Goal: Task Accomplishment & Management: Use online tool/utility

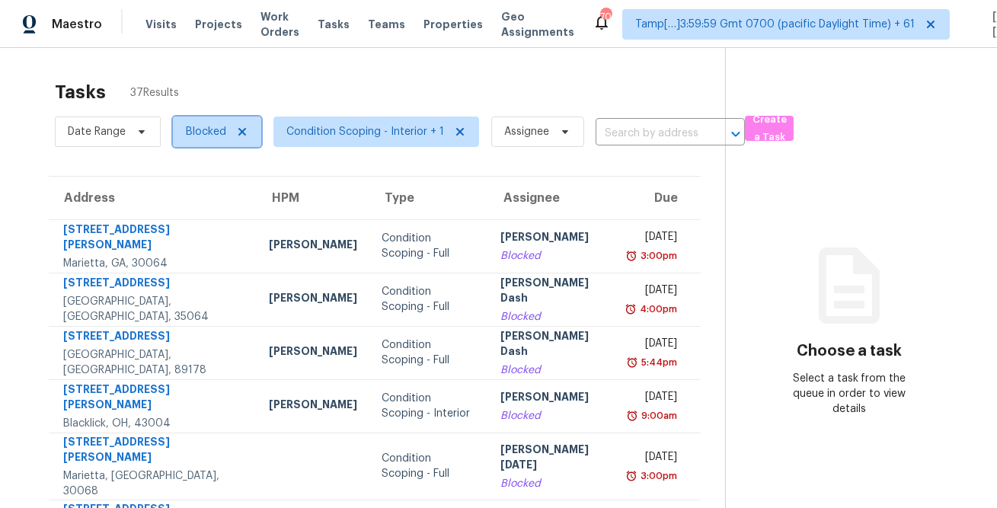
click at [213, 133] on span "Blocked" at bounding box center [206, 131] width 40 height 15
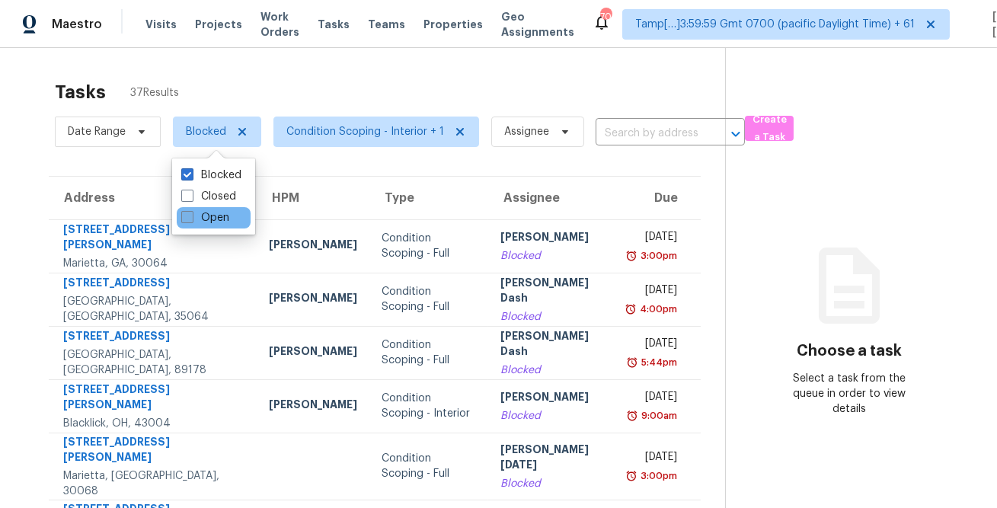
click at [190, 218] on span at bounding box center [187, 217] width 12 height 12
click at [190, 218] on input "Open" at bounding box center [186, 215] width 10 height 10
checkbox input "true"
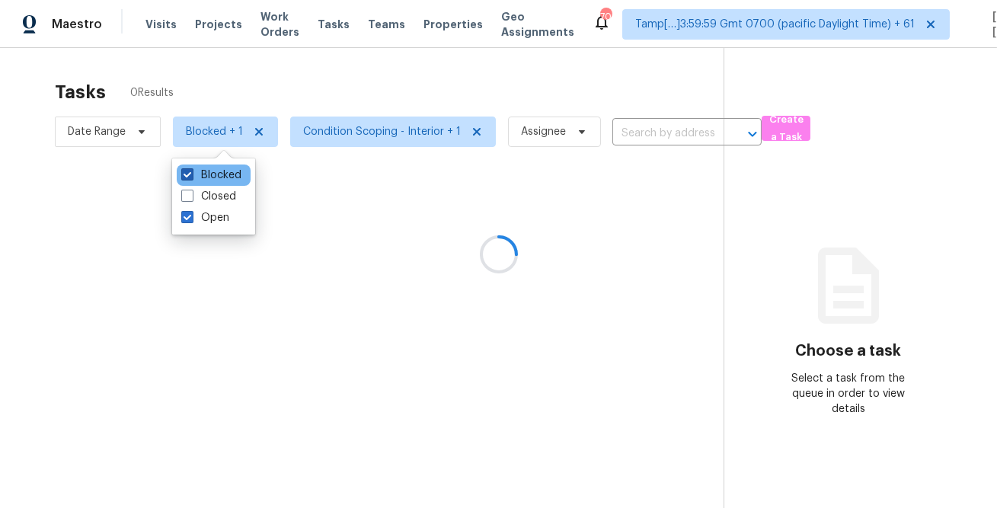
click at [204, 171] on label "Blocked" at bounding box center [211, 175] width 60 height 15
click at [191, 171] on input "Blocked" at bounding box center [186, 173] width 10 height 10
checkbox input "false"
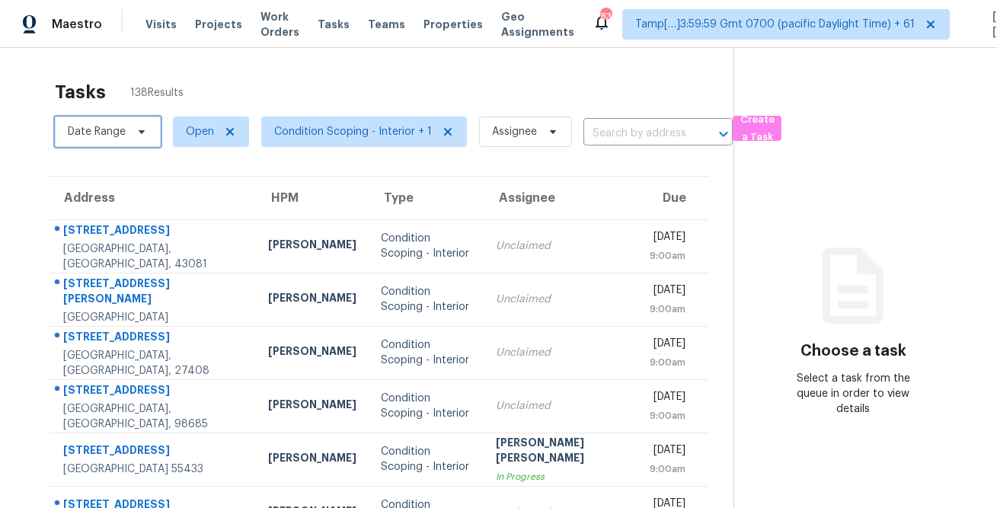
click at [139, 121] on span "Date Range" at bounding box center [108, 132] width 106 height 30
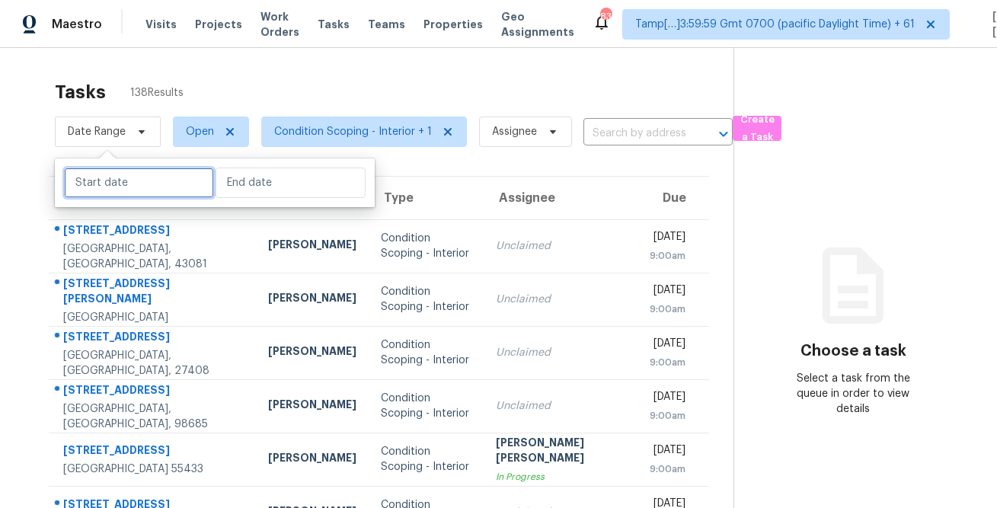
click at [136, 189] on input "text" at bounding box center [139, 183] width 150 height 30
select select "7"
select select "2025"
select select "8"
select select "2025"
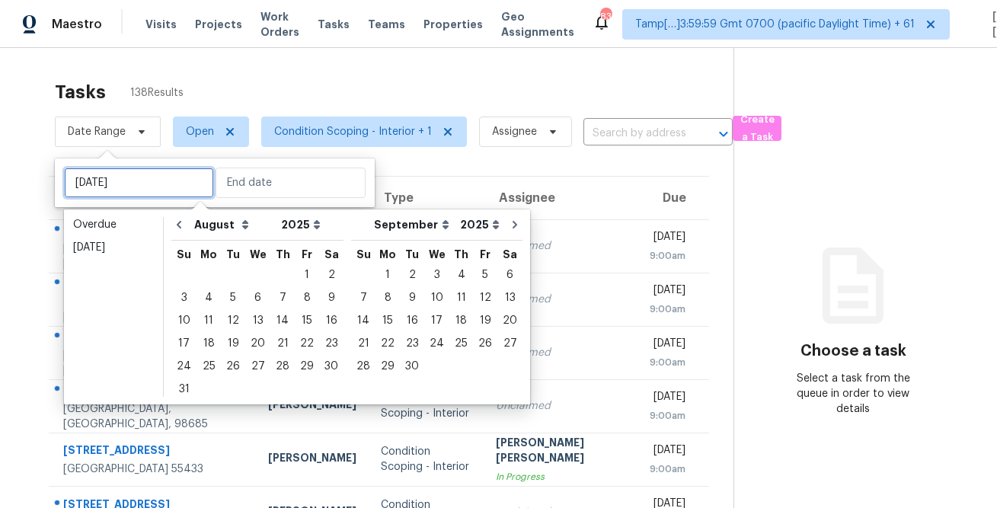
type input "Thu, Aug 28"
click at [299, 325] on div "15" at bounding box center [307, 320] width 24 height 21
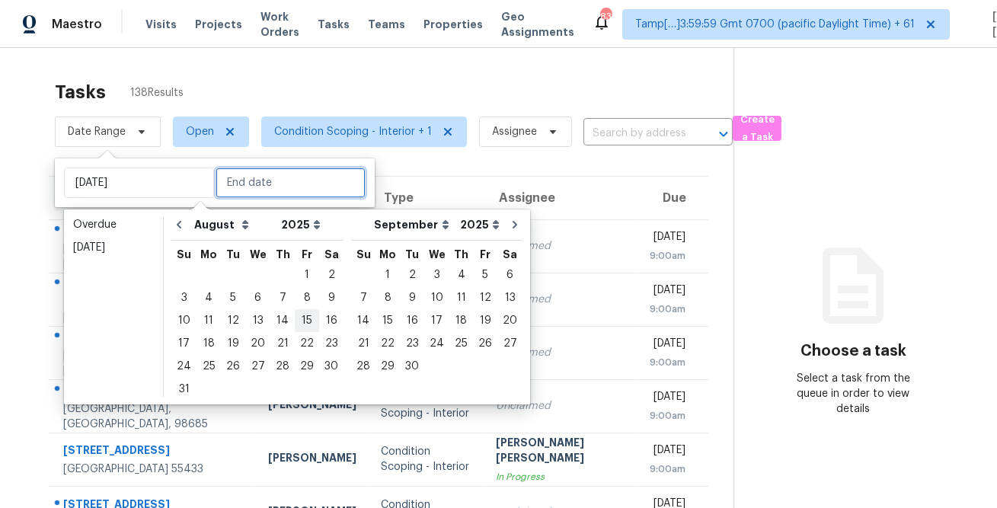
type input "Fri, Aug 15"
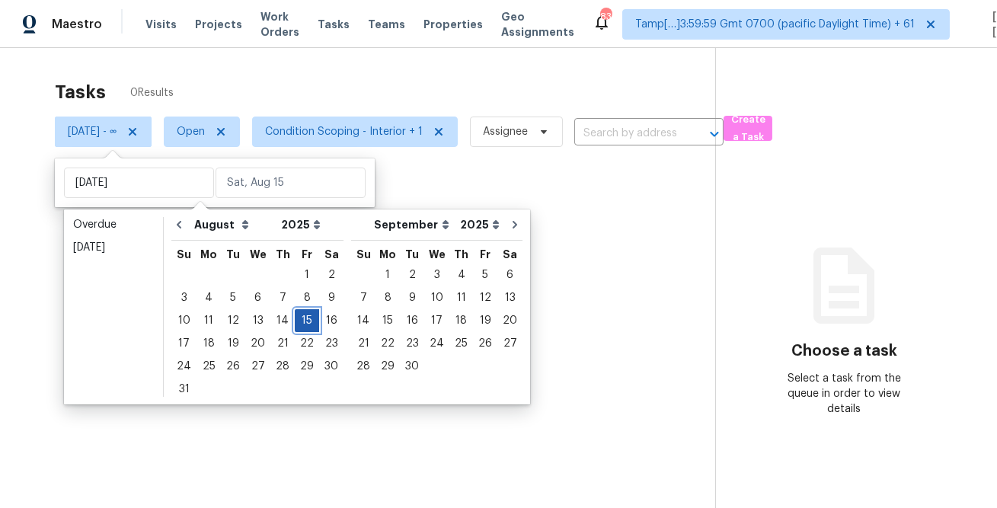
click at [299, 325] on div "15" at bounding box center [307, 320] width 24 height 21
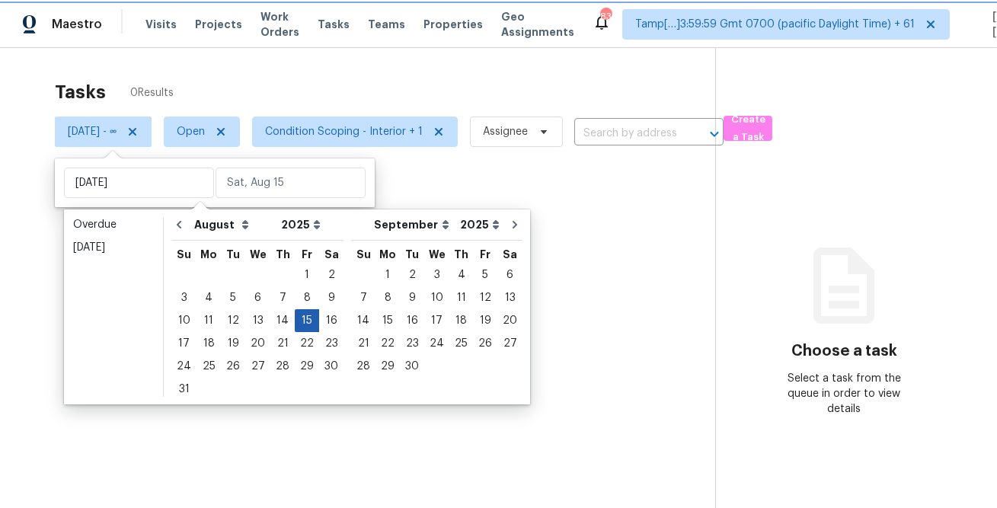
type input "Fri, Aug 15"
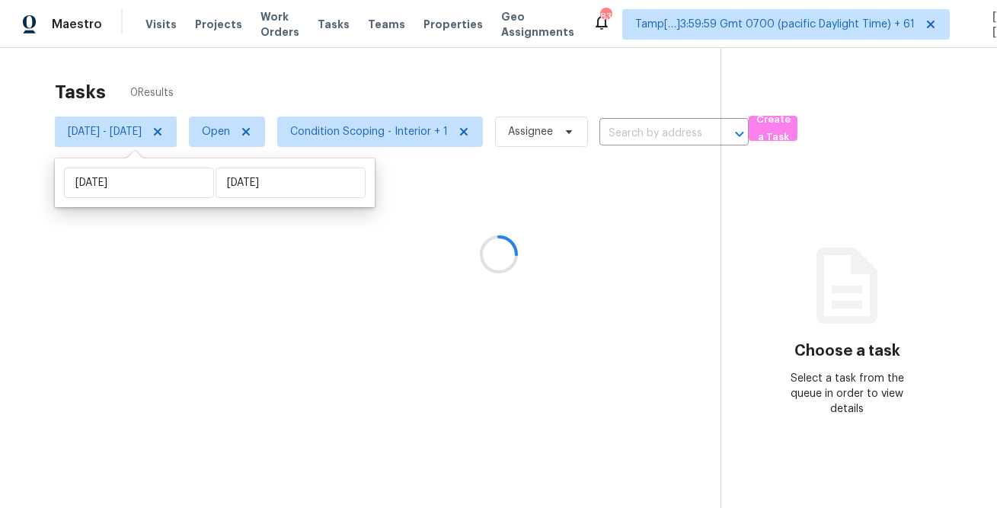
click at [354, 91] on div "Tasks 0 Results" at bounding box center [388, 92] width 666 height 40
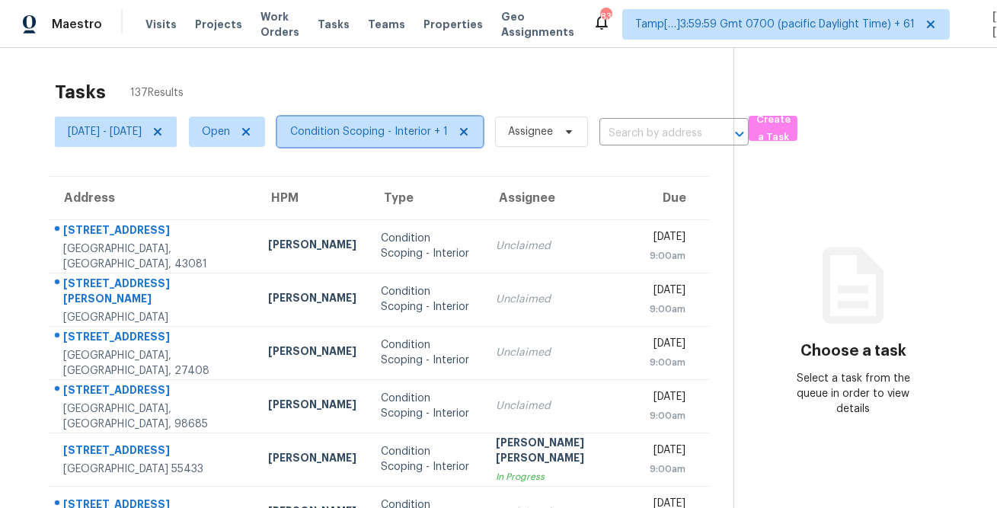
click at [407, 133] on span "Condition Scoping - Interior + 1" at bounding box center [369, 131] width 158 height 15
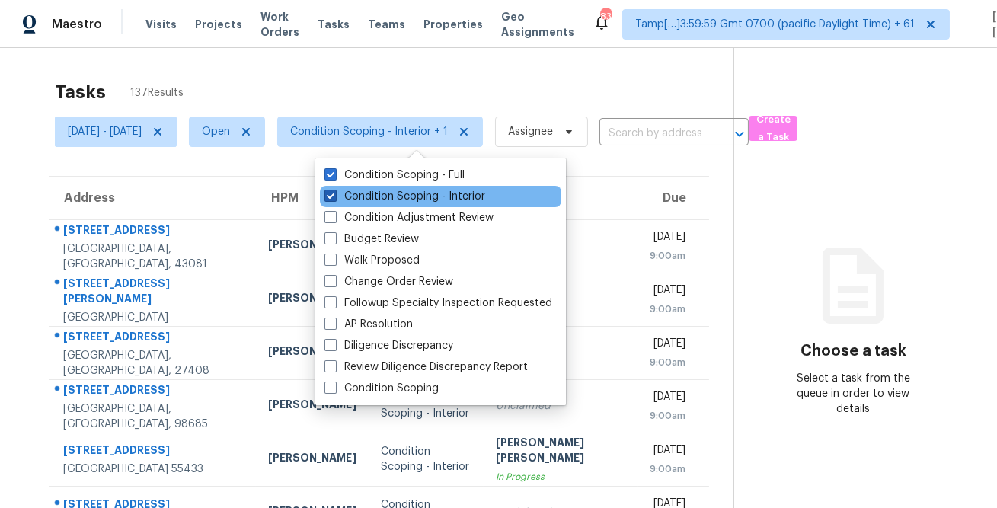
click at [395, 202] on label "Condition Scoping - Interior" at bounding box center [405, 196] width 161 height 15
click at [335, 199] on input "Condition Scoping - Interior" at bounding box center [330, 194] width 10 height 10
checkbox input "false"
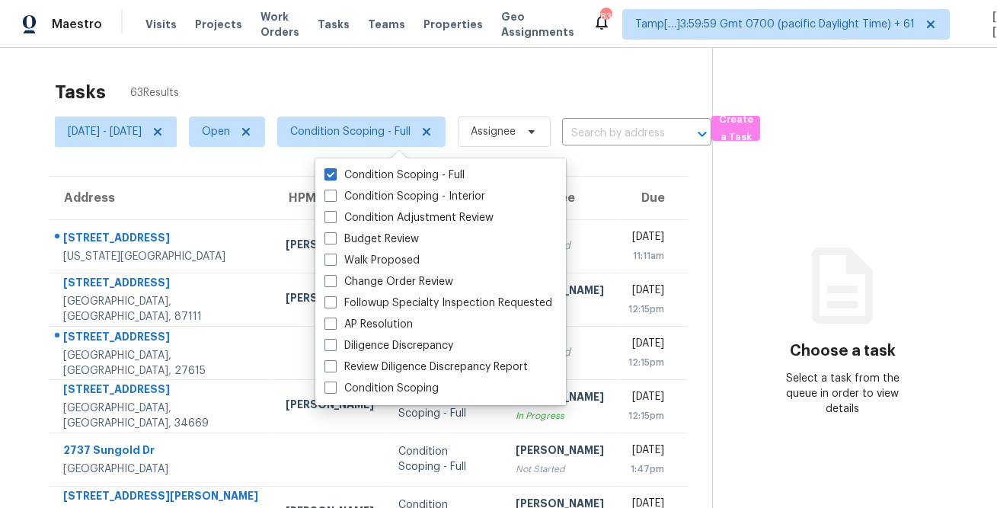
click at [406, 80] on div "Tasks 63 Results" at bounding box center [384, 92] width 658 height 40
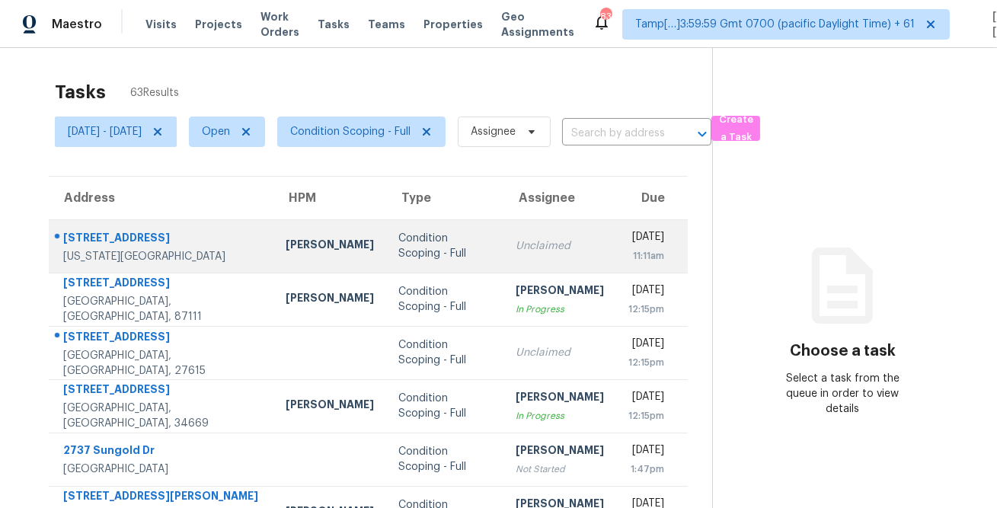
click at [140, 235] on div "4207 Lakeshore Forest Dr" at bounding box center [162, 239] width 198 height 19
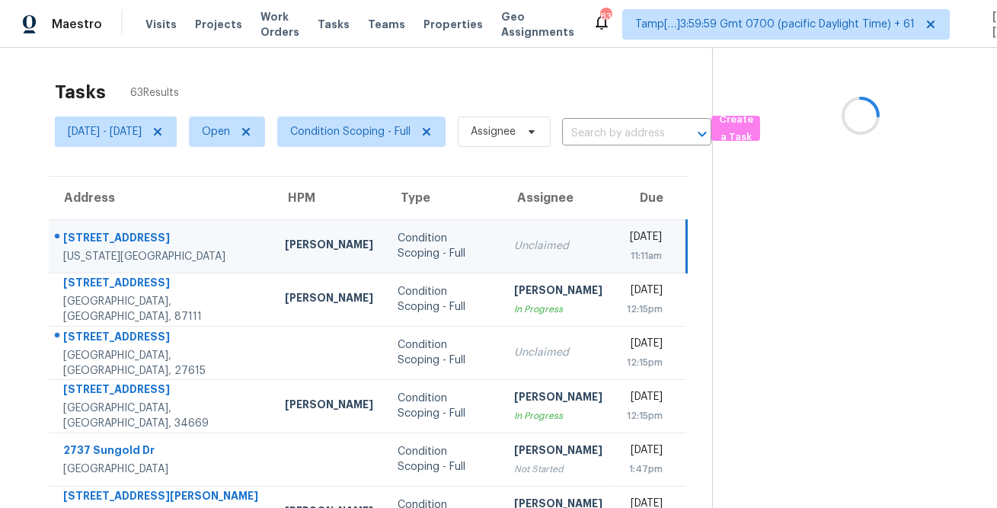
click at [140, 235] on div "4207 Lakeshore Forest Dr" at bounding box center [161, 239] width 197 height 19
copy div "4207 Lakeshore Forest Dr"
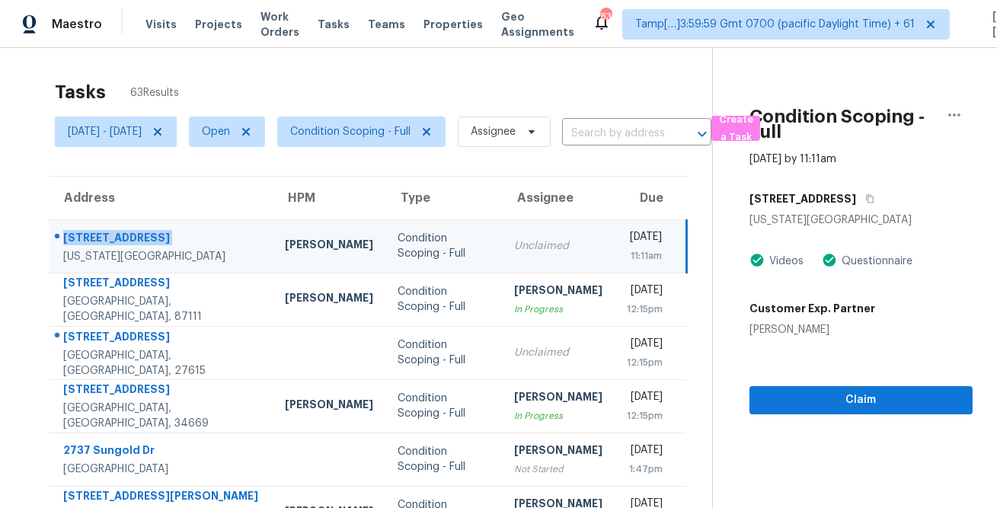
copy div "4207 Lakeshore Forest Dr"
click at [877, 203] on button "button" at bounding box center [866, 198] width 21 height 27
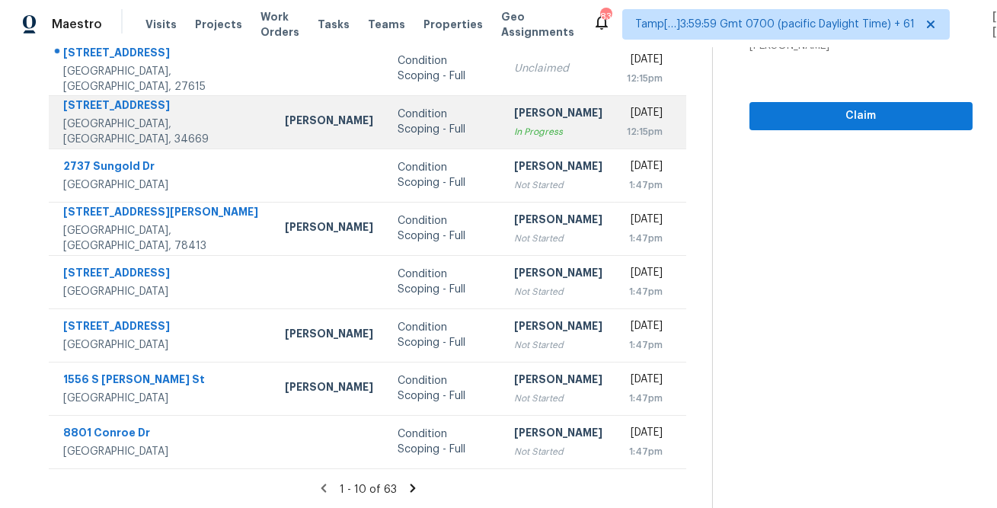
scroll to position [184, 0]
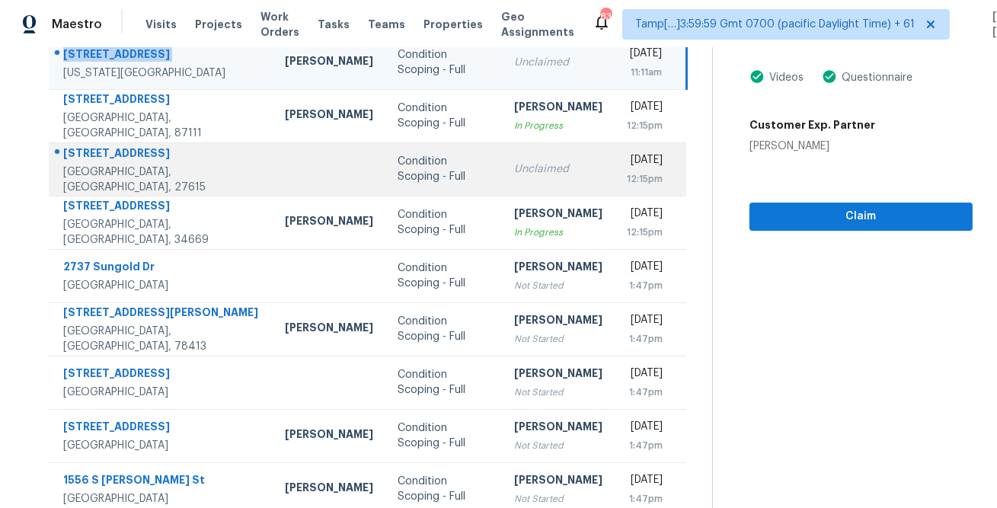
click at [119, 154] on div "6828 Justice Dr" at bounding box center [161, 155] width 197 height 19
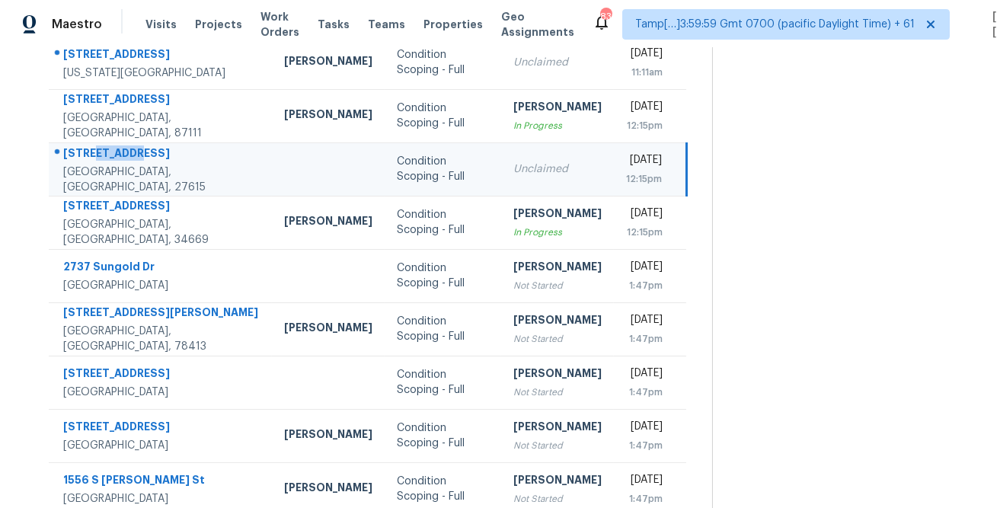
click at [119, 154] on div "6828 Justice Dr" at bounding box center [161, 155] width 197 height 19
copy div "6828 Justice Dr"
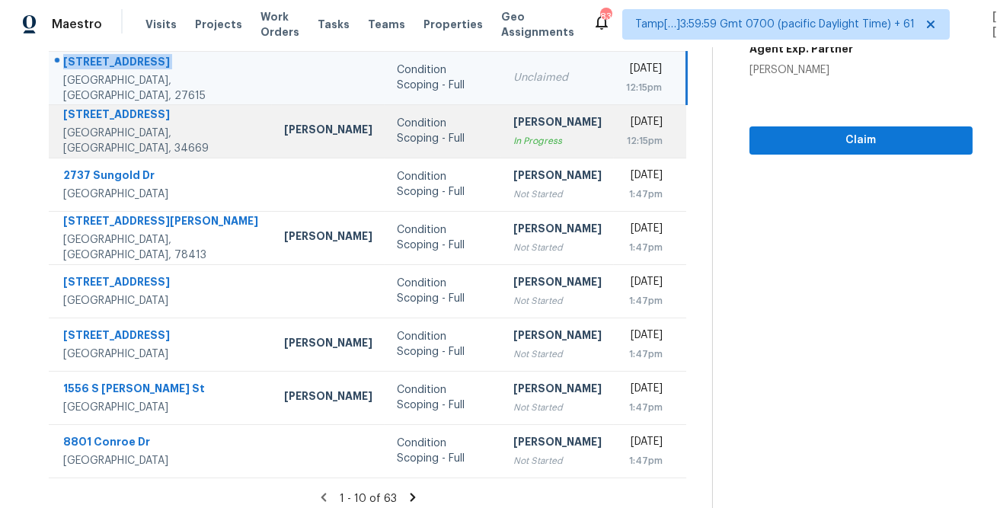
scroll to position [285, 0]
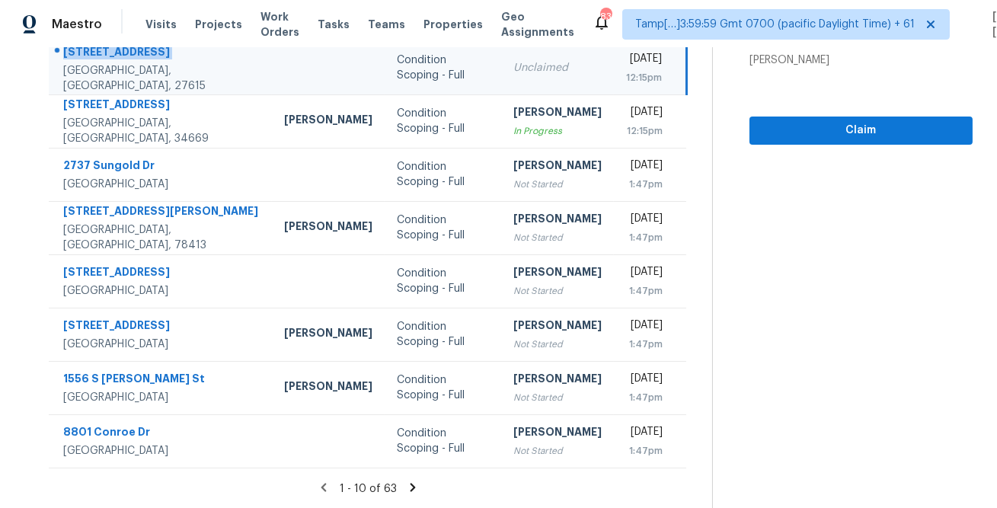
click at [413, 490] on icon at bounding box center [413, 487] width 5 height 8
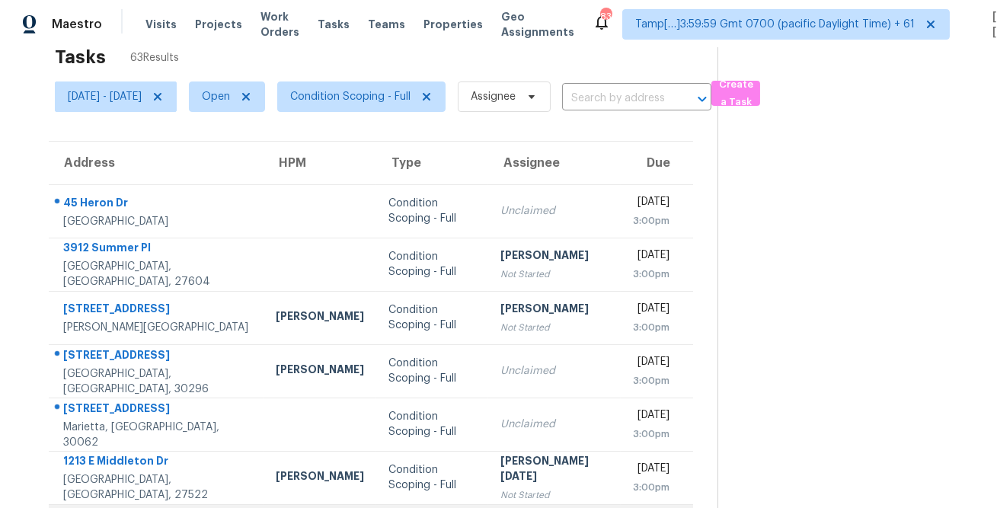
scroll to position [34, 0]
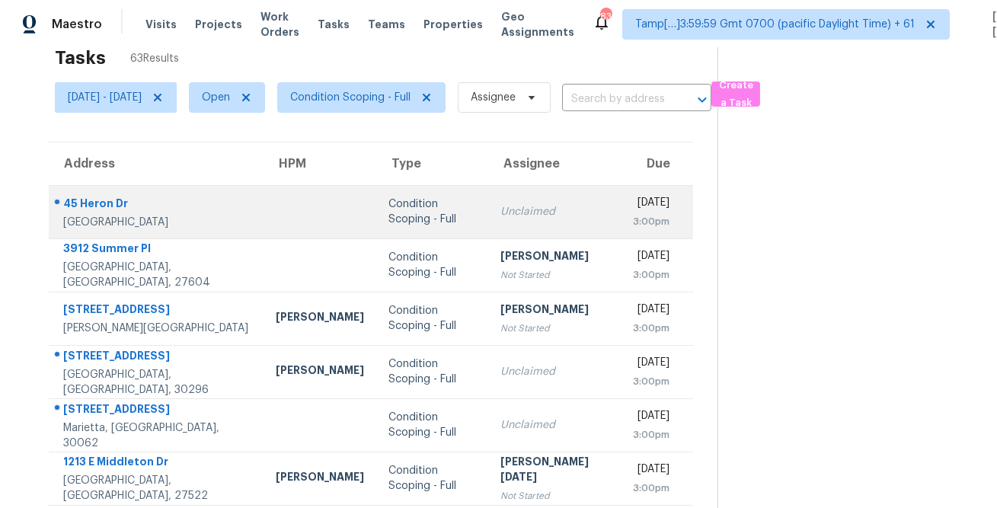
click at [98, 185] on td "45 Heron Dr Riverdale, GA, 30274" at bounding box center [156, 211] width 215 height 53
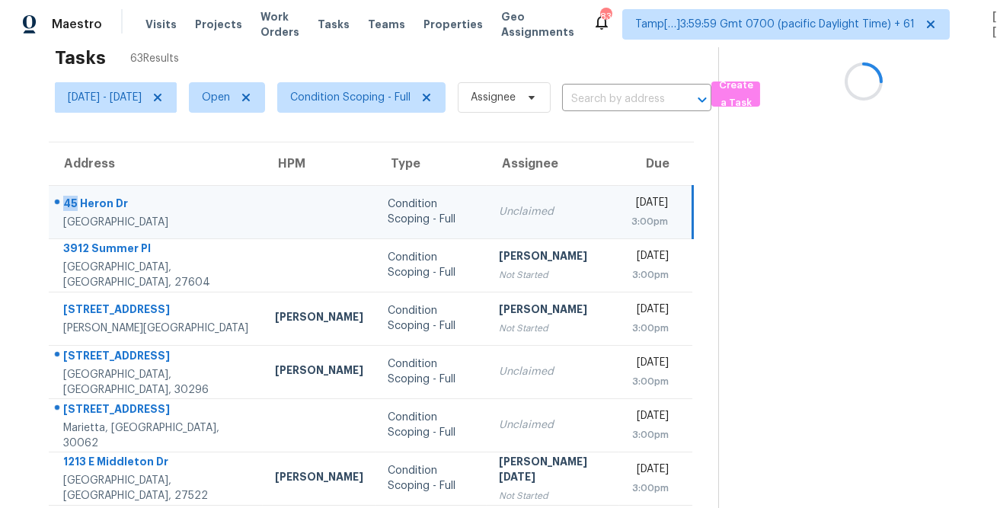
click at [98, 185] on td "45 Heron Dr Riverdale, GA, 30274" at bounding box center [156, 211] width 214 height 53
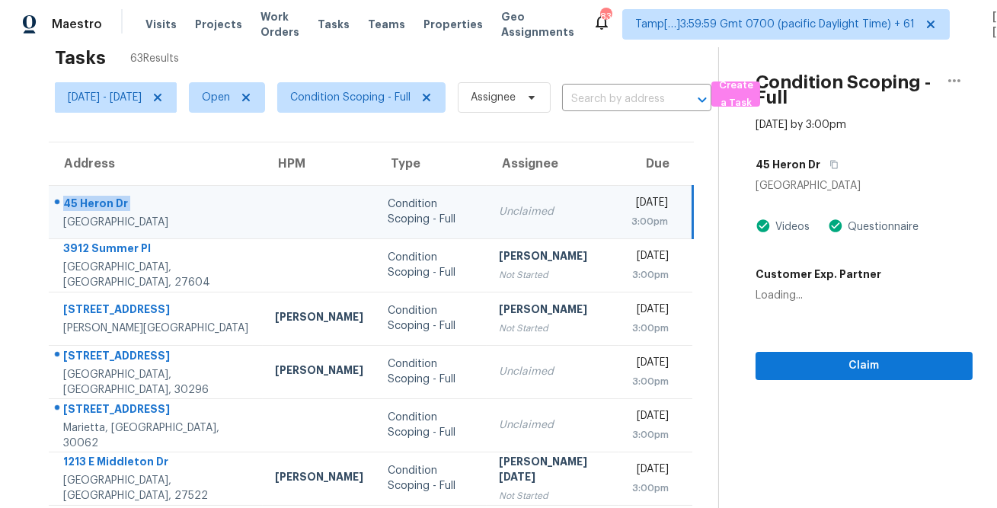
copy div "45 Heron Dr"
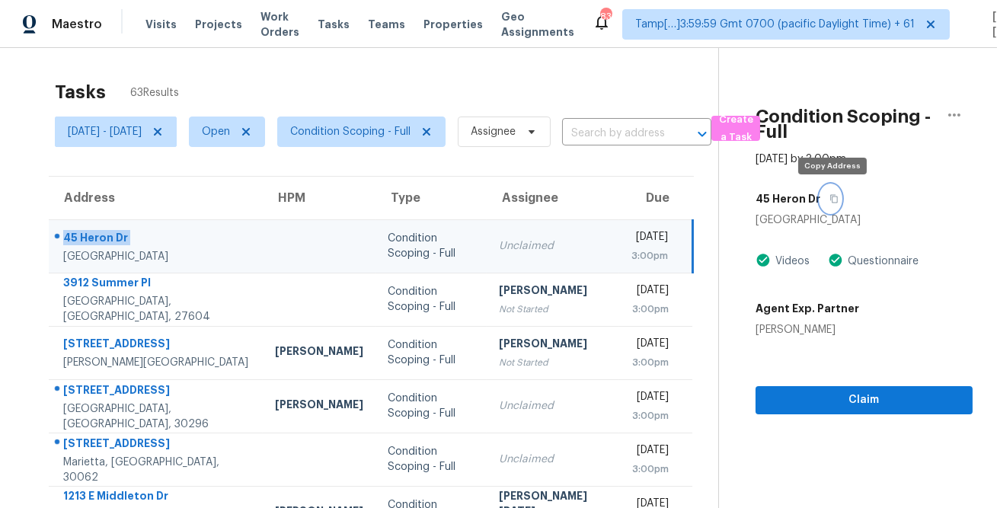
click at [835, 203] on icon "button" at bounding box center [835, 199] width 8 height 8
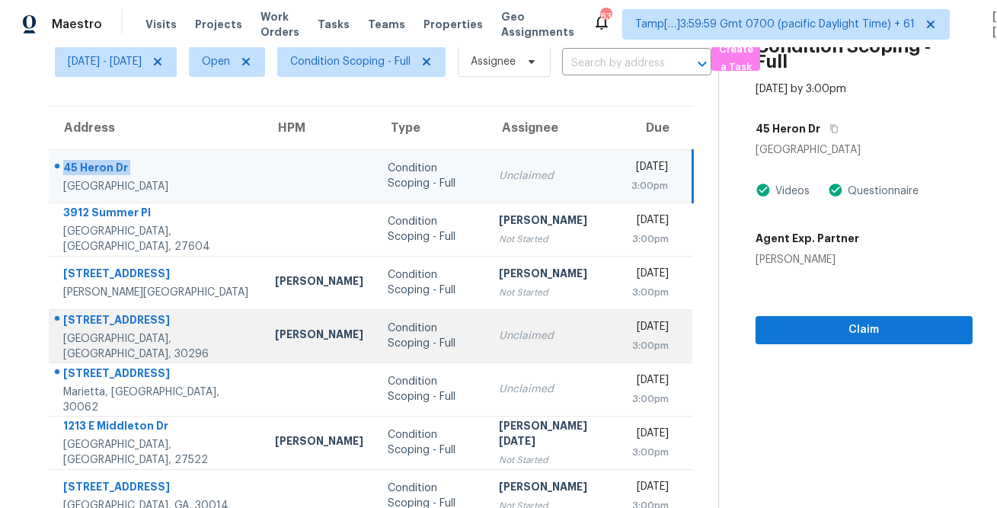
click at [136, 317] on div at bounding box center [150, 321] width 201 height 20
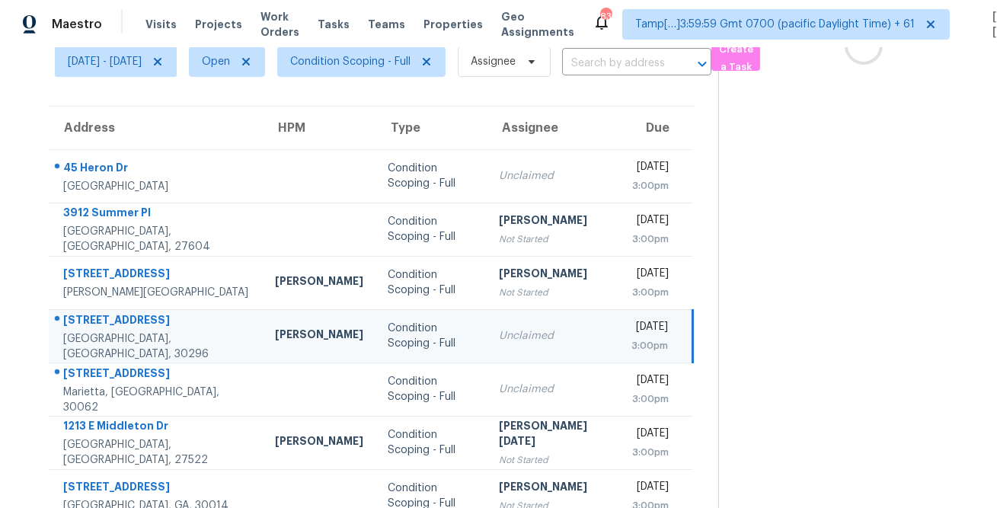
click at [136, 317] on div at bounding box center [150, 321] width 201 height 20
copy div "7417 Fernwood Dr"
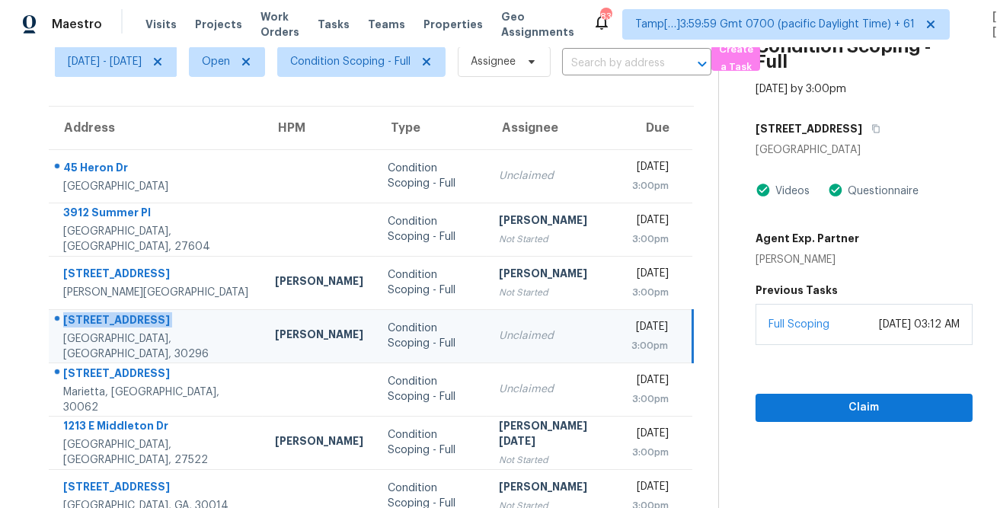
scroll to position [69, 0]
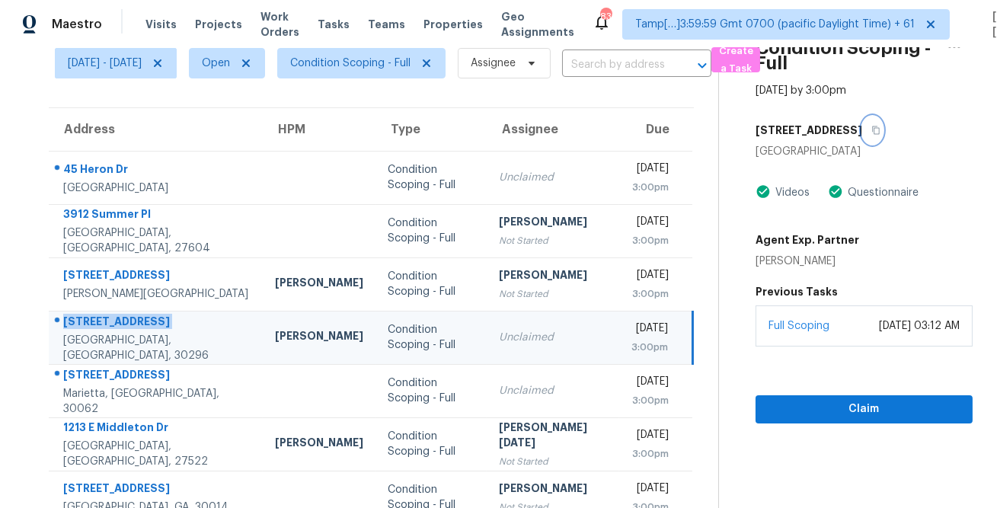
click at [863, 136] on button "button" at bounding box center [873, 130] width 21 height 27
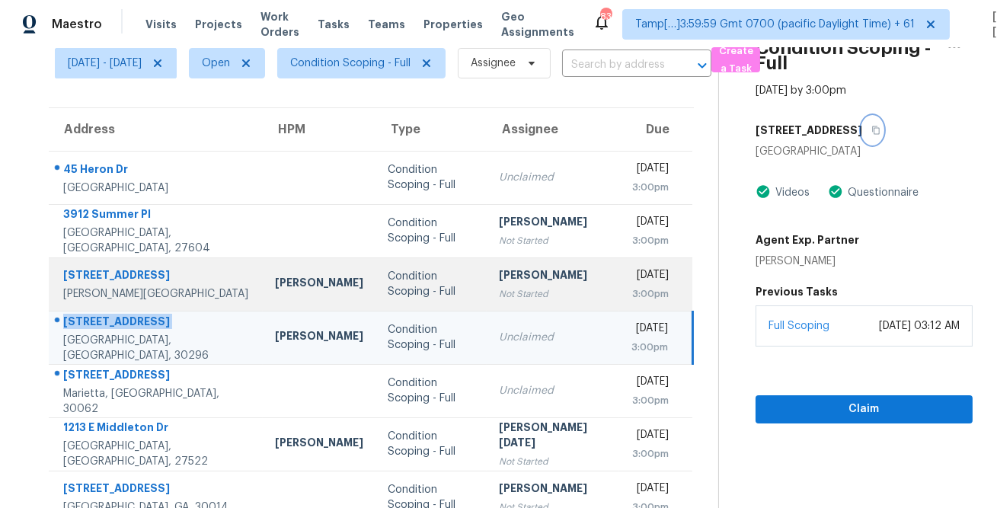
scroll to position [184, 0]
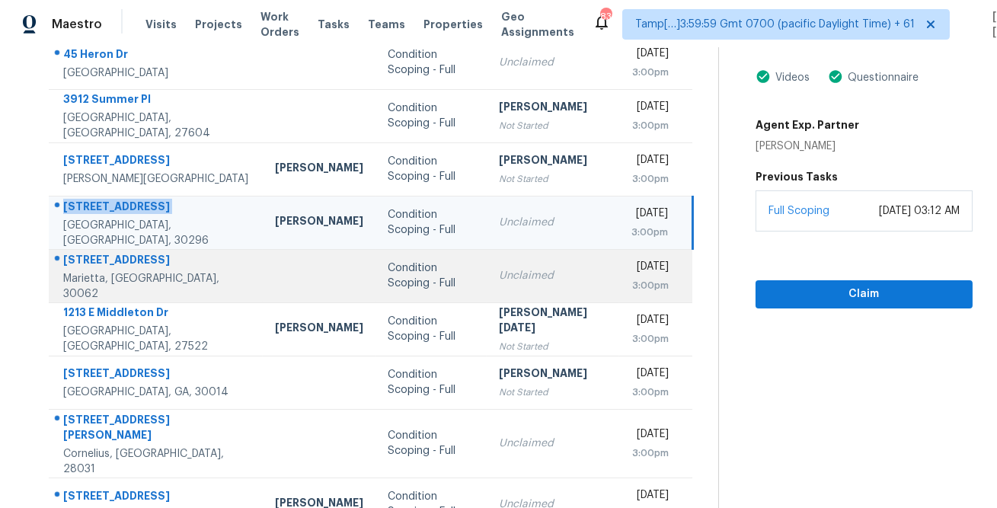
click at [132, 263] on div "2310 Woodsfield Ln NE" at bounding box center [156, 261] width 187 height 19
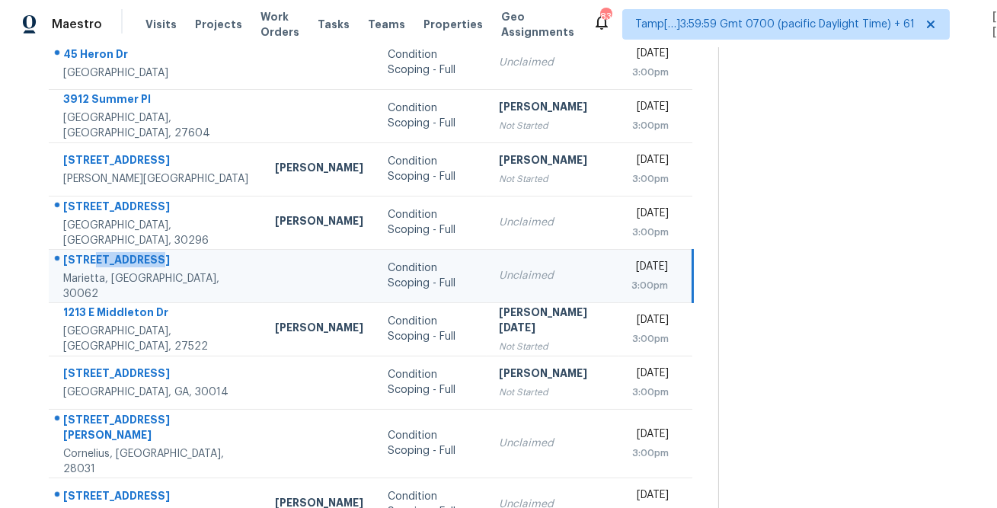
click at [132, 263] on div "2310 Woodsfield Ln NE" at bounding box center [156, 261] width 187 height 19
copy div "2310 Woodsfield Ln NE"
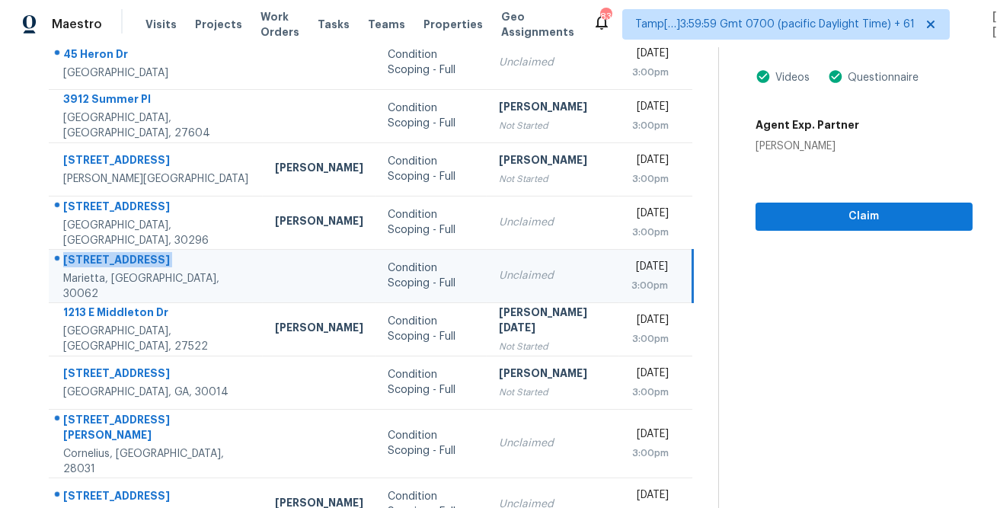
scroll to position [18, 0]
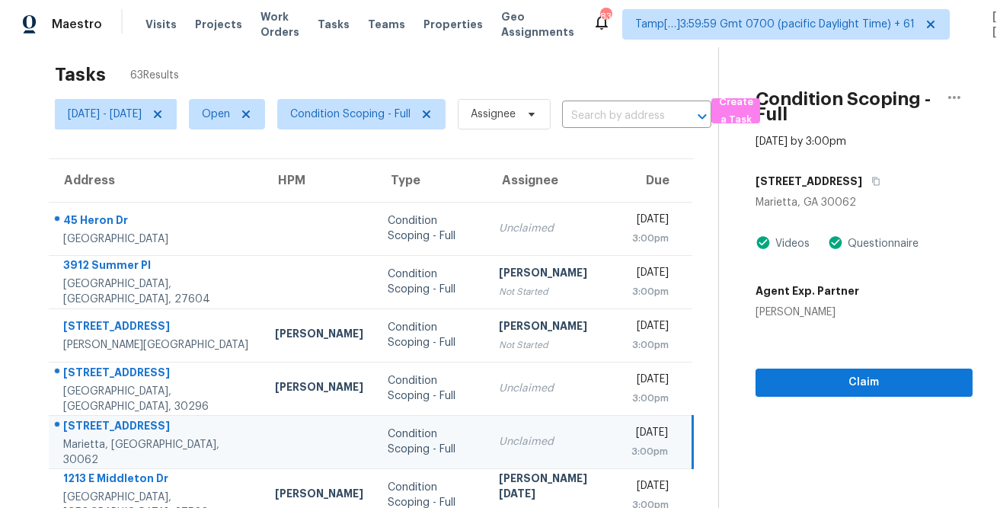
click at [895, 190] on div "2310 Woodsfield Ln NE" at bounding box center [864, 181] width 217 height 27
click at [881, 183] on icon "button" at bounding box center [876, 181] width 9 height 9
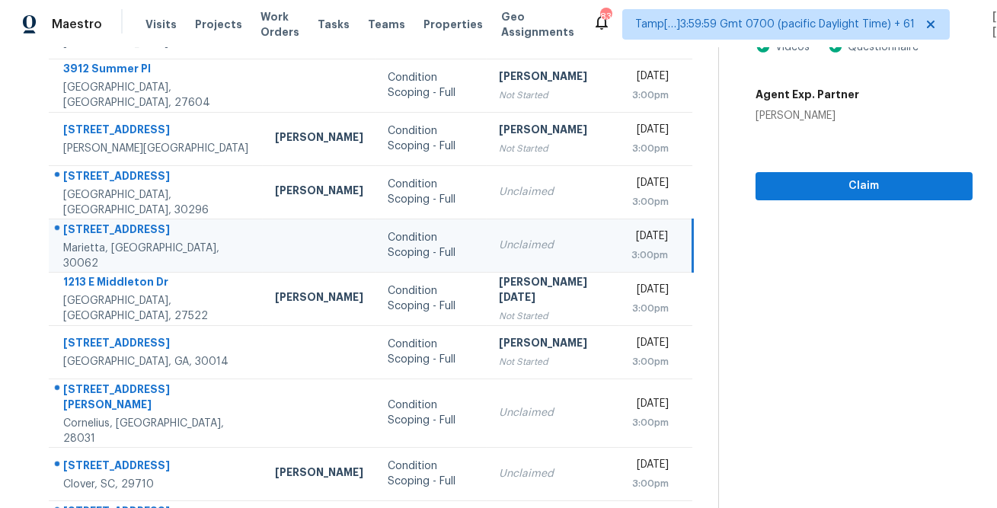
scroll to position [285, 0]
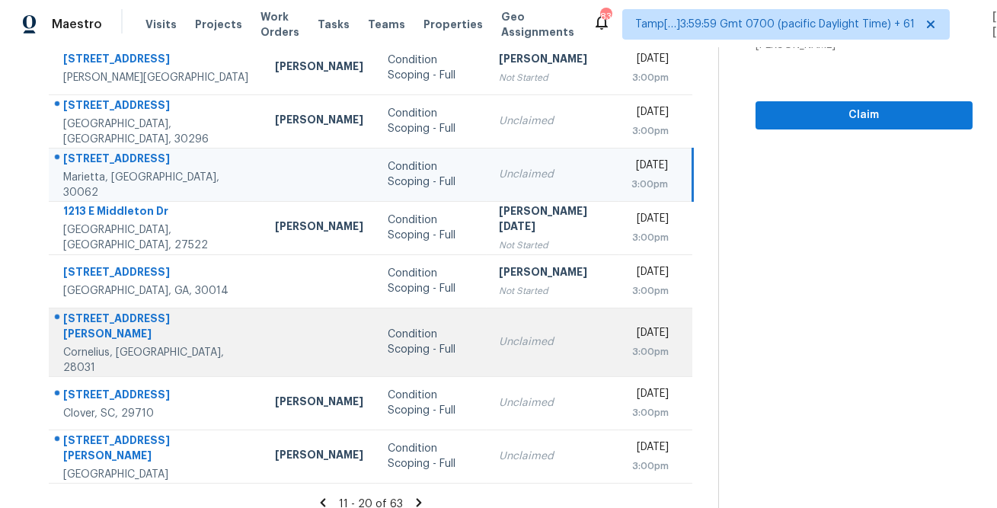
click at [126, 331] on div "10033 Caldwell Depot Rd" at bounding box center [156, 328] width 187 height 34
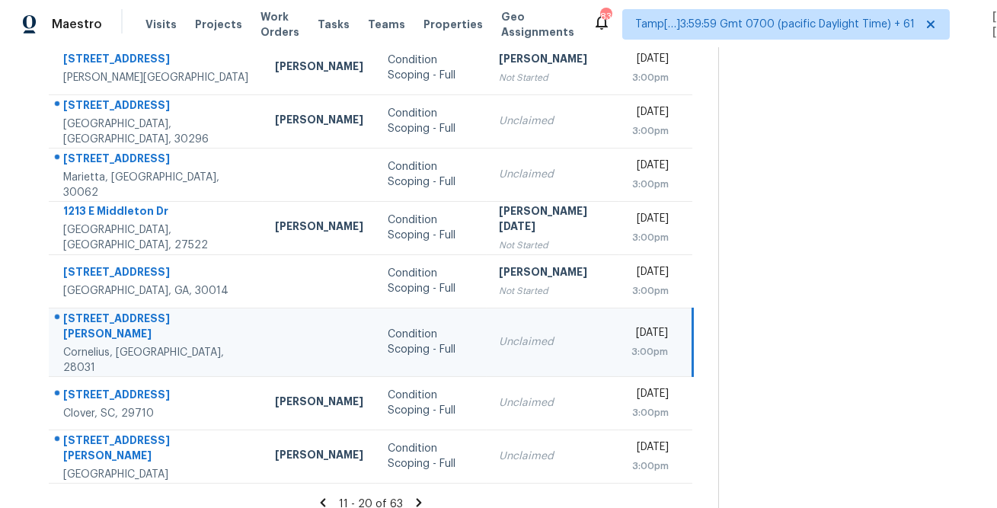
click at [126, 331] on div "10033 Caldwell Depot Rd" at bounding box center [156, 328] width 187 height 34
copy div "10033 Caldwell Depot Rd"
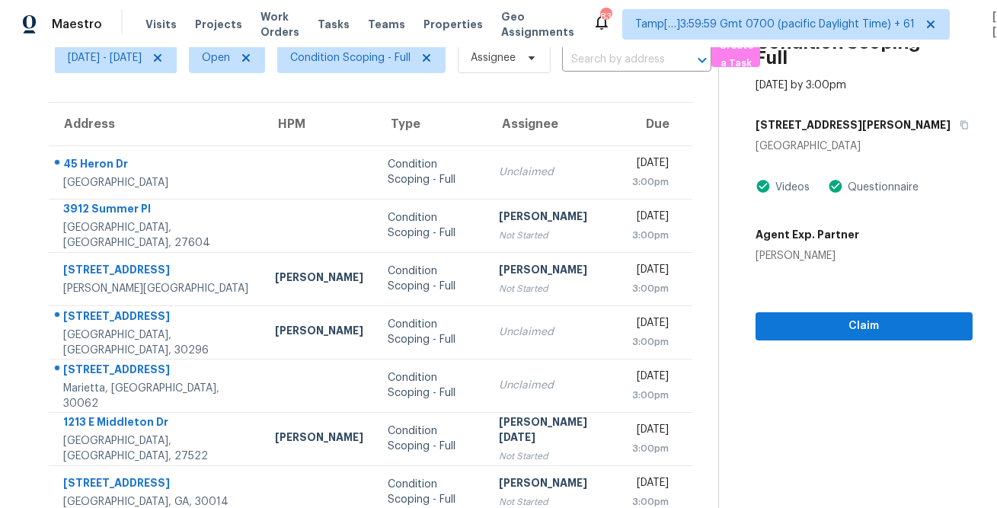
scroll to position [60, 0]
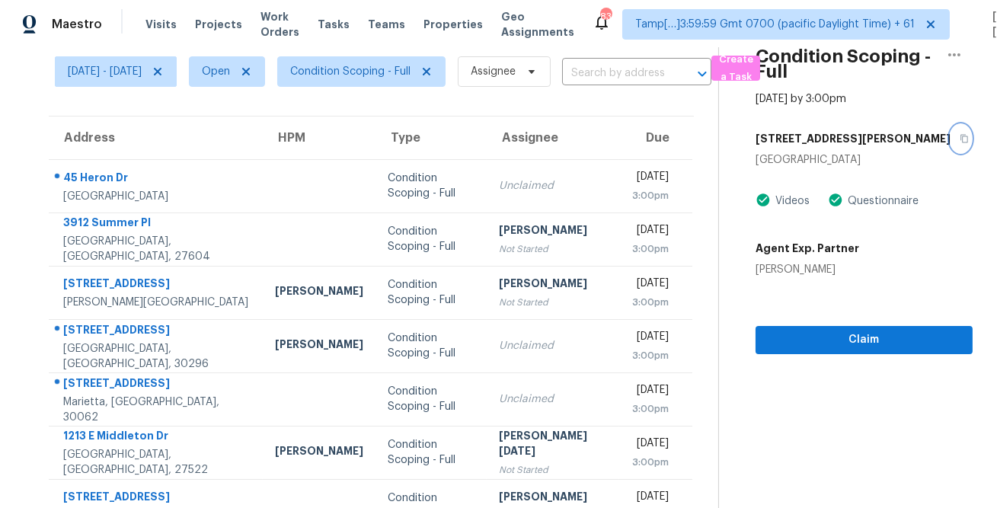
click at [951, 142] on button "button" at bounding box center [961, 138] width 21 height 27
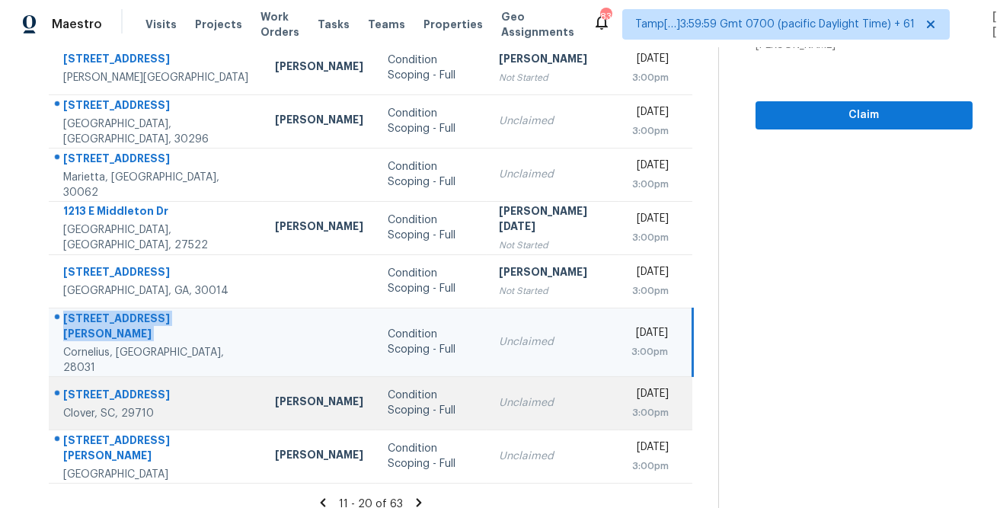
click at [133, 387] on div "2193 Paddlers Cove Dr" at bounding box center [156, 396] width 187 height 19
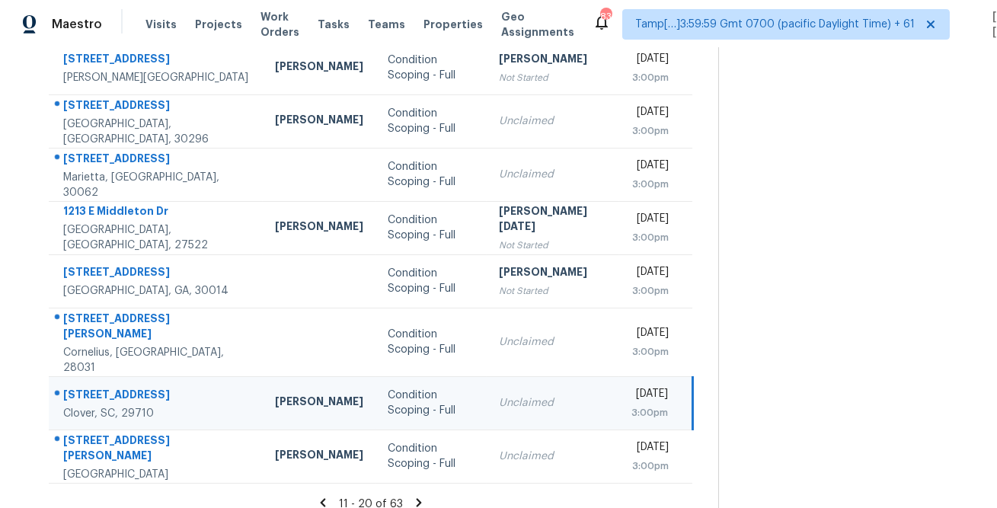
click at [133, 387] on div "2193 Paddlers Cove Dr" at bounding box center [156, 396] width 187 height 19
copy div "2193 Paddlers Cove Dr"
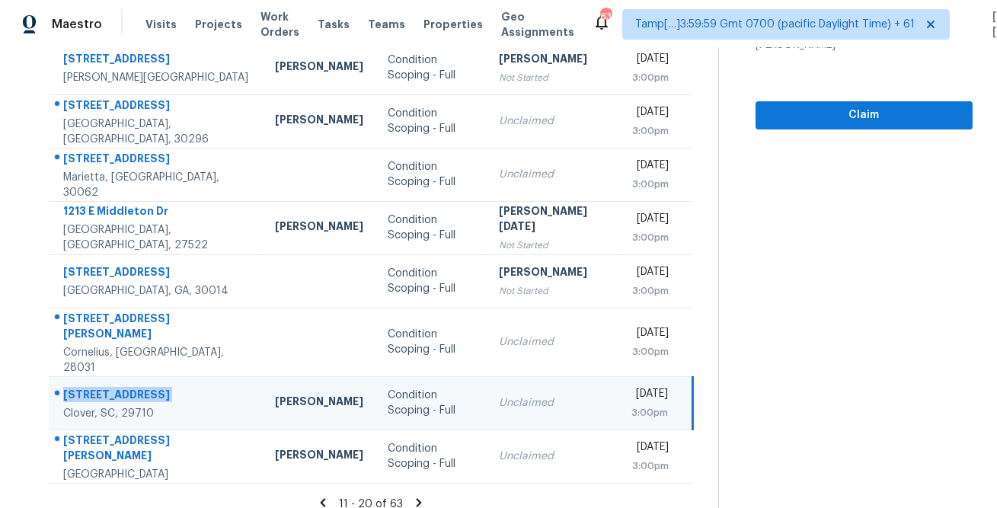
scroll to position [109, 0]
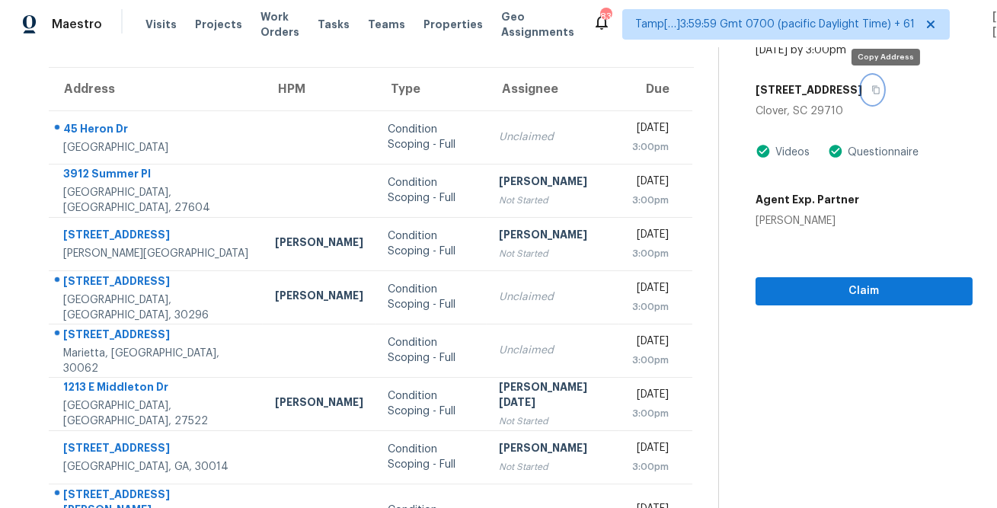
click at [883, 98] on button "button" at bounding box center [873, 89] width 21 height 27
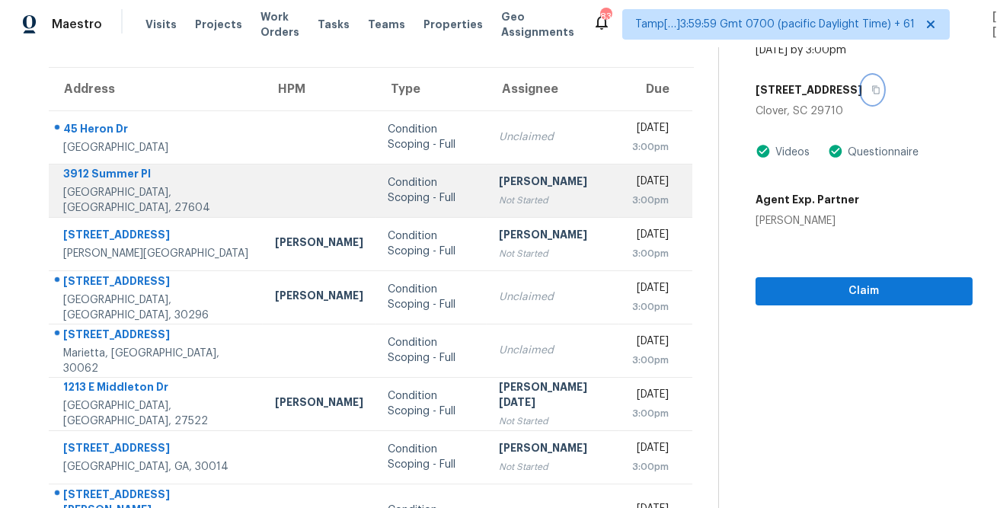
scroll to position [285, 0]
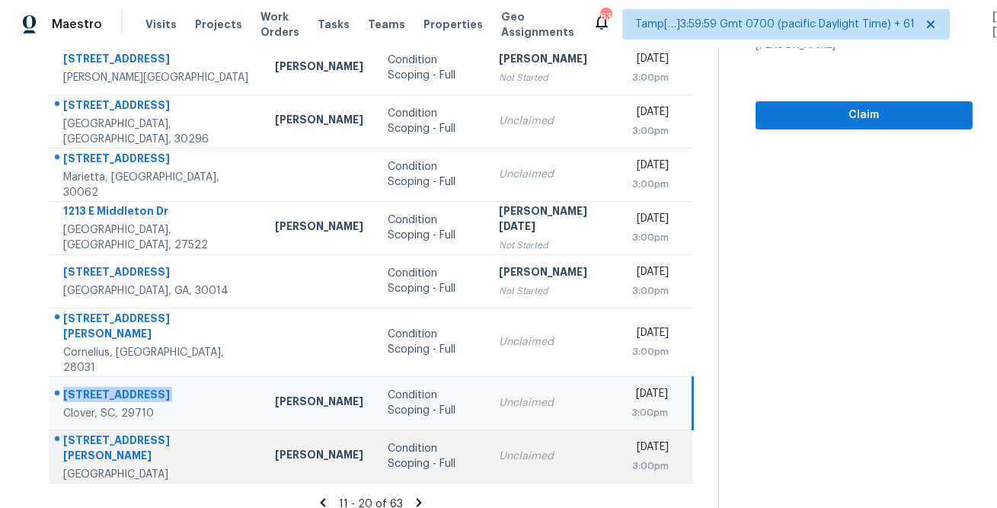
click at [99, 430] on td "3948 Henry Ct Acworth, GA, 30101" at bounding box center [156, 456] width 214 height 53
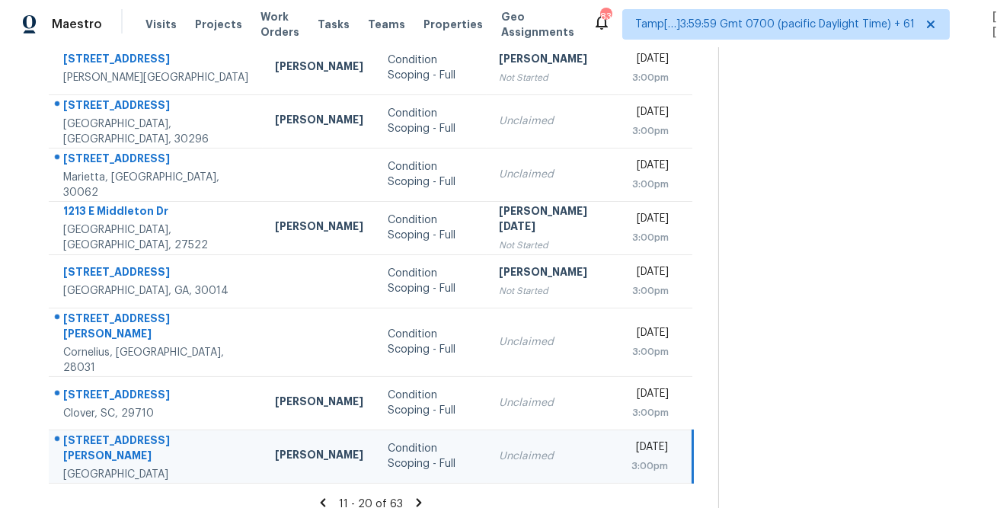
click at [99, 430] on td "3948 Henry Ct Acworth, GA, 30101" at bounding box center [156, 456] width 214 height 53
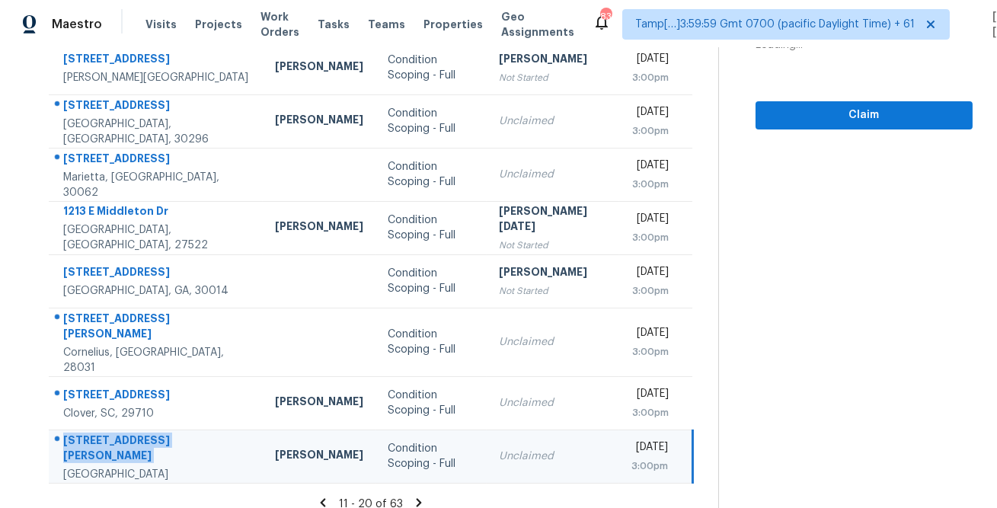
copy div "3948 Henry Ct"
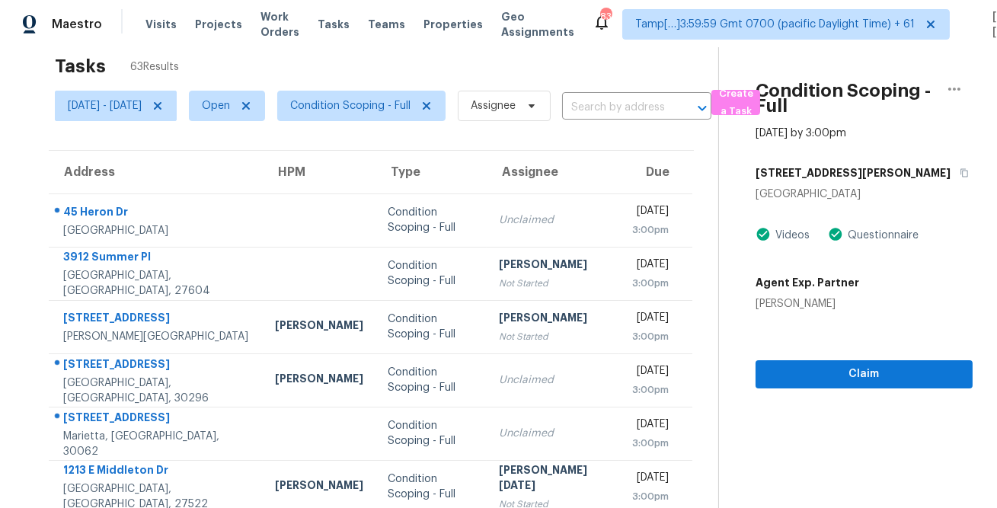
scroll to position [0, 0]
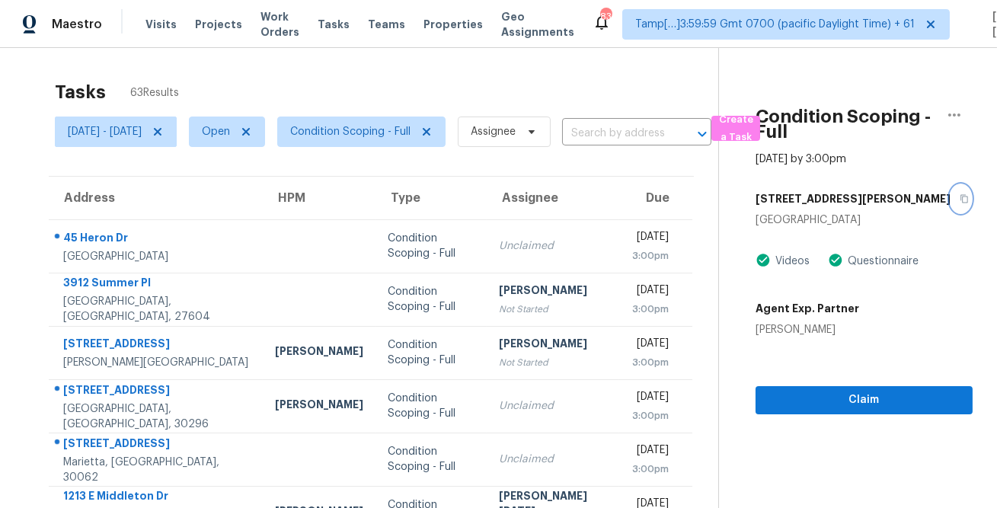
click at [960, 202] on icon "button" at bounding box center [964, 198] width 9 height 9
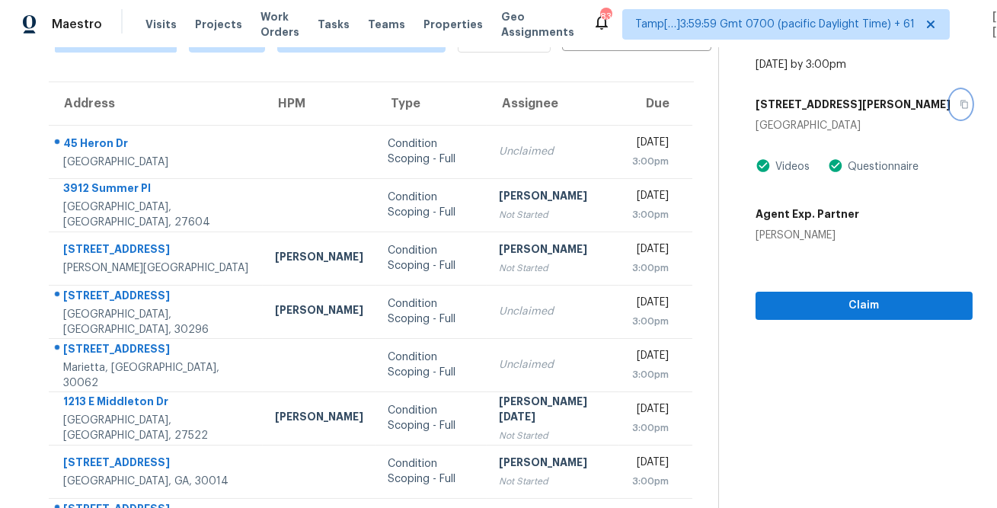
scroll to position [285, 0]
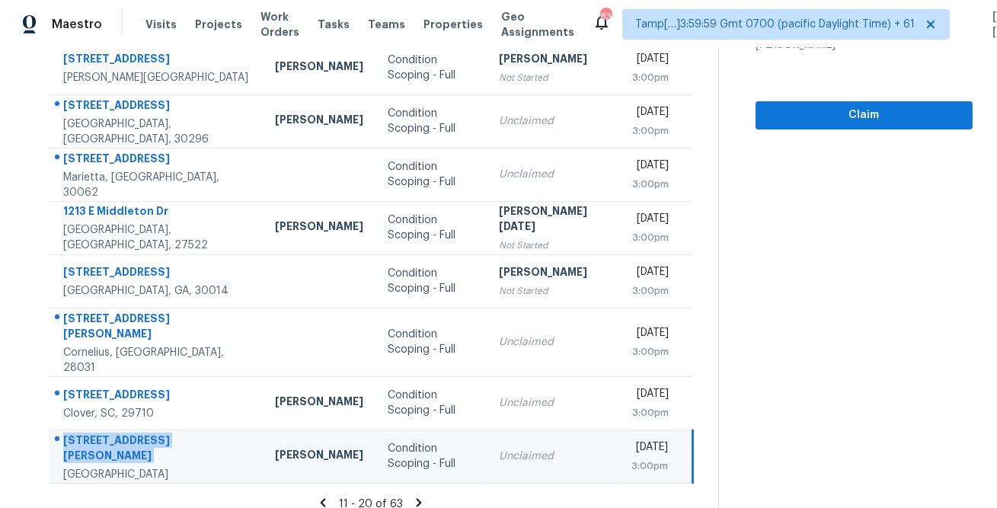
click at [418, 498] on icon at bounding box center [419, 502] width 5 height 8
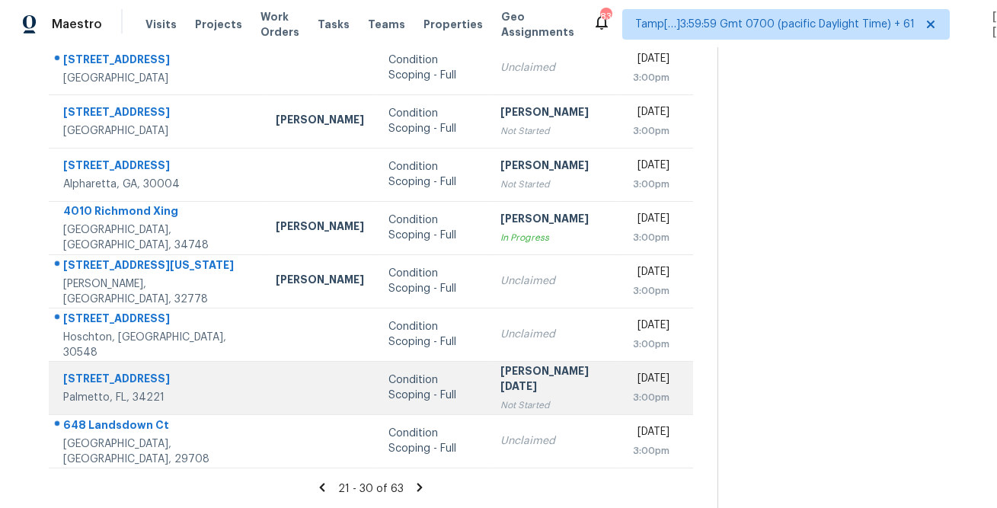
scroll to position [0, 0]
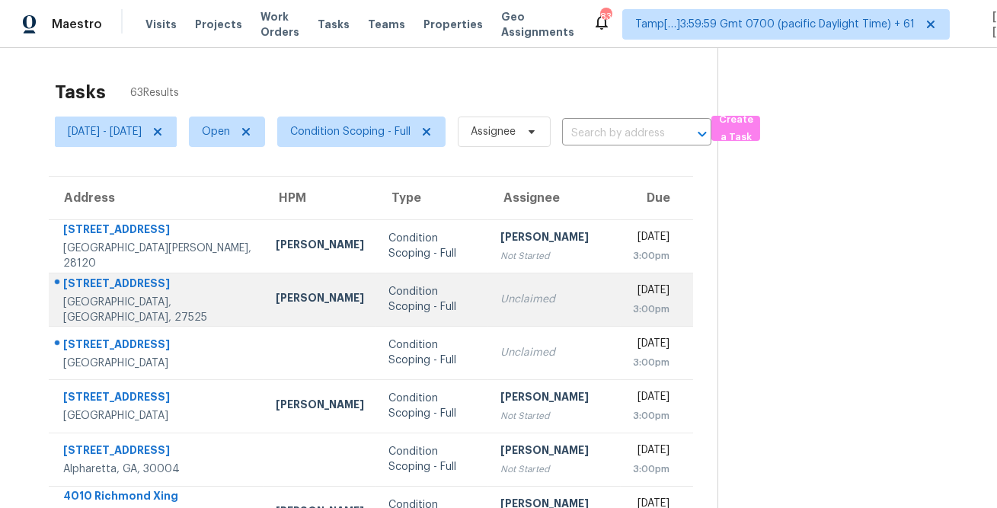
click at [136, 280] on td "4060 Brooksdale Dr Franklinton, NC, 27525" at bounding box center [156, 299] width 215 height 53
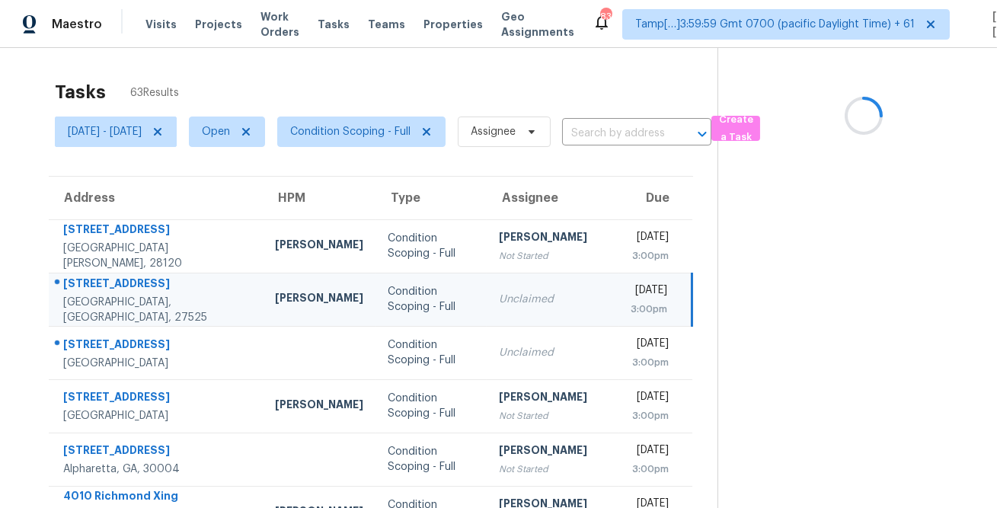
click at [136, 280] on td "4060 Brooksdale Dr Franklinton, NC, 27525" at bounding box center [156, 299] width 214 height 53
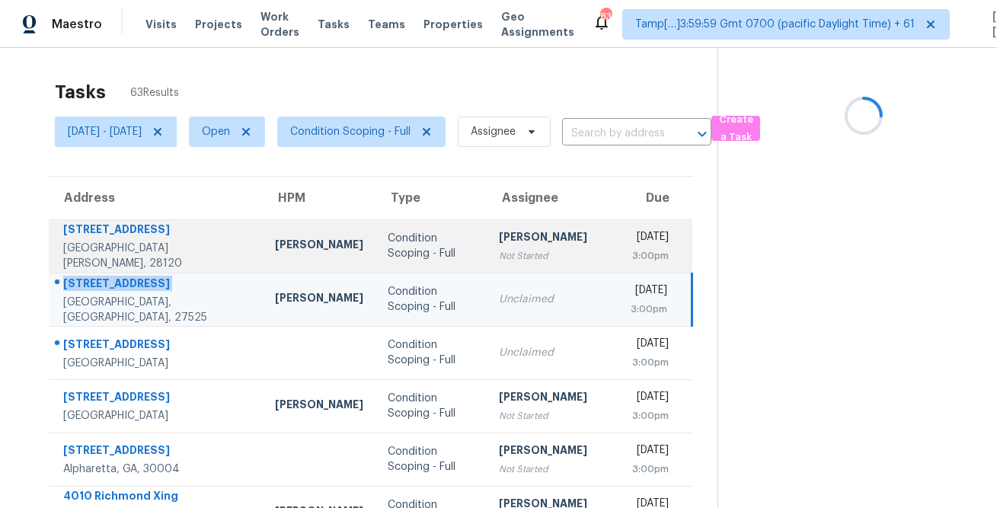
copy div "4060 Brooksdale Dr"
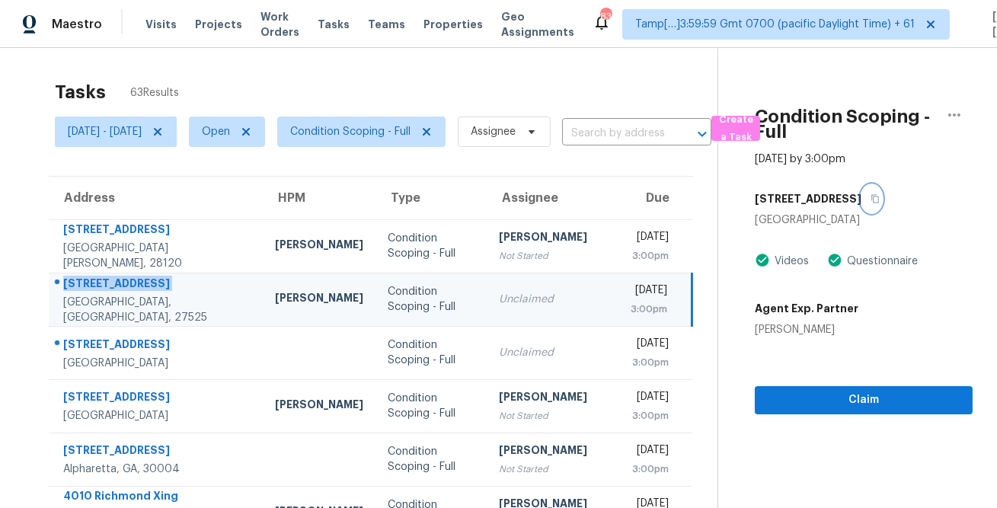
click at [879, 199] on icon "button" at bounding box center [875, 198] width 9 height 9
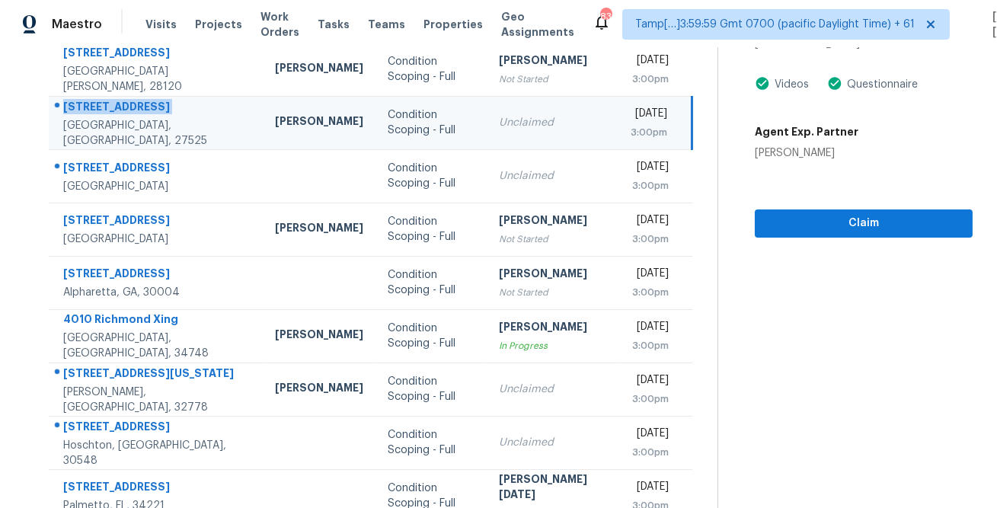
scroll to position [192, 0]
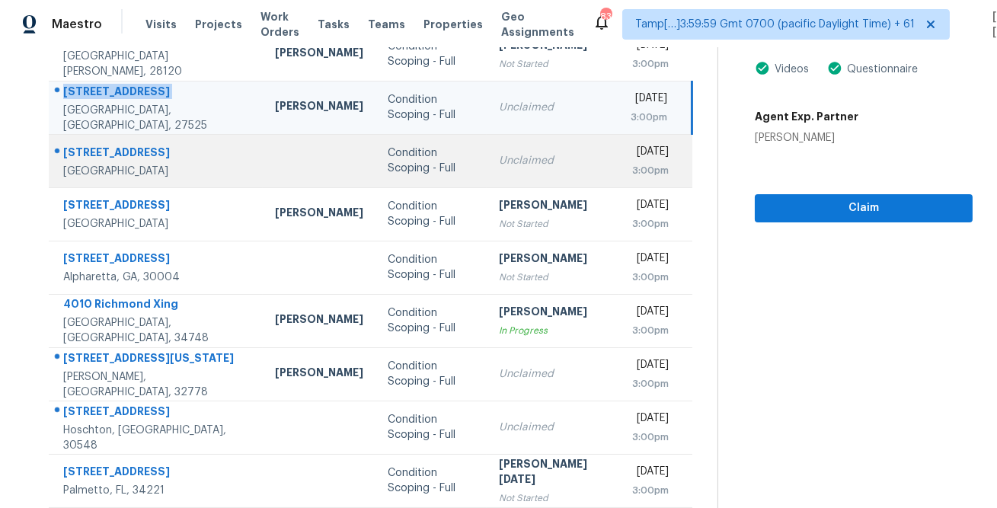
click at [127, 134] on td "201 N Elm St Ste 902 Greensboro, NC, 27401" at bounding box center [156, 160] width 214 height 53
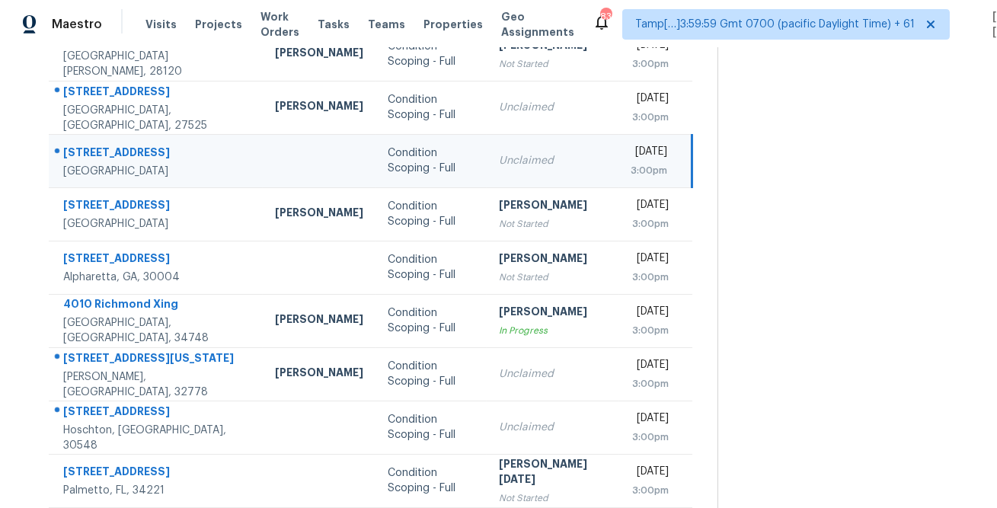
click at [127, 134] on td "201 N Elm St Ste 902 Greensboro, NC, 27401" at bounding box center [156, 160] width 214 height 53
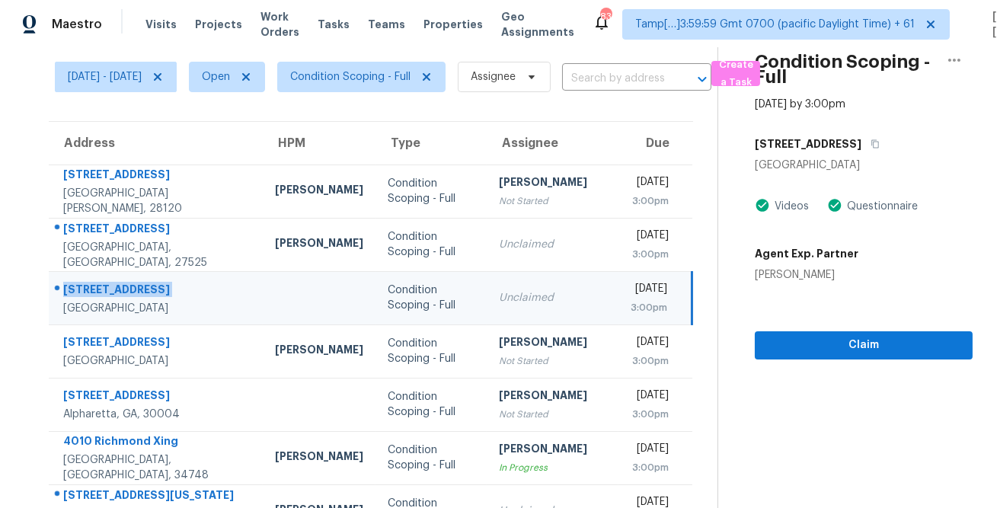
scroll to position [39, 0]
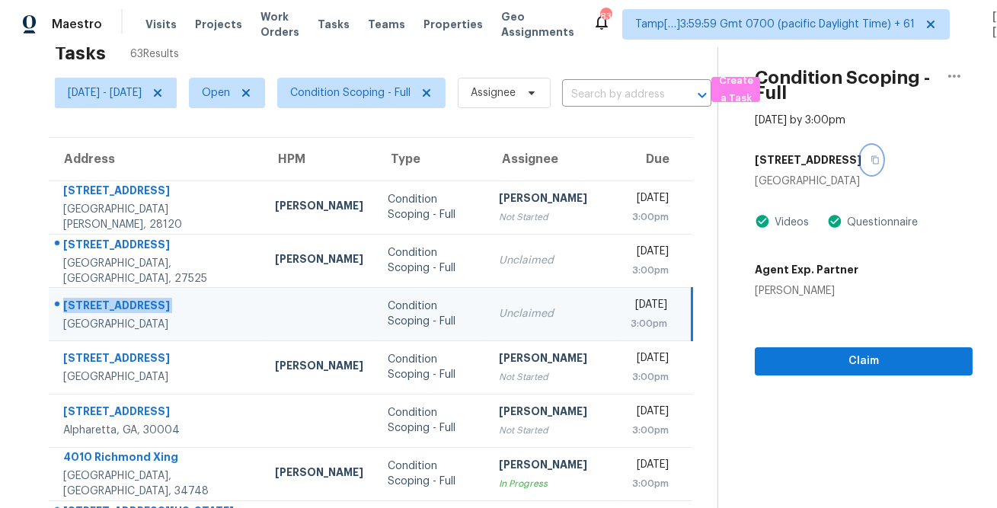
click at [862, 165] on button "button" at bounding box center [872, 159] width 21 height 27
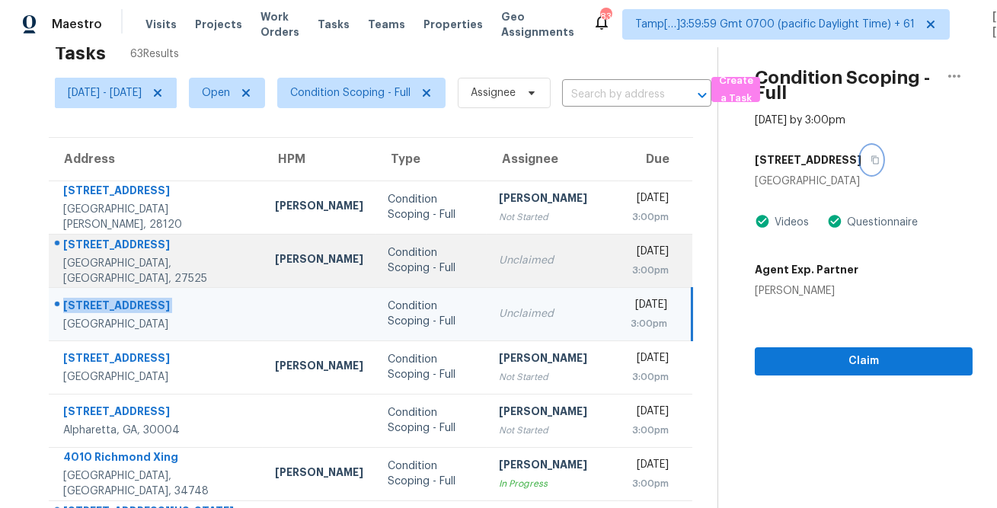
scroll to position [285, 0]
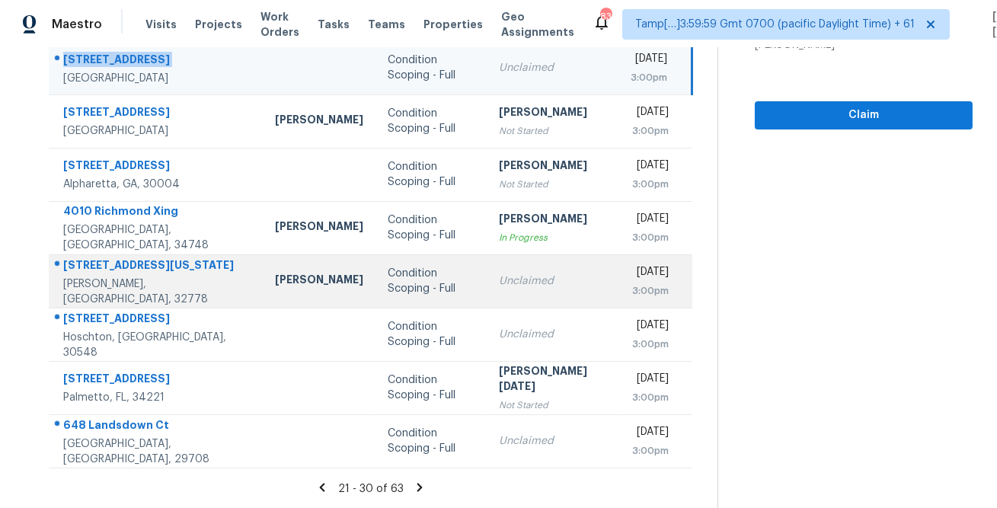
click at [126, 274] on div "116 E Delaware St" at bounding box center [156, 267] width 187 height 19
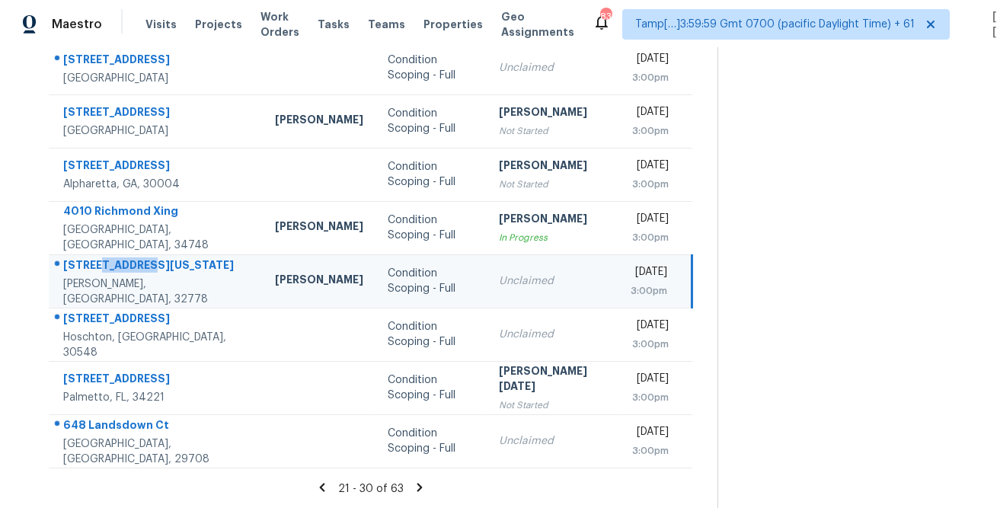
click at [126, 274] on div "116 E Delaware St" at bounding box center [156, 267] width 187 height 19
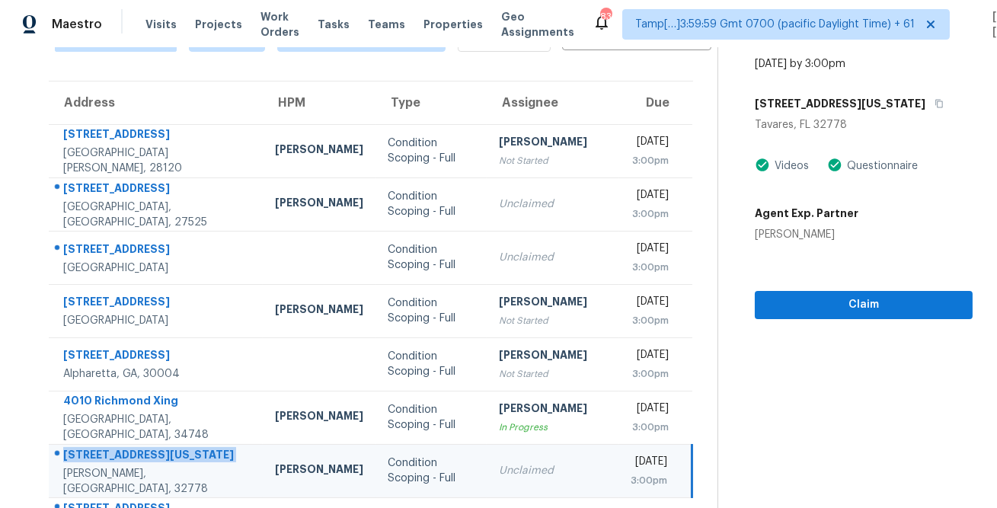
scroll to position [53, 0]
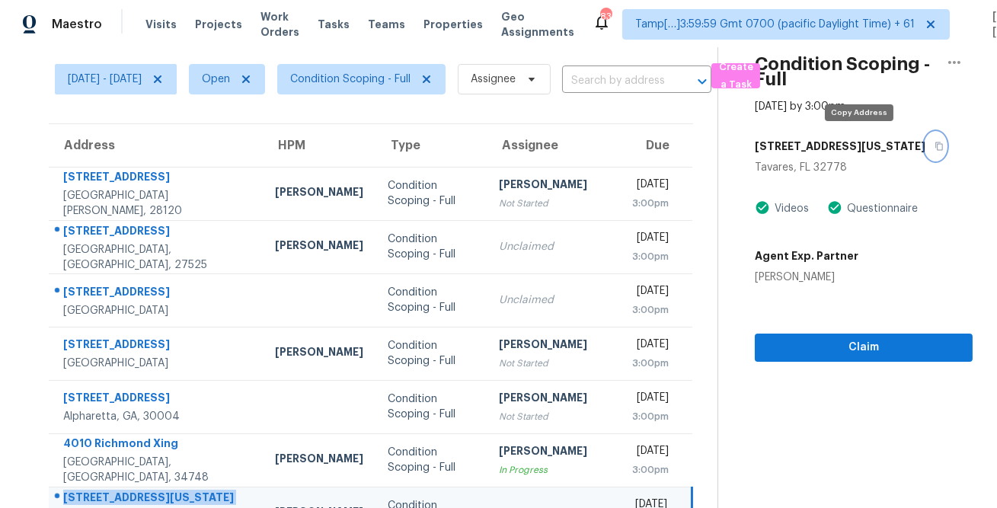
click at [935, 142] on icon "button" at bounding box center [939, 146] width 9 height 9
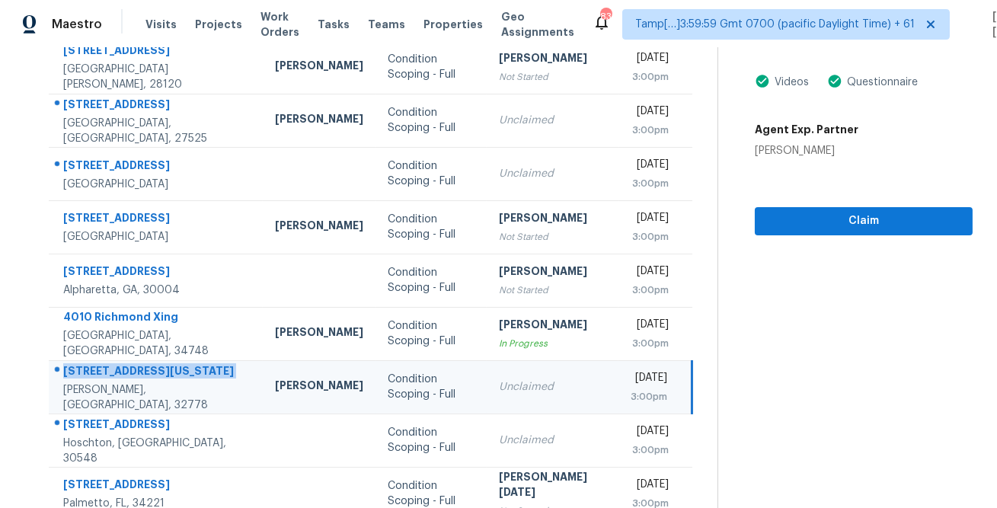
scroll to position [285, 0]
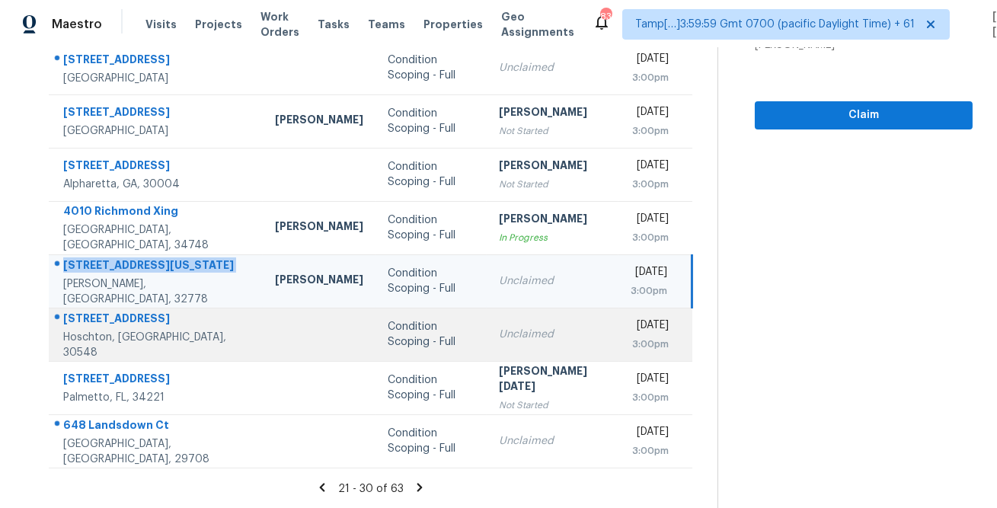
click at [122, 321] on div "6503 Grove Park Dr" at bounding box center [156, 320] width 187 height 19
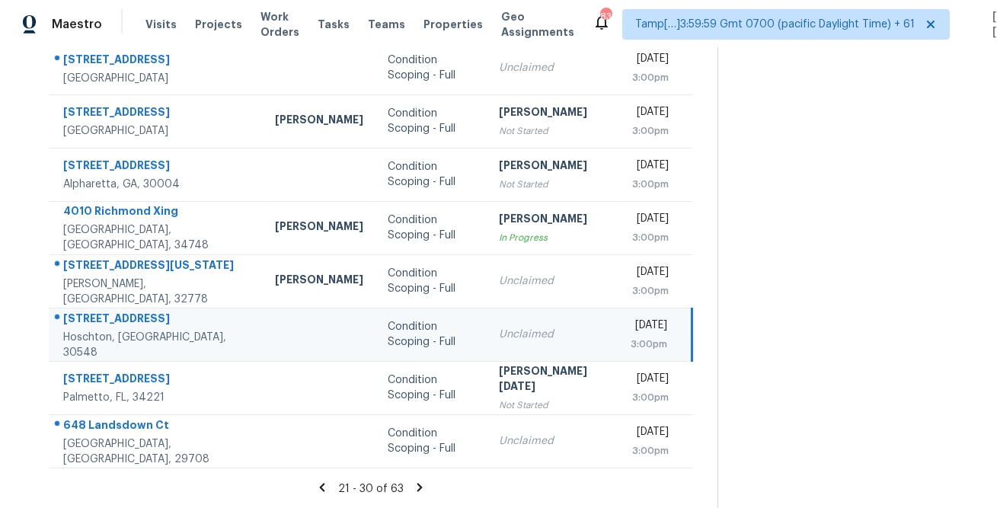
click at [122, 321] on div "6503 Grove Park Dr" at bounding box center [156, 320] width 187 height 19
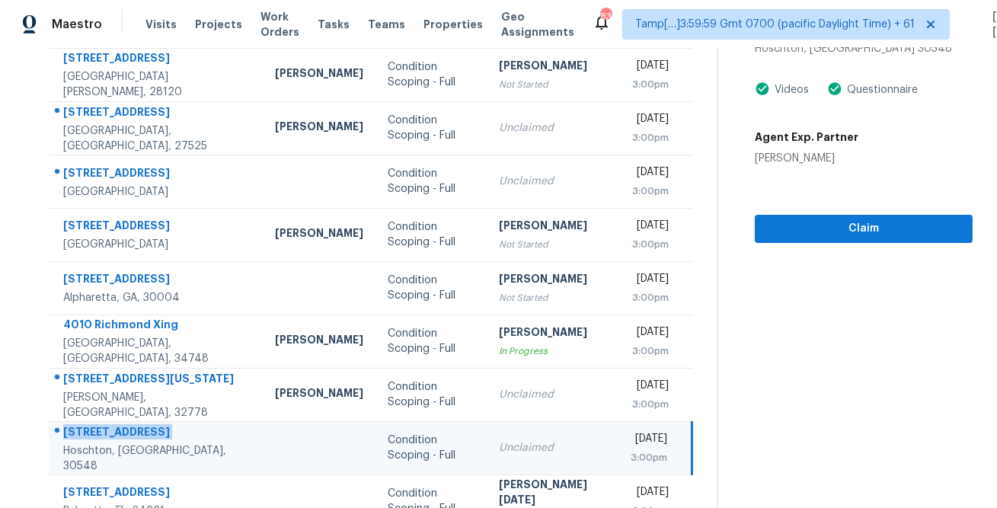
scroll to position [0, 0]
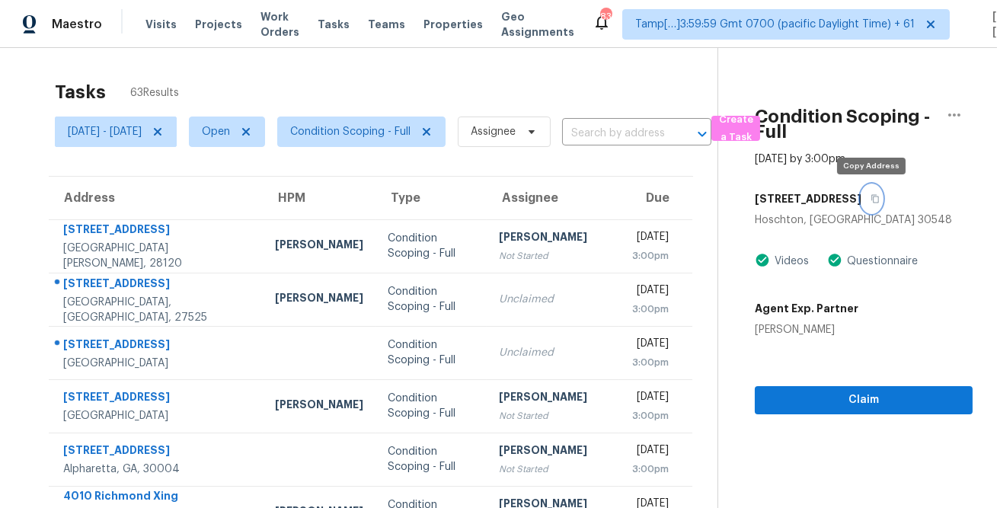
click at [872, 200] on icon "button" at bounding box center [875, 198] width 9 height 9
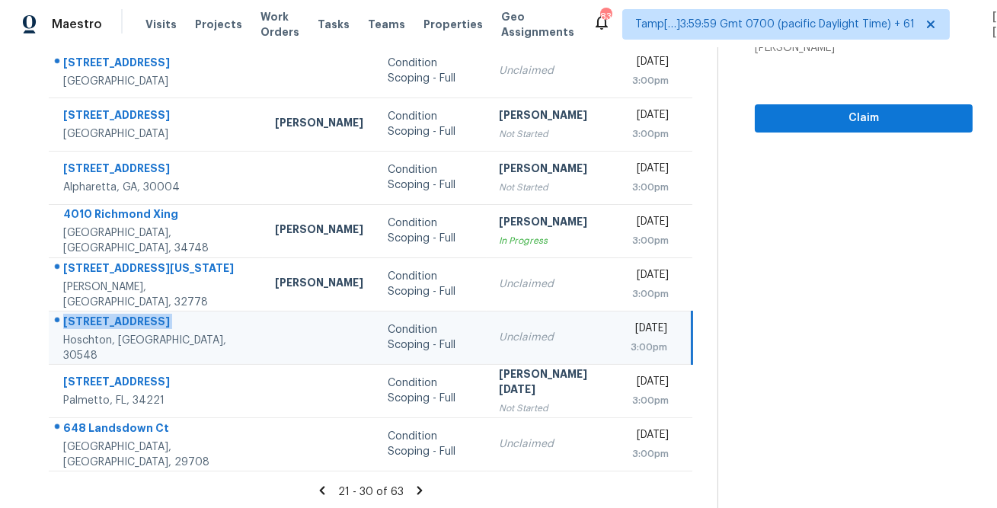
scroll to position [285, 0]
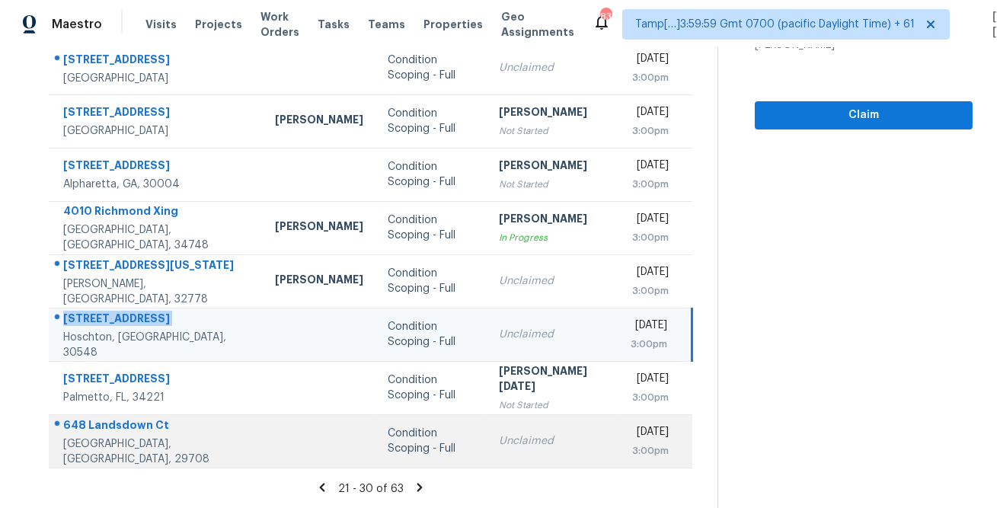
click at [140, 424] on div "648 Landsdown Ct" at bounding box center [156, 427] width 187 height 19
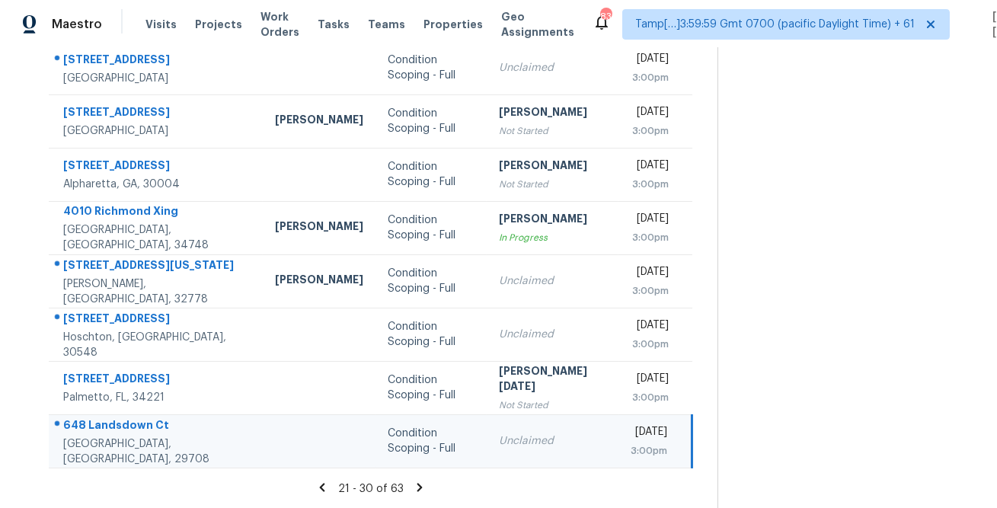
click at [140, 424] on div "648 Landsdown Ct" at bounding box center [156, 427] width 187 height 19
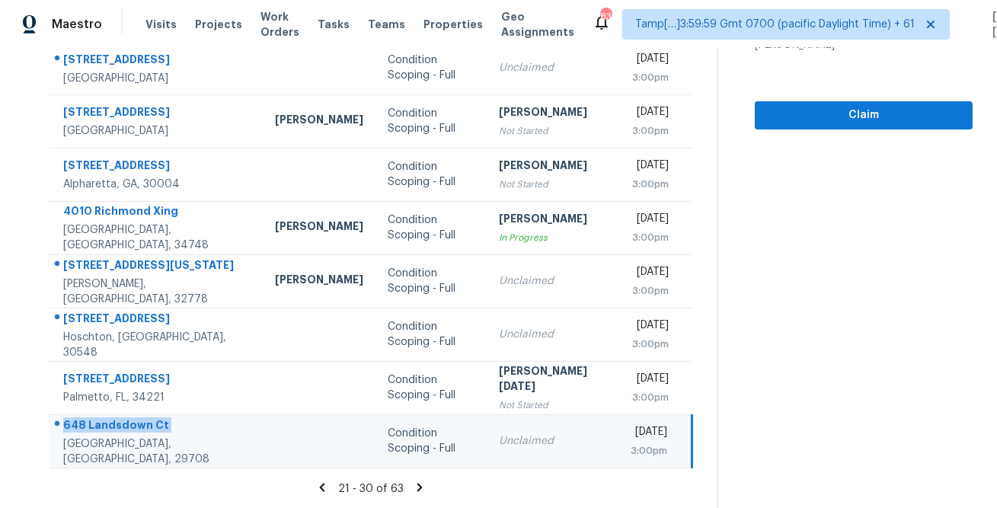
scroll to position [0, 0]
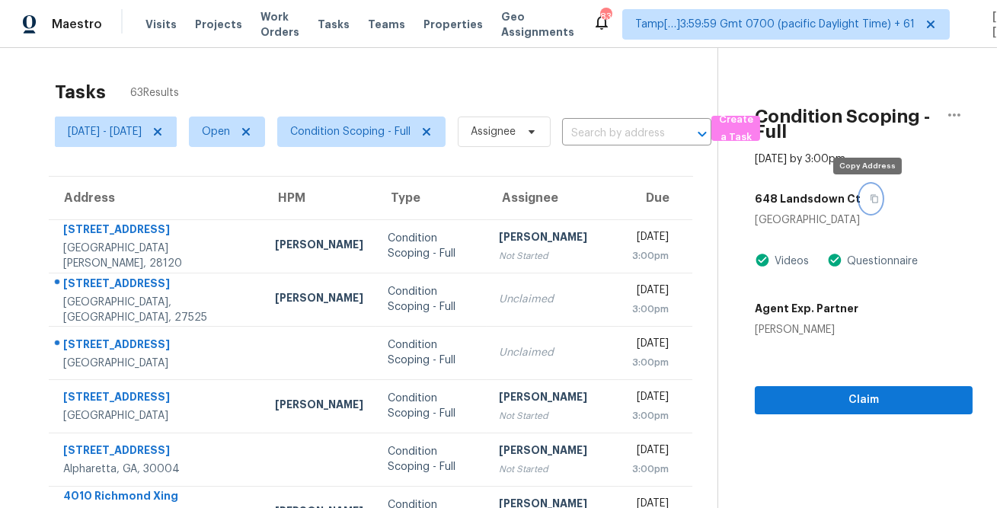
click at [874, 199] on button "button" at bounding box center [871, 198] width 21 height 27
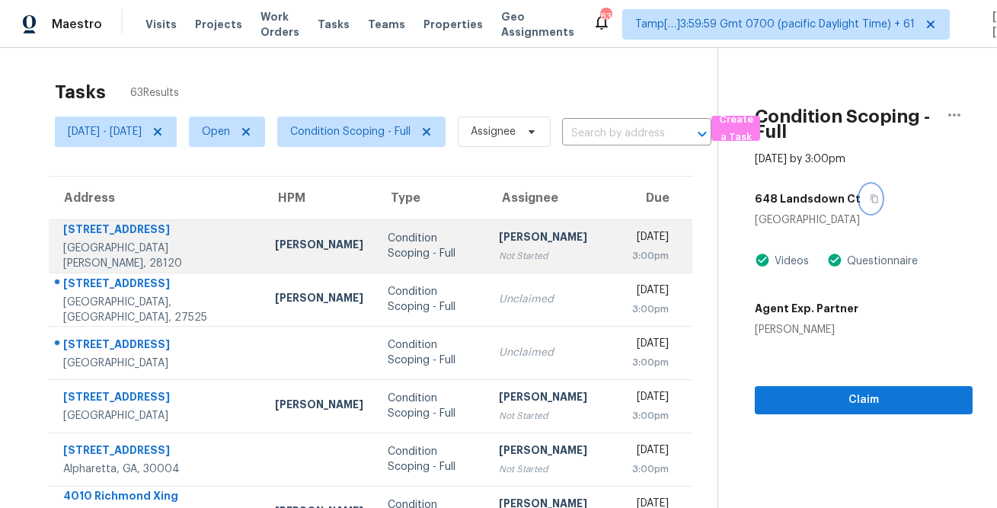
scroll to position [285, 0]
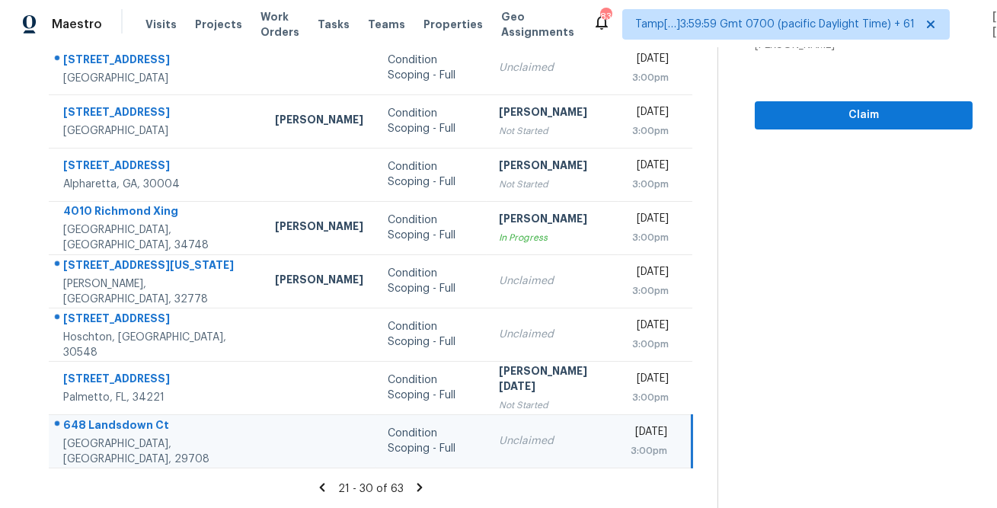
click at [421, 483] on icon at bounding box center [420, 488] width 14 height 14
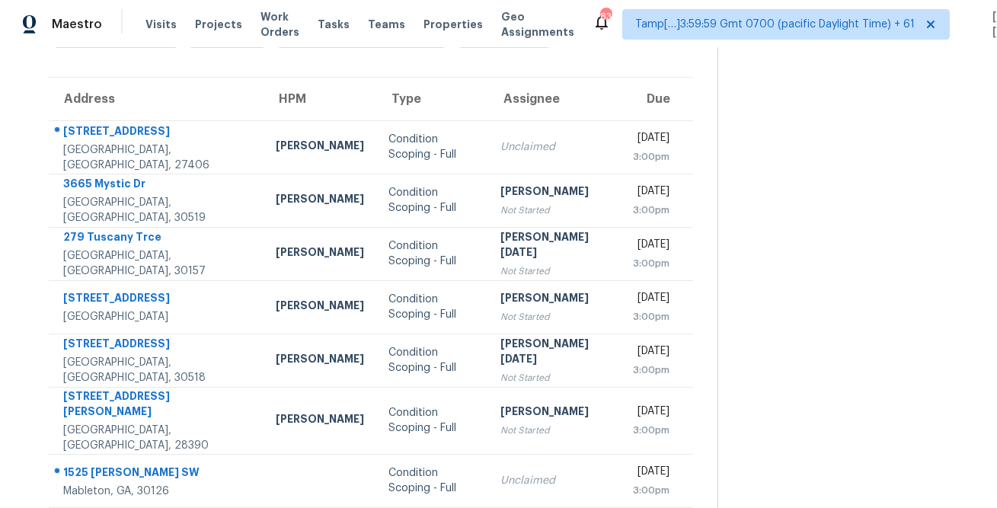
scroll to position [0, 0]
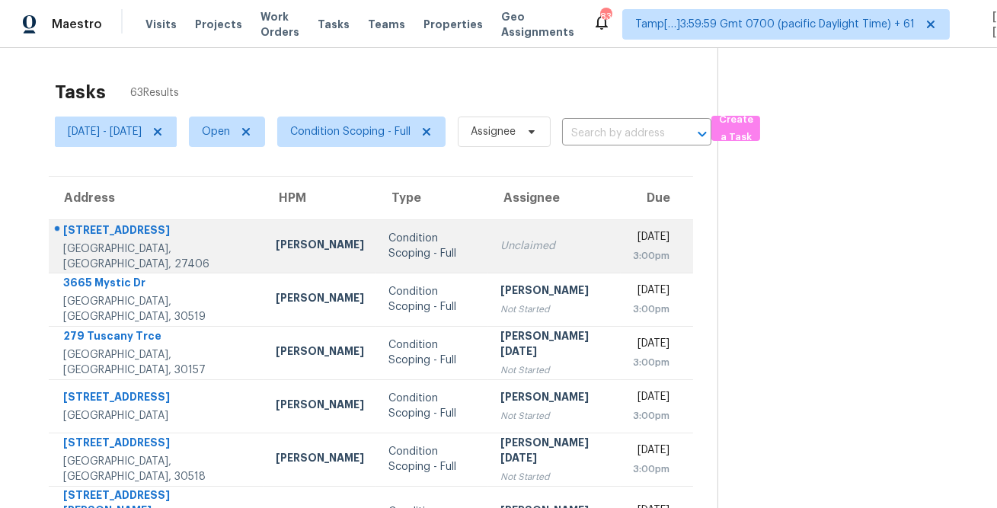
click at [122, 231] on div "8 Coriander Ct" at bounding box center [157, 231] width 188 height 19
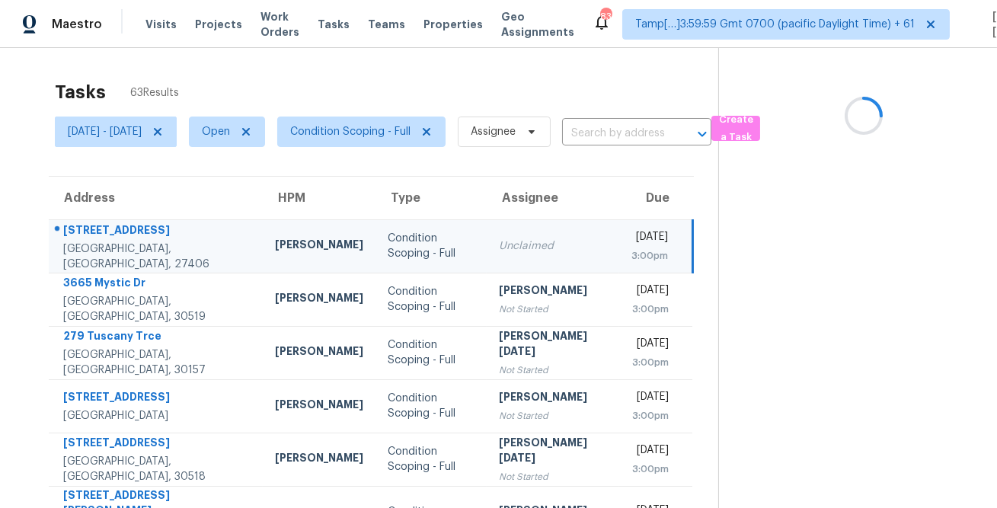
click at [122, 231] on div "8 Coriander Ct" at bounding box center [156, 231] width 187 height 19
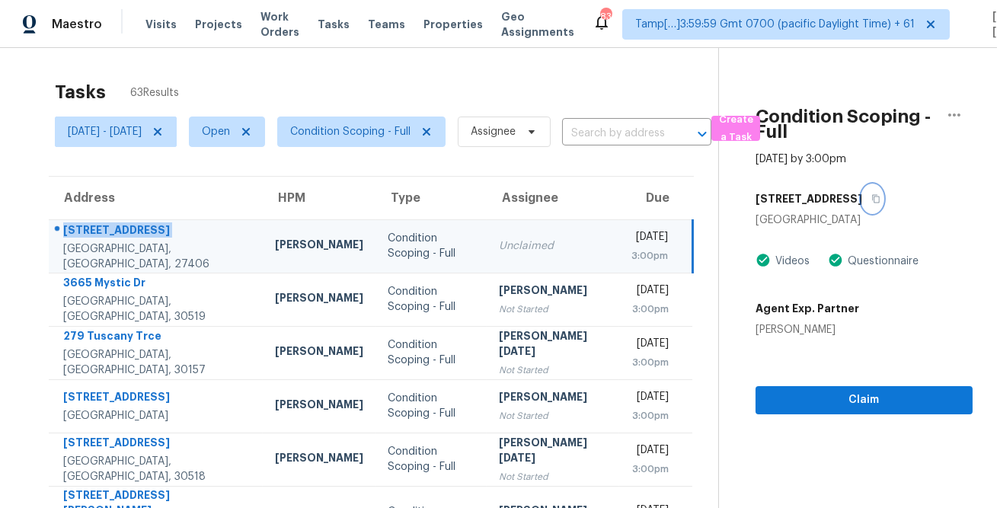
click at [872, 201] on icon "button" at bounding box center [876, 198] width 9 height 9
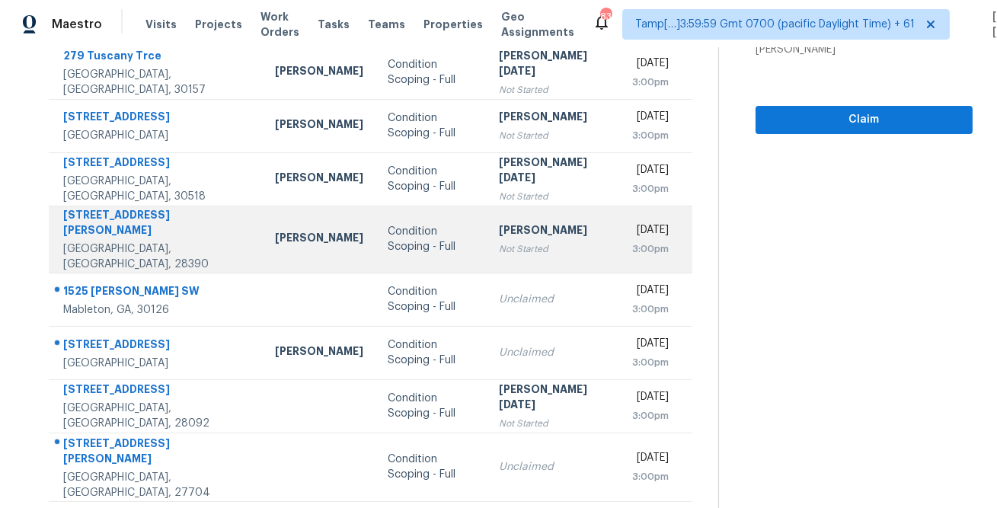
scroll to position [285, 0]
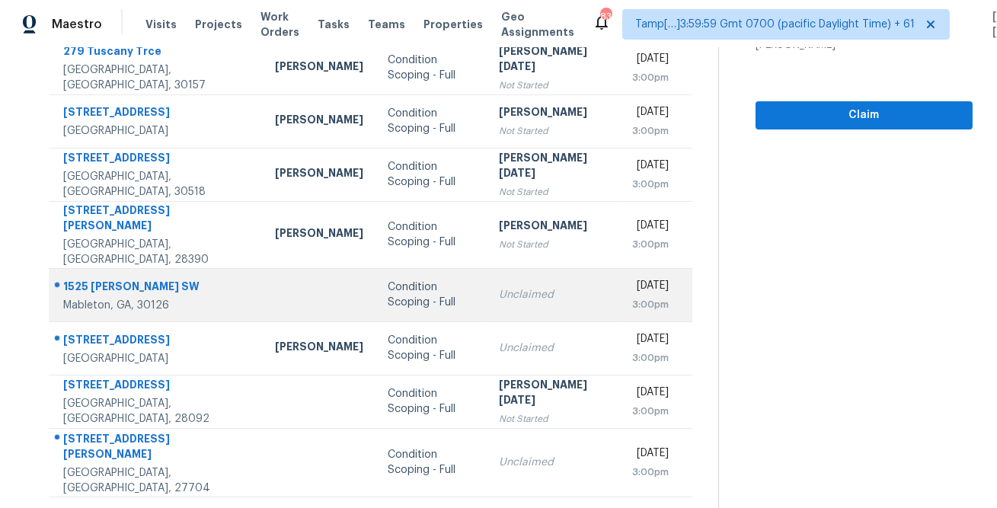
click at [166, 279] on div "1525 Glenn Pl SW" at bounding box center [156, 288] width 187 height 19
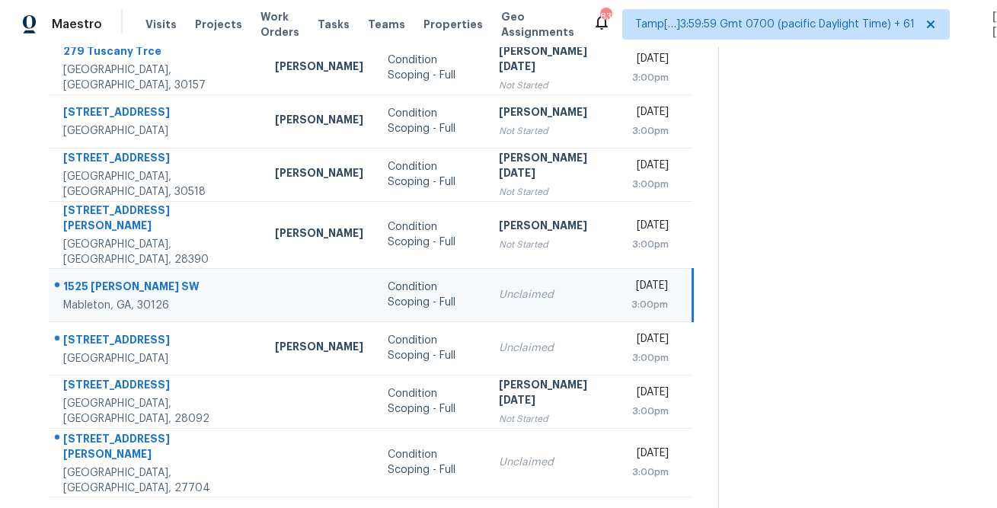
click at [166, 279] on div "1525 Glenn Pl SW" at bounding box center [156, 288] width 187 height 19
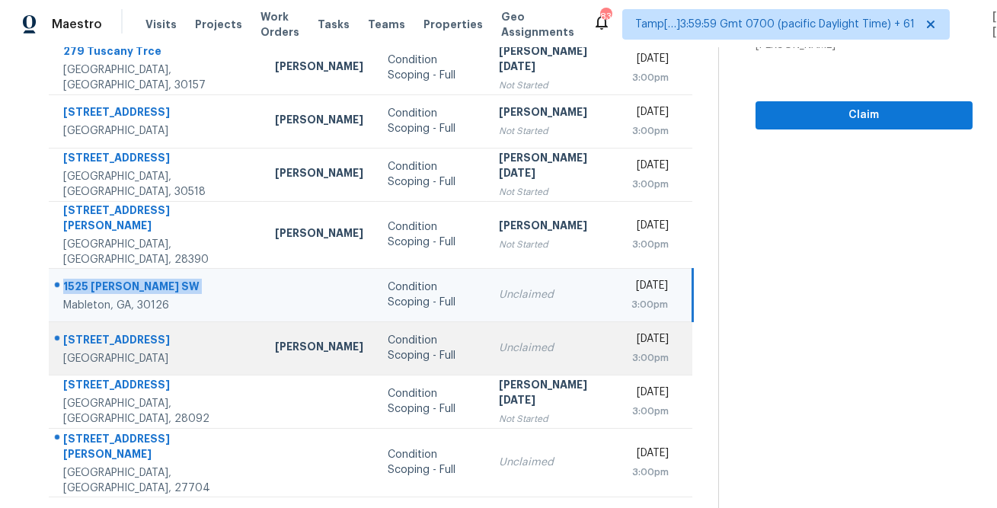
click at [127, 322] on td "4515 Meadowview Dr Lakeland, FL, 33810" at bounding box center [156, 348] width 214 height 53
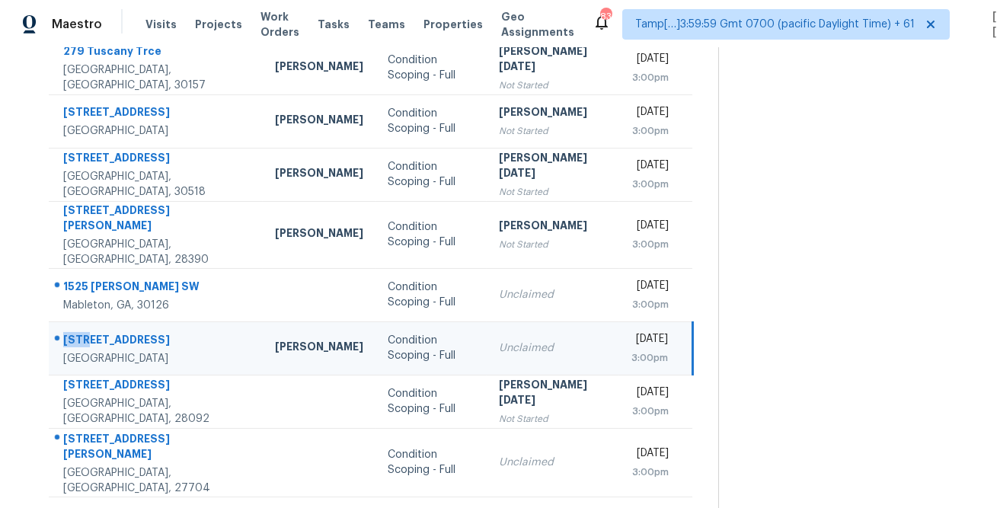
click at [127, 322] on td "4515 Meadowview Dr Lakeland, FL, 33810" at bounding box center [156, 348] width 214 height 53
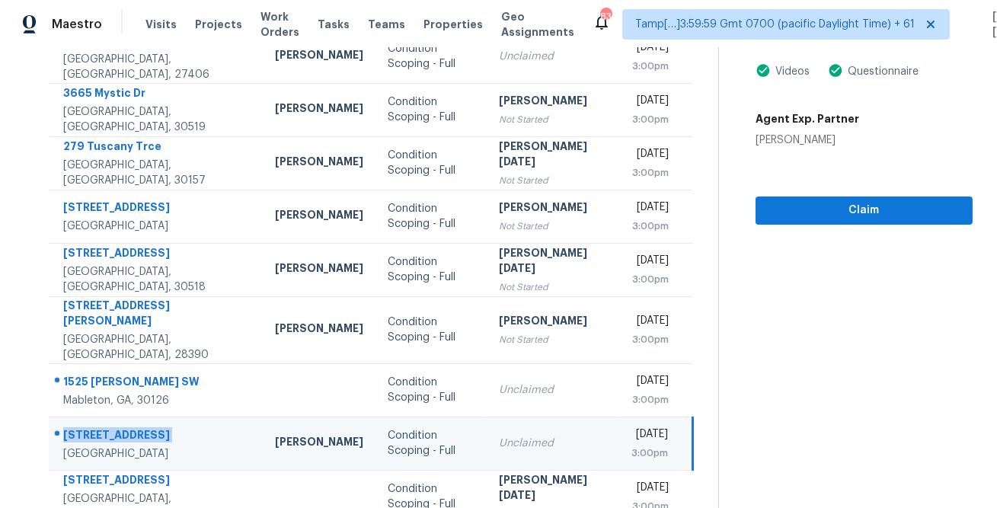
scroll to position [59, 0]
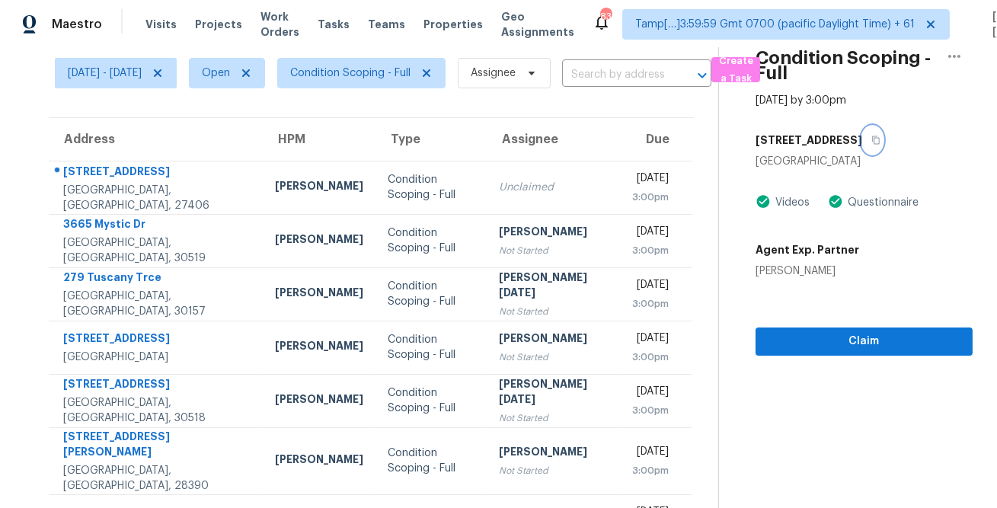
click at [876, 135] on button "button" at bounding box center [873, 139] width 21 height 27
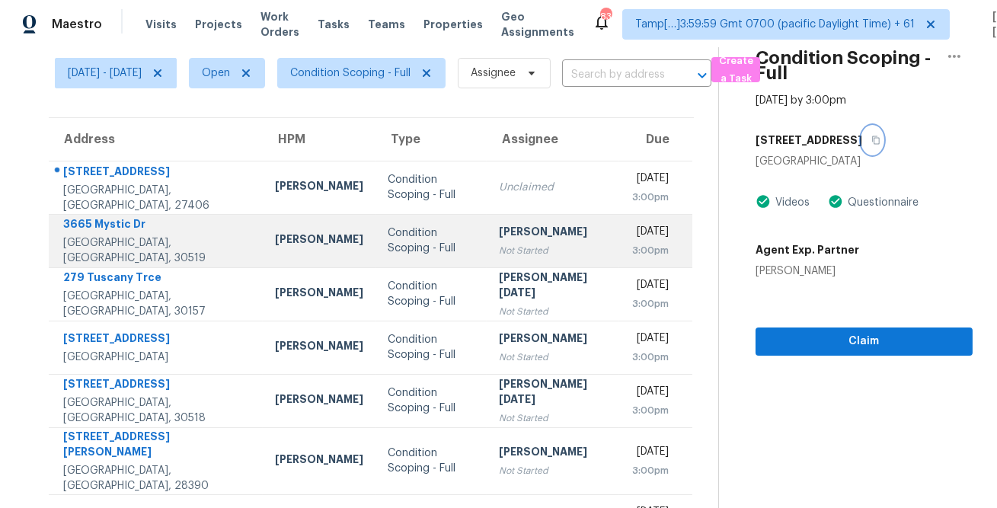
scroll to position [285, 0]
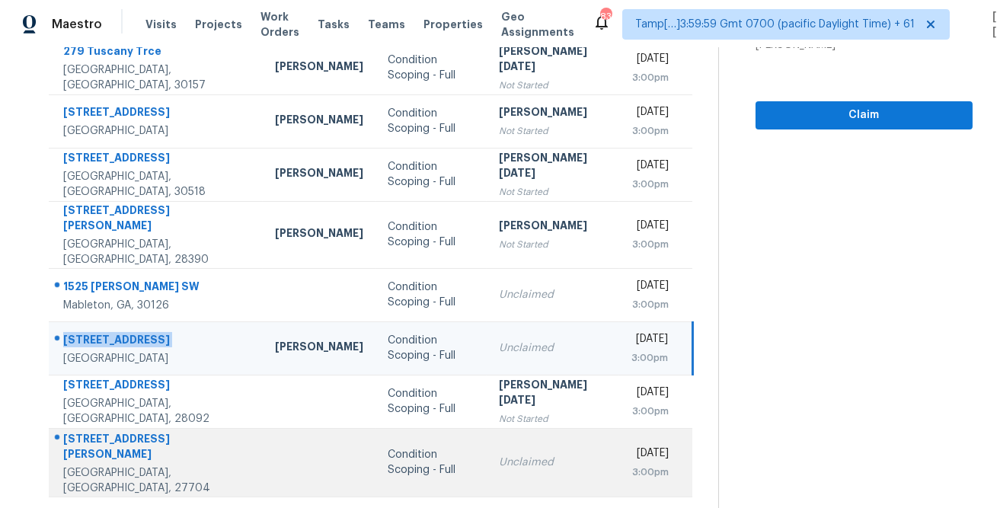
click at [123, 431] on div "722 Felicia St" at bounding box center [156, 448] width 187 height 34
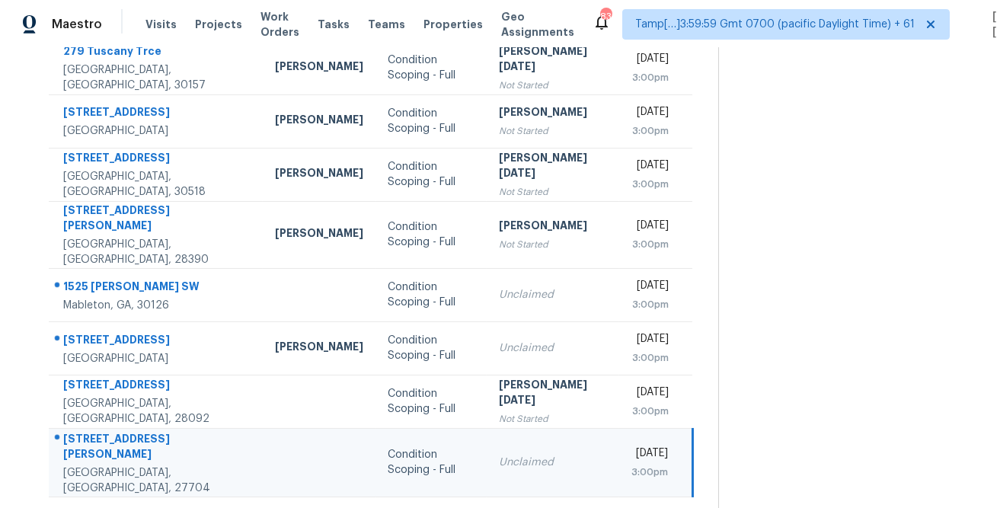
click at [123, 431] on div "722 Felicia St" at bounding box center [156, 448] width 187 height 34
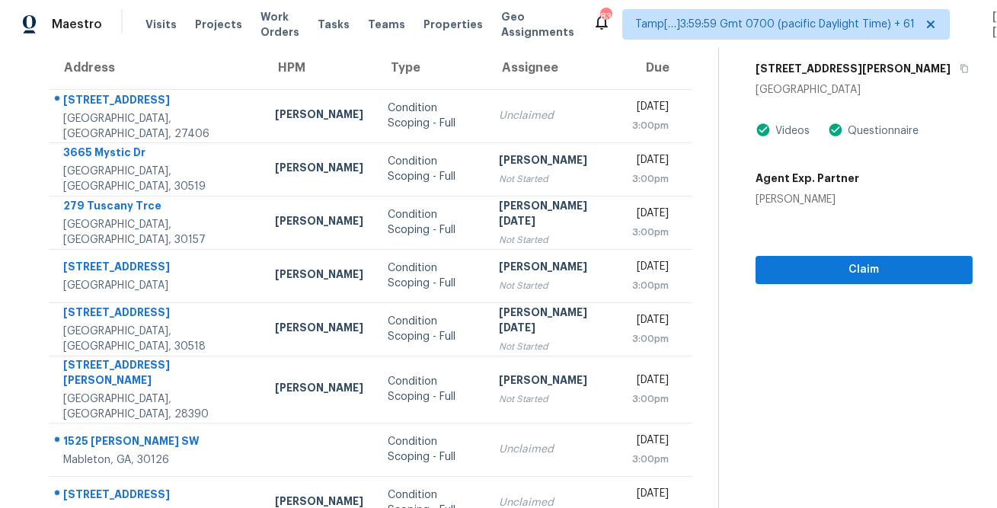
scroll to position [94, 0]
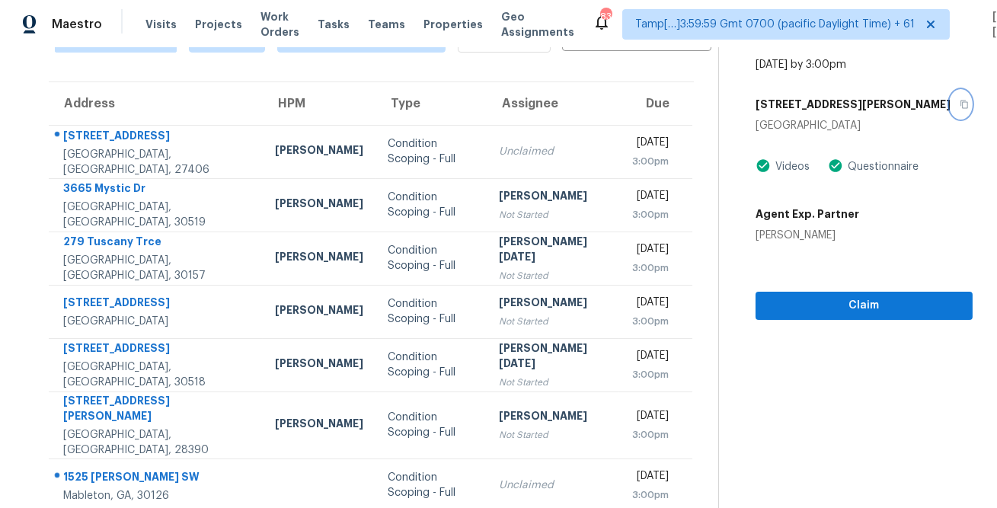
click at [960, 106] on icon "button" at bounding box center [964, 104] width 9 height 9
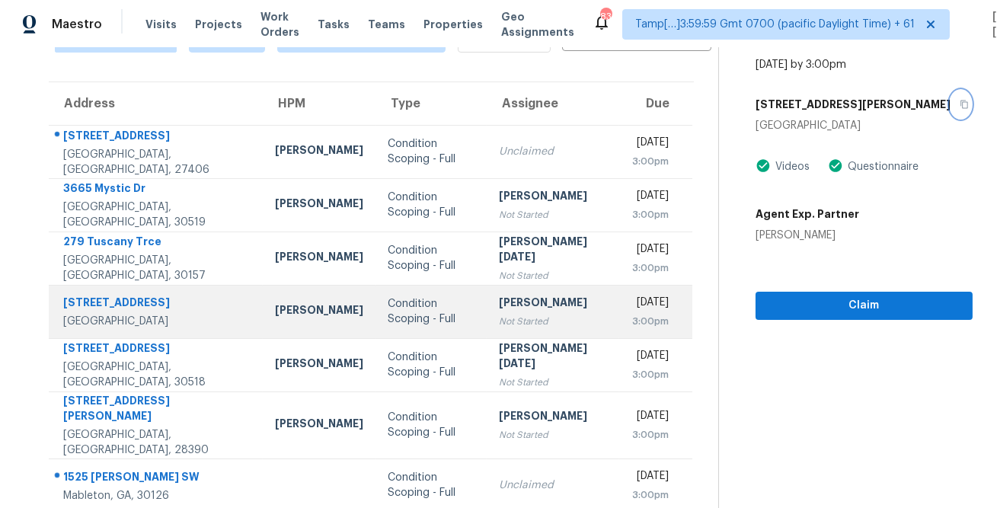
scroll to position [285, 0]
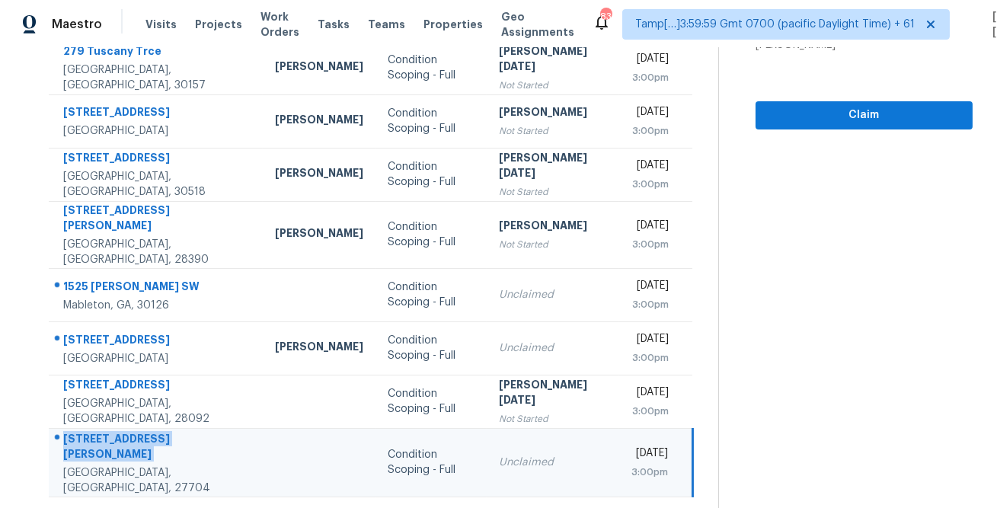
click at [422, 507] on icon at bounding box center [421, 517] width 14 height 14
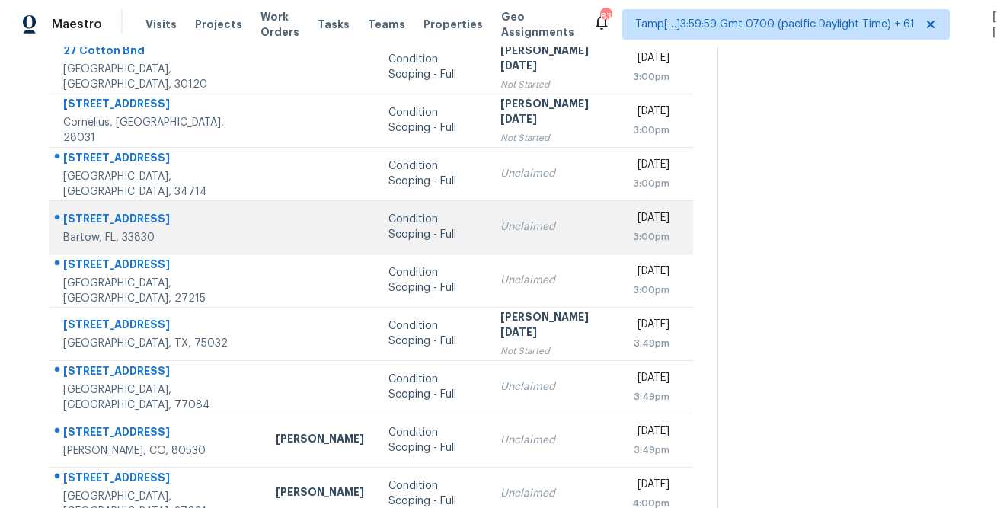
scroll to position [248, 0]
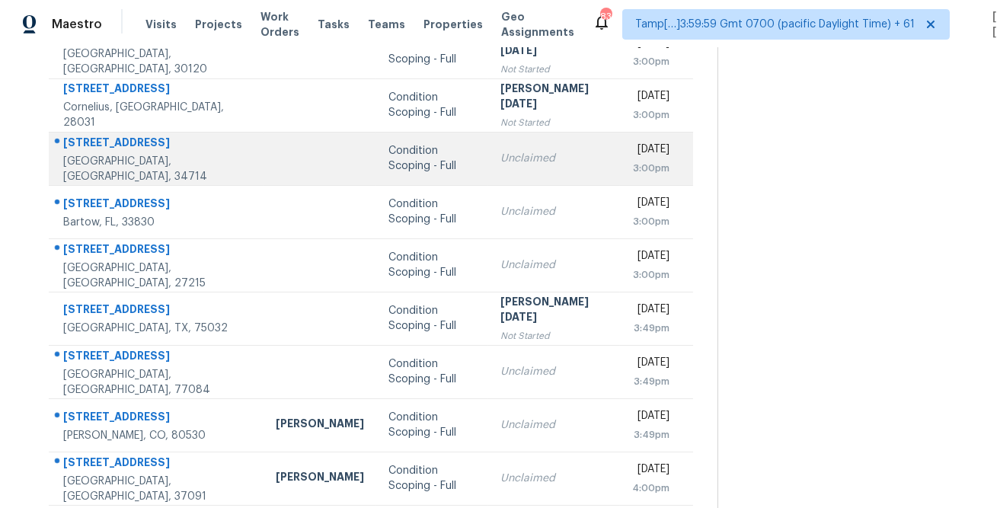
click at [139, 151] on div "16740 Glenbrook Blvd" at bounding box center [157, 144] width 188 height 19
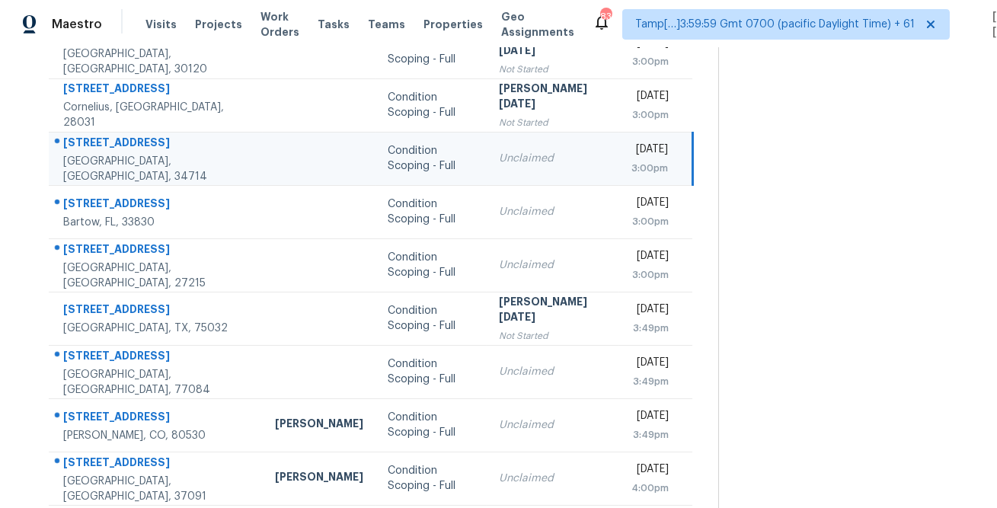
click at [139, 151] on div "16740 Glenbrook Blvd" at bounding box center [156, 144] width 187 height 19
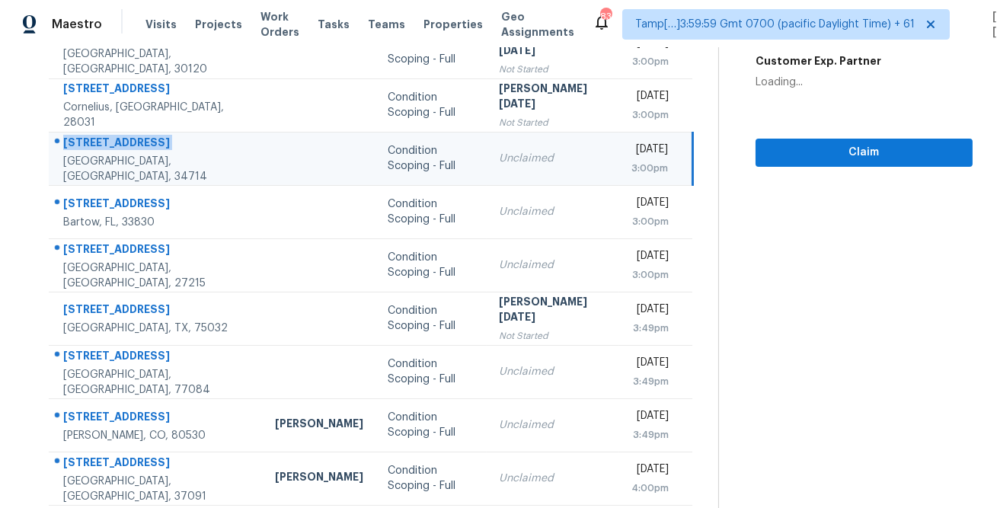
click at [139, 151] on div "16740 Glenbrook Blvd" at bounding box center [156, 144] width 187 height 19
click at [152, 149] on div "16740 Glenbrook Blvd" at bounding box center [156, 144] width 187 height 19
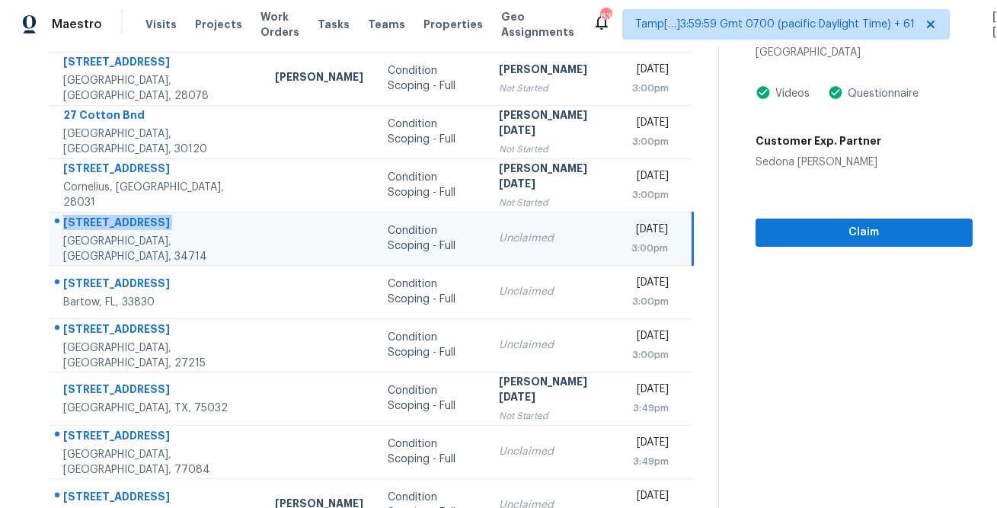
scroll to position [107, 0]
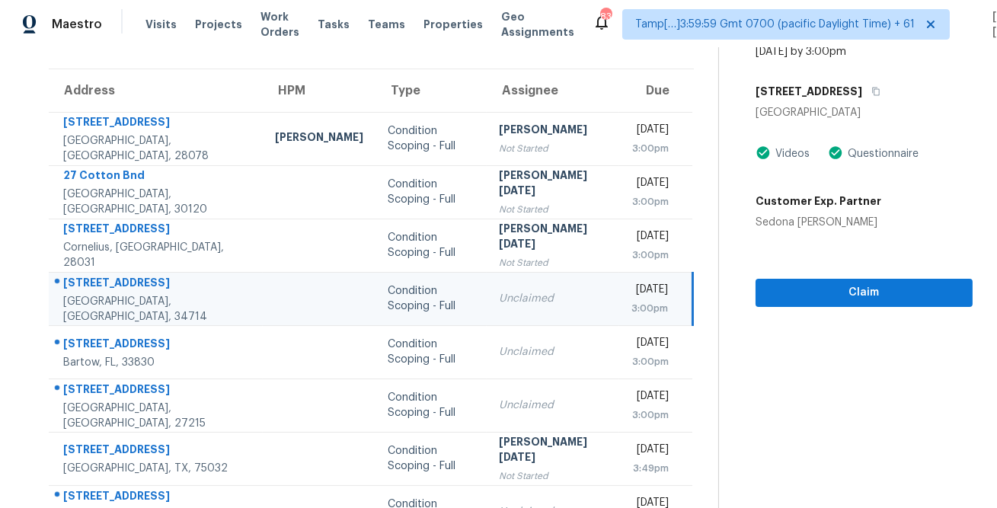
click at [891, 96] on div "16740 Glenbrook Blvd" at bounding box center [864, 91] width 217 height 27
click at [881, 91] on icon "button" at bounding box center [876, 91] width 9 height 9
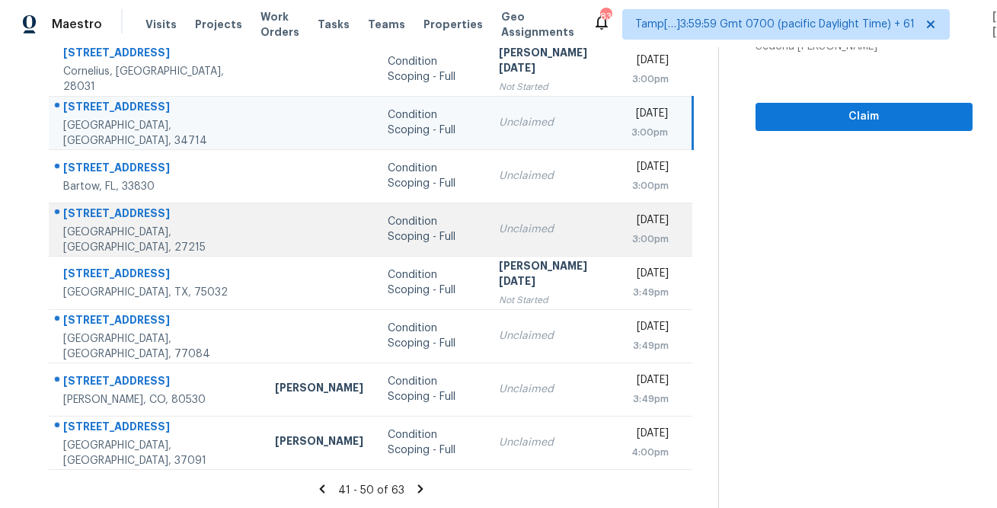
scroll to position [285, 0]
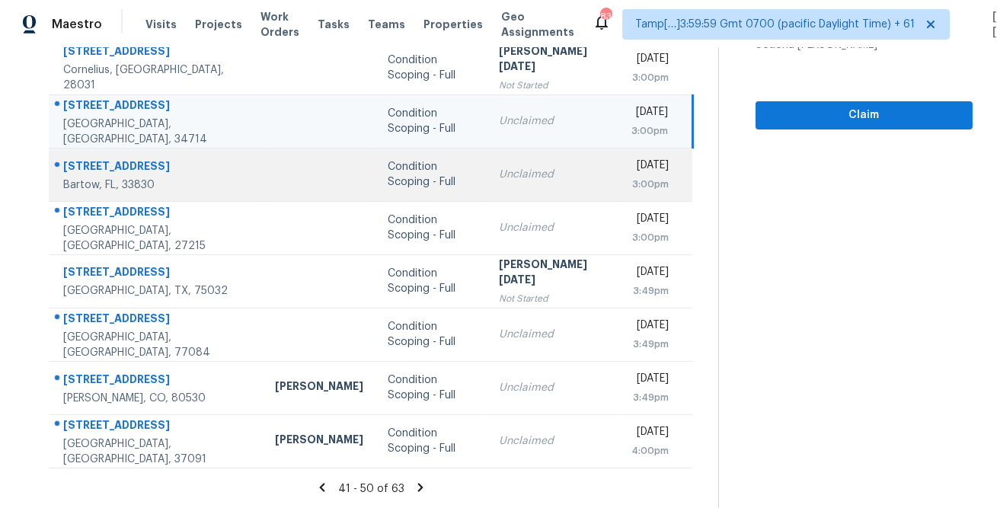
click at [110, 163] on div "2702 Red Egret Dr" at bounding box center [156, 167] width 187 height 19
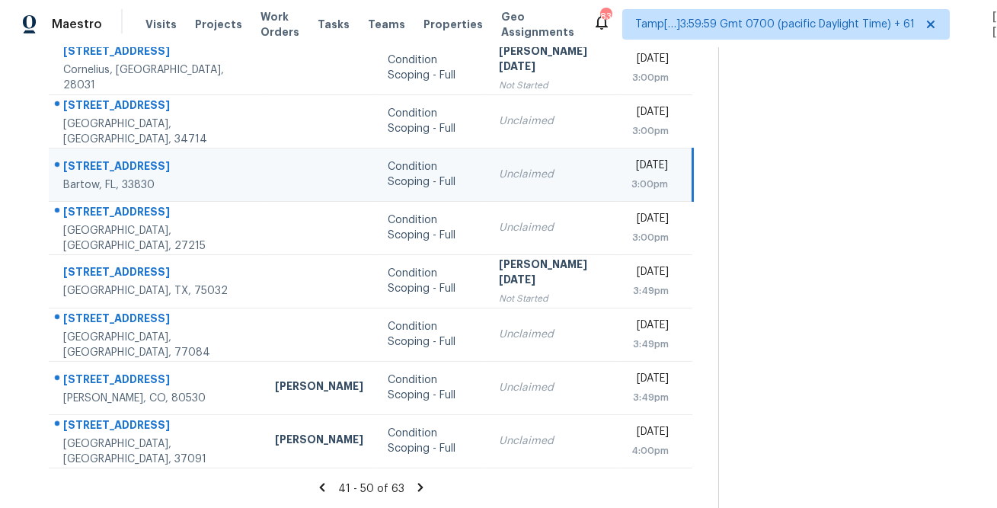
click at [110, 163] on div "2702 Red Egret Dr" at bounding box center [156, 167] width 187 height 19
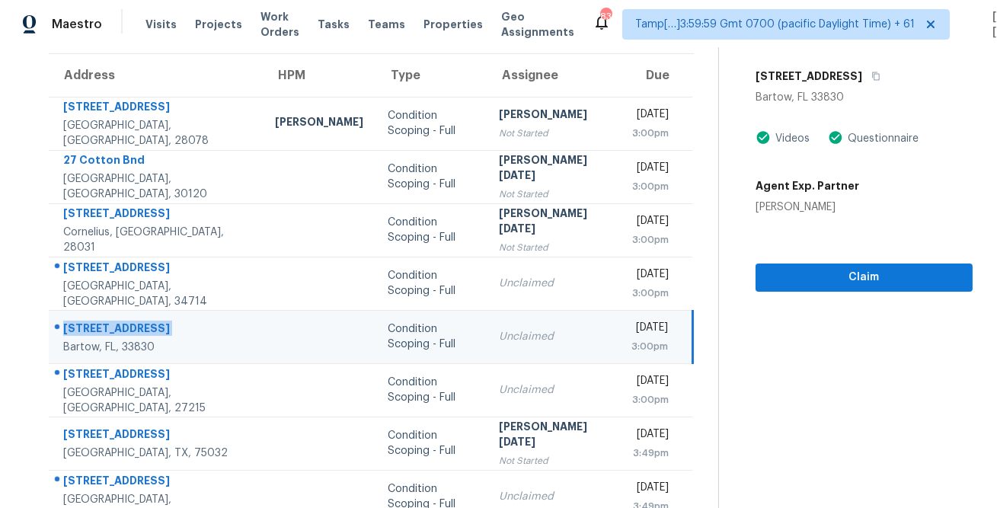
scroll to position [109, 0]
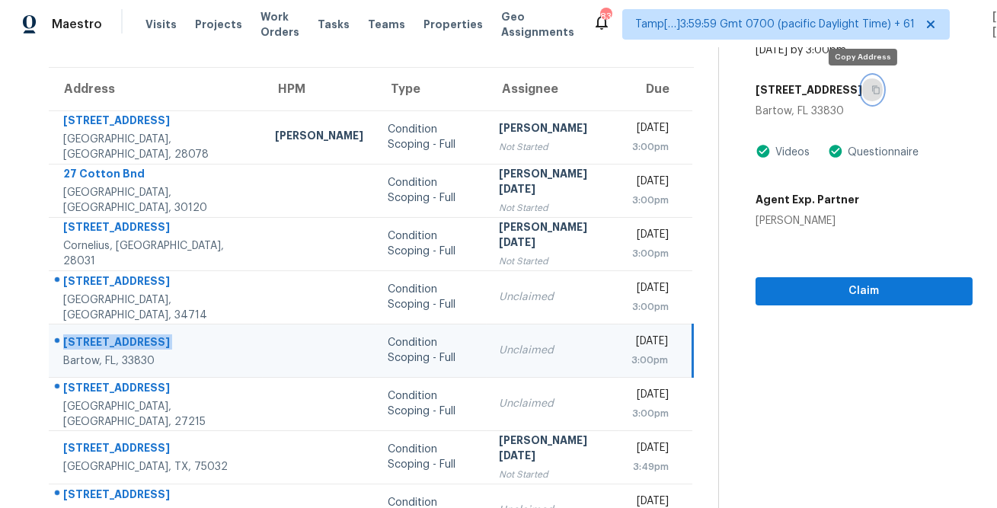
click at [872, 89] on icon "button" at bounding box center [876, 89] width 9 height 9
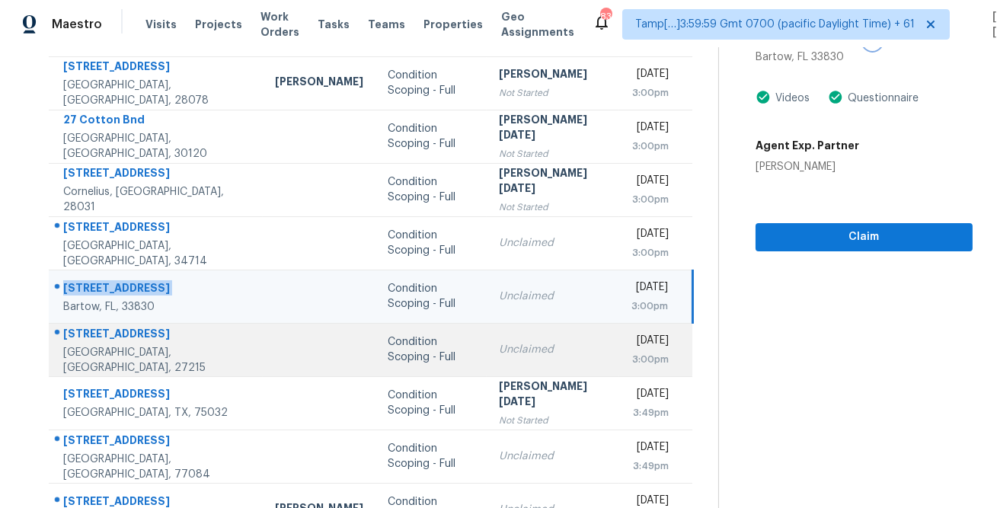
scroll to position [274, 0]
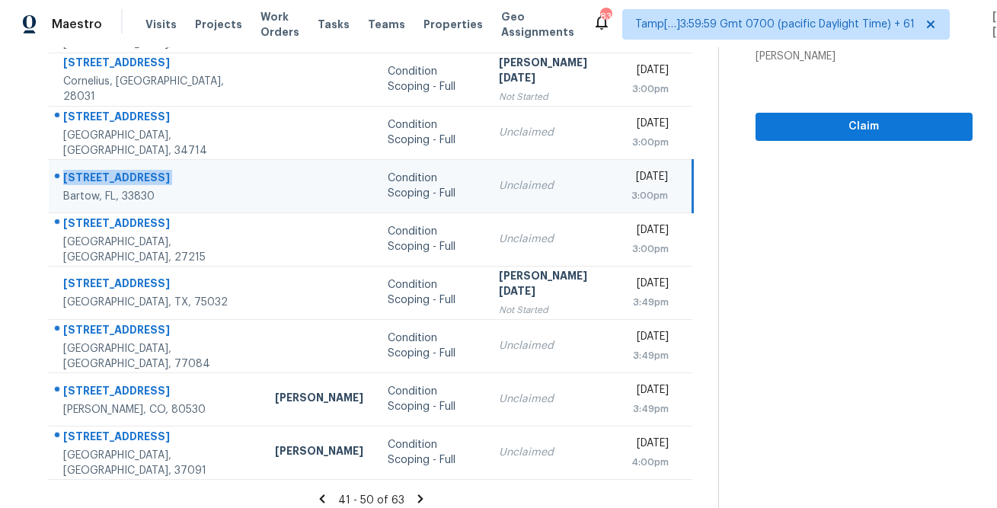
click at [87, 196] on div "Bartow, FL, 33830" at bounding box center [156, 196] width 187 height 15
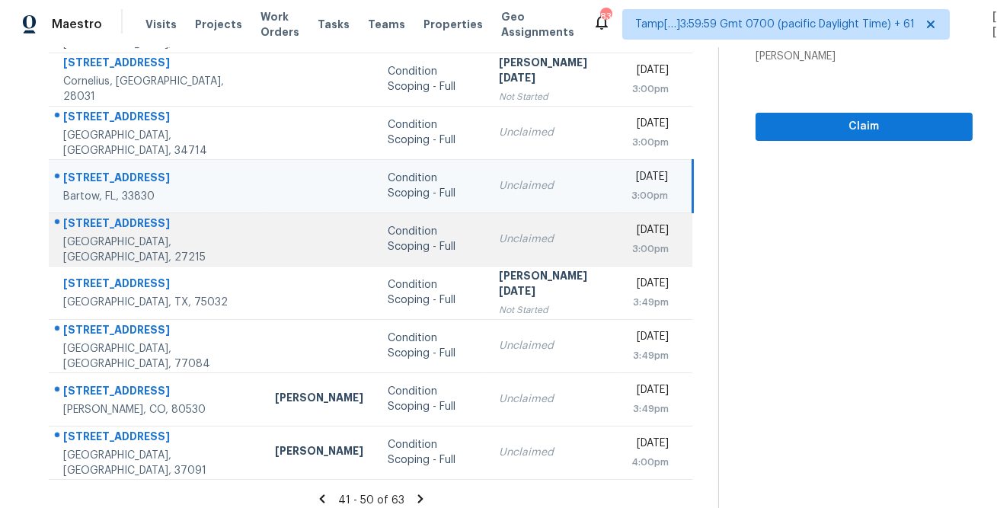
click at [86, 228] on div "7331 Ethans Way" at bounding box center [156, 225] width 187 height 19
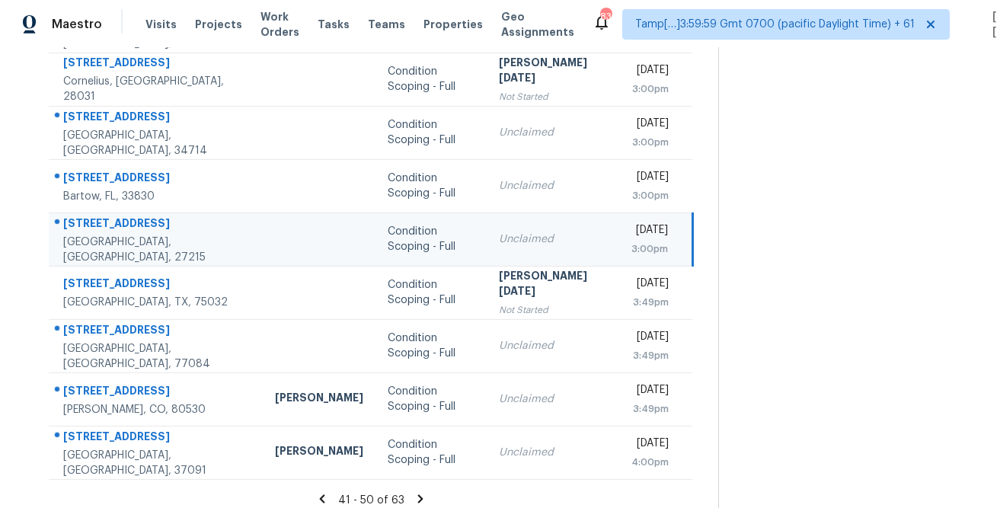
click at [86, 228] on div "7331 Ethans Way" at bounding box center [156, 225] width 187 height 19
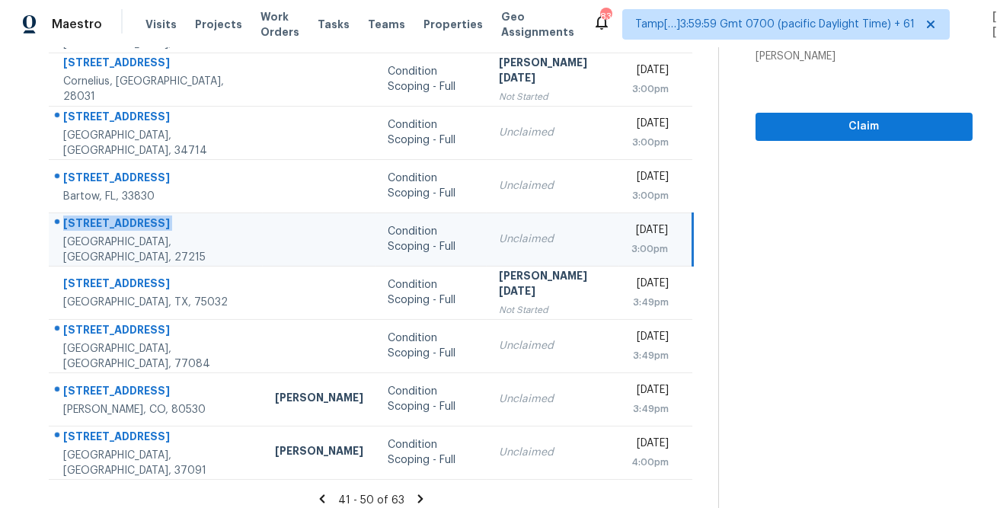
scroll to position [285, 0]
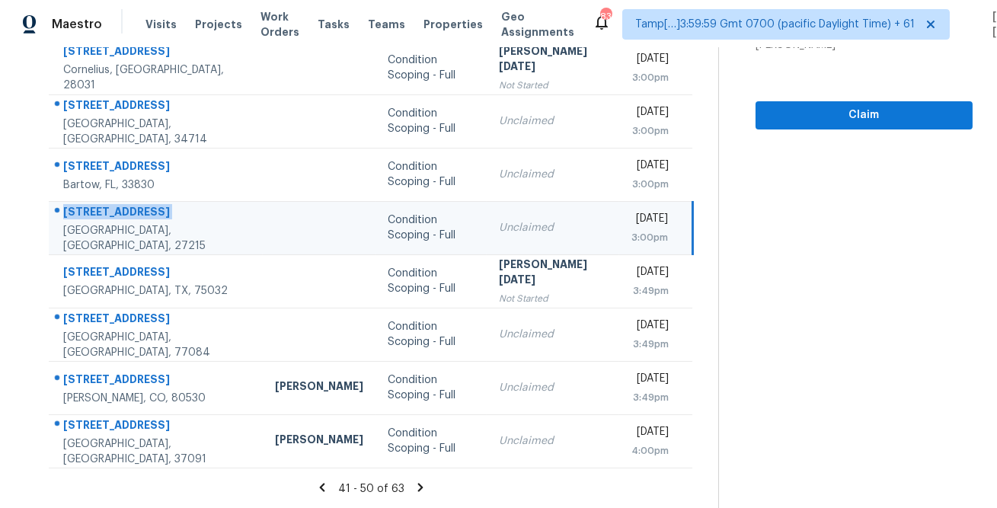
click at [170, 223] on div "7331 Ethans Way" at bounding box center [156, 213] width 187 height 19
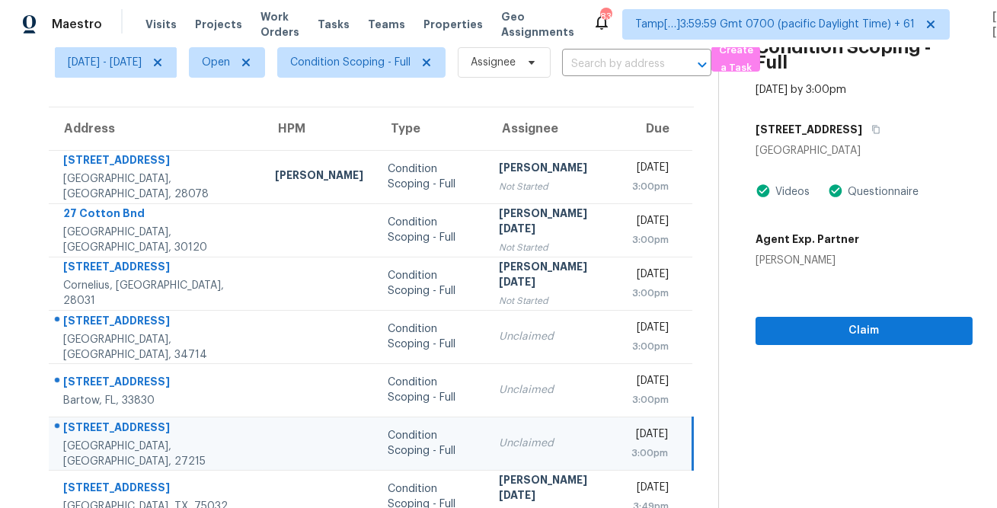
scroll to position [0, 0]
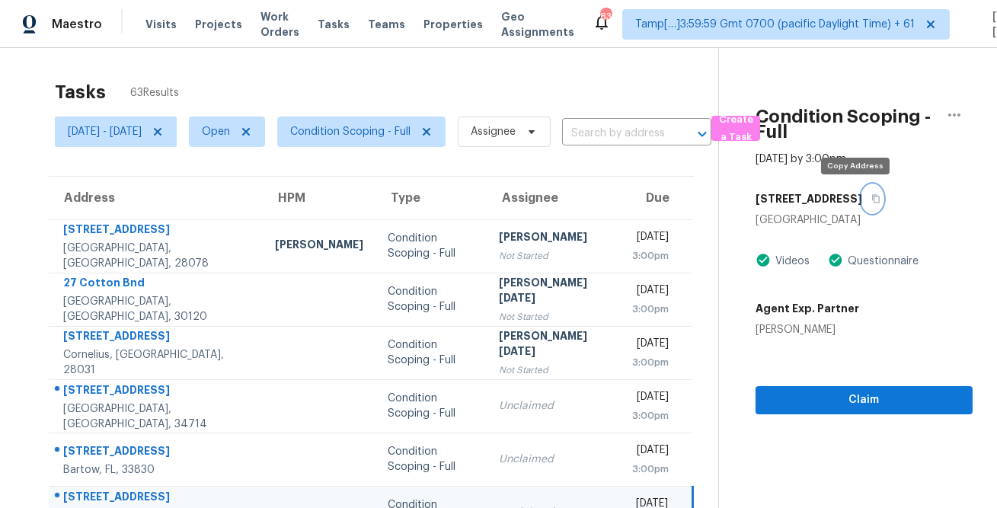
click at [872, 200] on icon "button" at bounding box center [876, 198] width 9 height 9
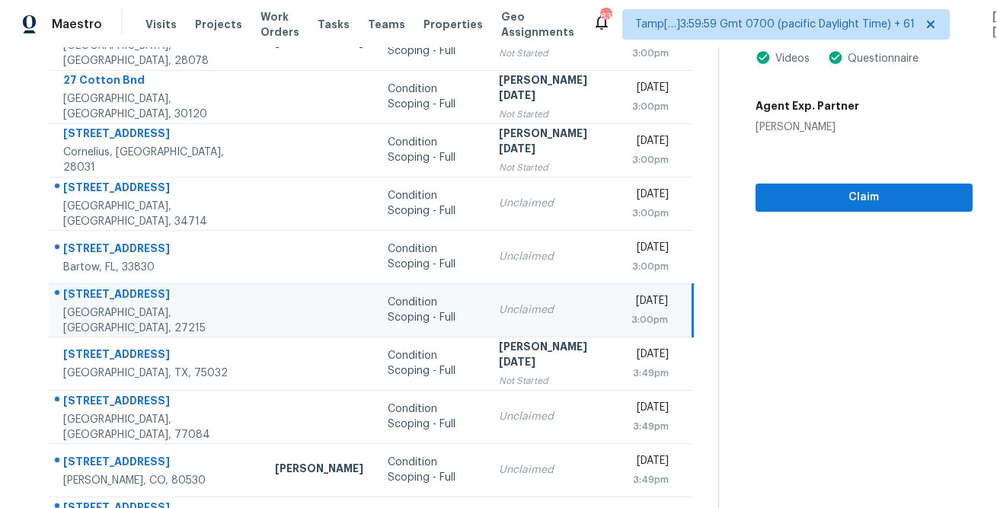
scroll to position [271, 0]
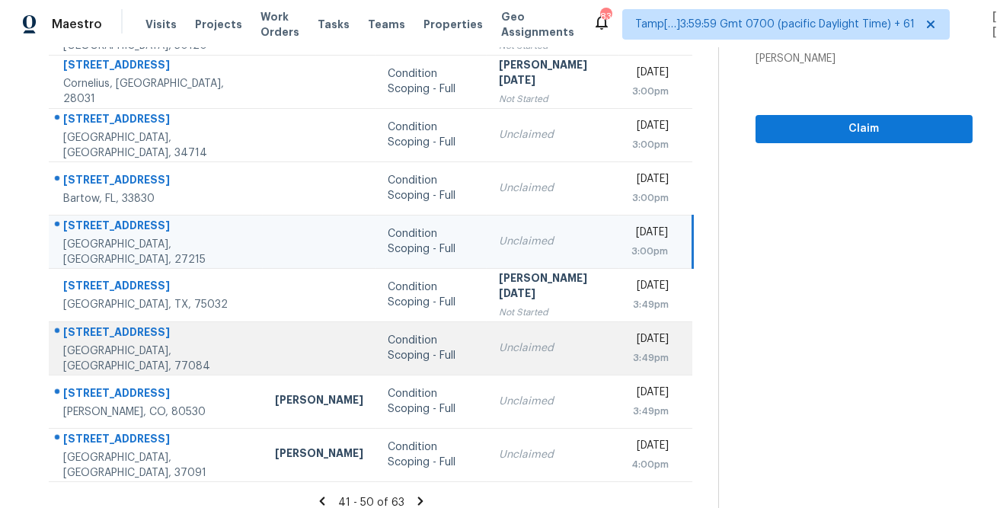
click at [94, 331] on div "4830 Green Trail Dr" at bounding box center [156, 334] width 187 height 19
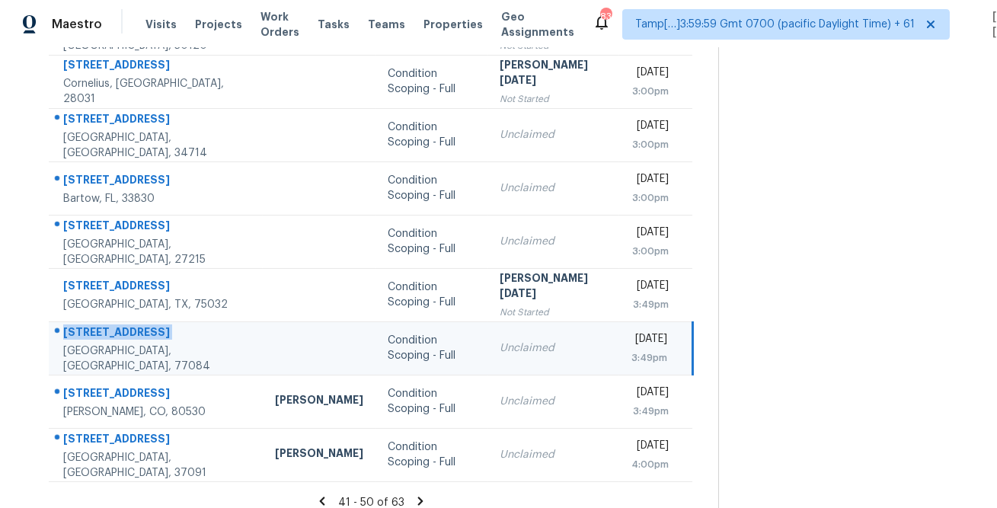
click at [94, 331] on div "4830 Green Trail Dr" at bounding box center [156, 334] width 187 height 19
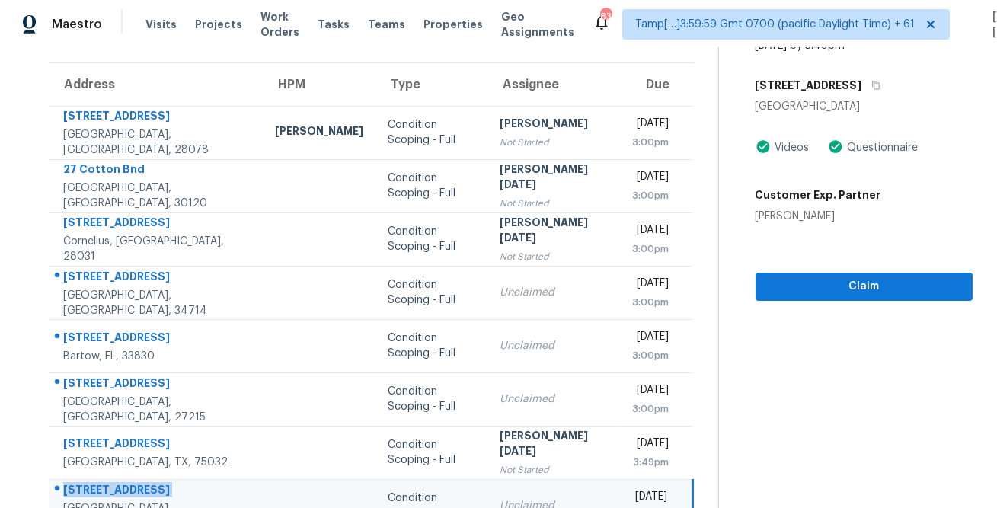
scroll to position [100, 0]
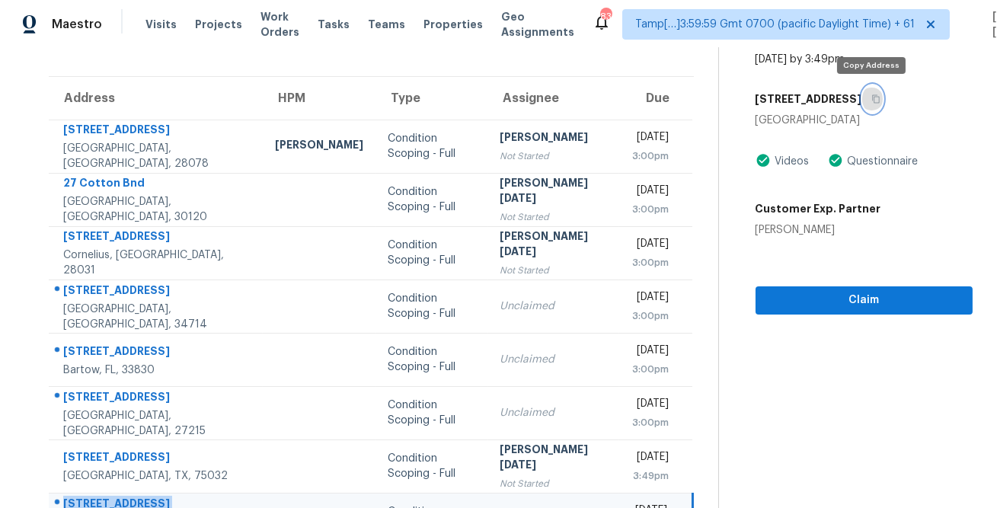
click at [872, 102] on icon "button" at bounding box center [876, 99] width 8 height 8
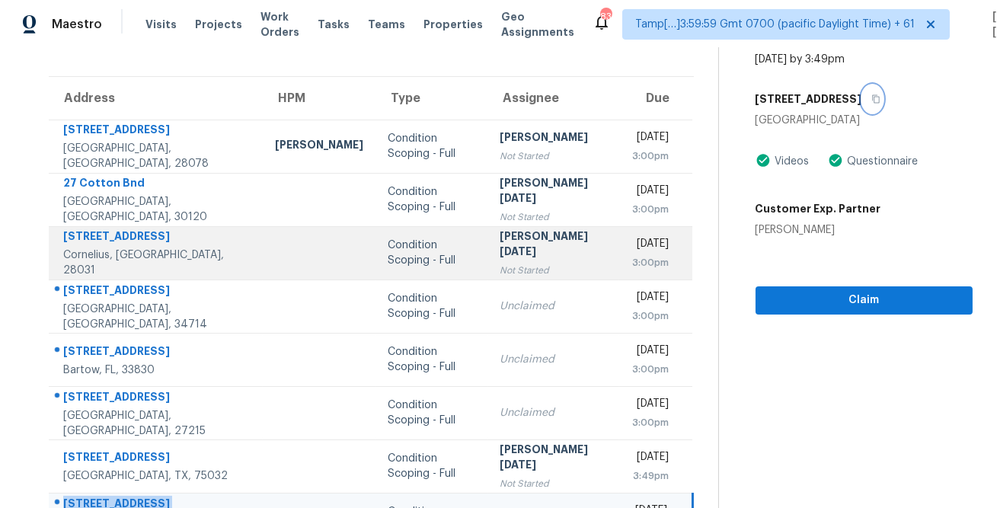
scroll to position [285, 0]
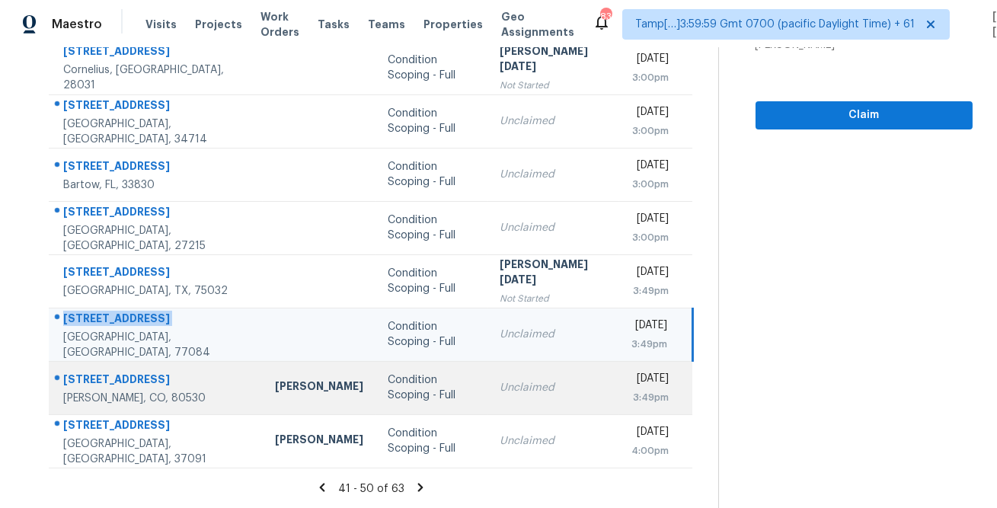
click at [117, 377] on div "7238 Animas Ave" at bounding box center [156, 381] width 187 height 19
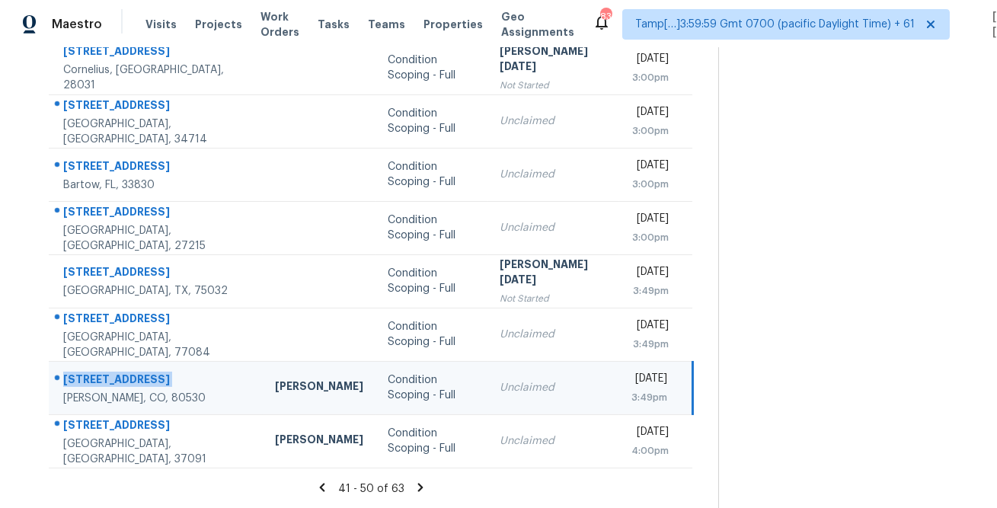
click at [117, 377] on div "7238 Animas Ave" at bounding box center [156, 381] width 187 height 19
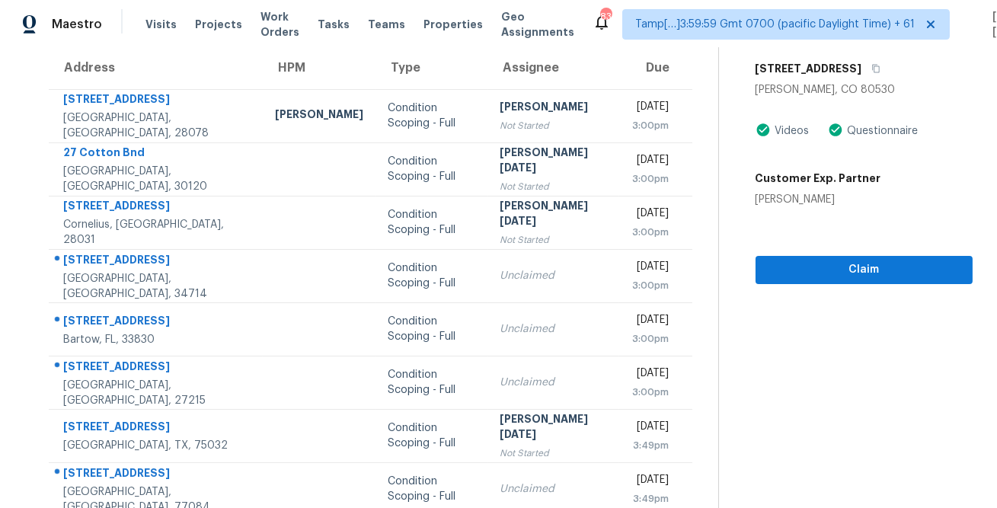
scroll to position [0, 0]
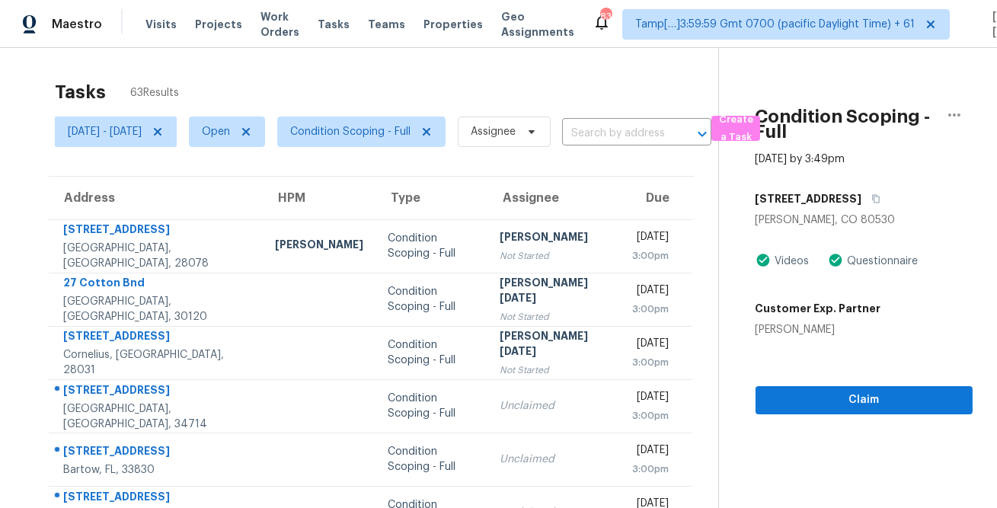
click at [863, 184] on div "Condition Scoping - Full Aug 15th 2025 by 3:49pm 7238 Animas Ave Frederick, CO …" at bounding box center [846, 231] width 254 height 367
click at [863, 192] on button "button" at bounding box center [873, 198] width 21 height 27
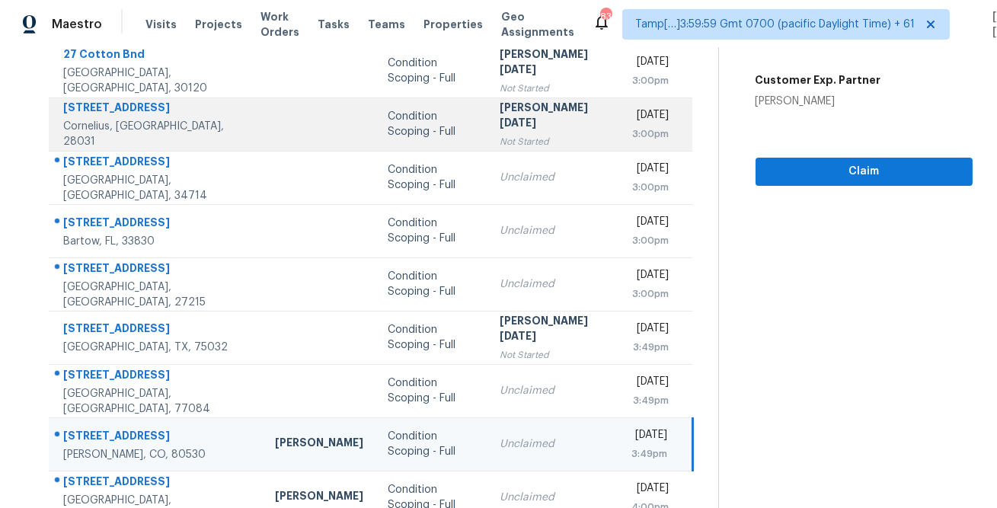
scroll to position [285, 0]
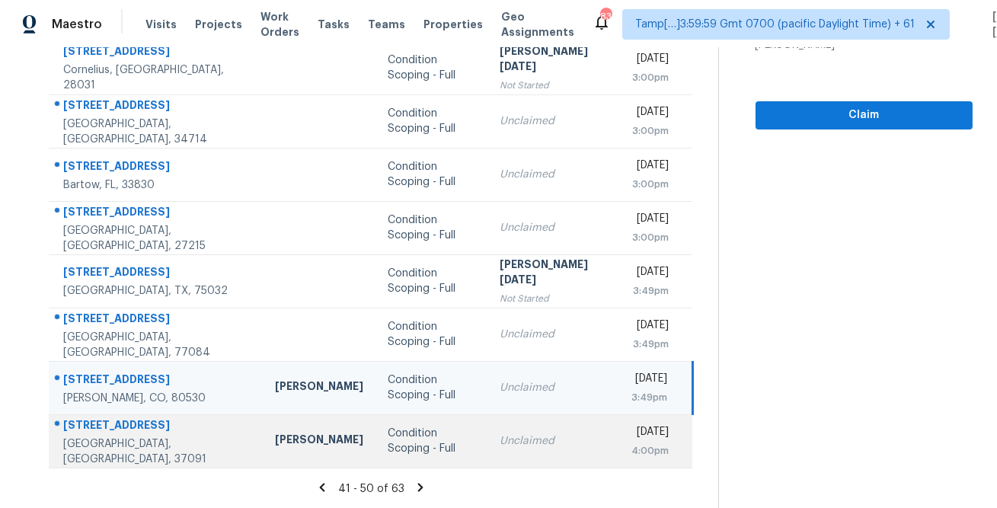
click at [94, 434] on div "301 Weston Dr" at bounding box center [156, 427] width 187 height 19
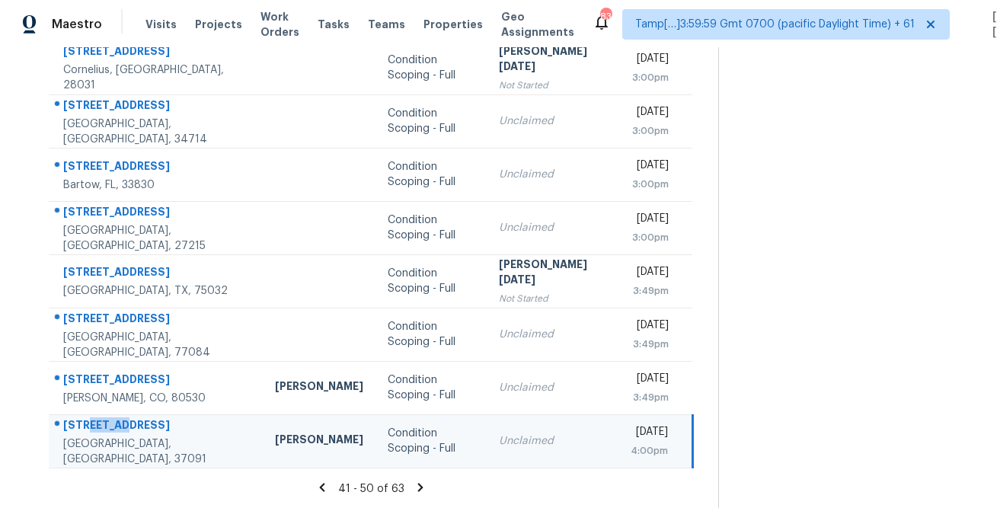
click at [94, 434] on div "301 Weston Dr" at bounding box center [156, 427] width 187 height 19
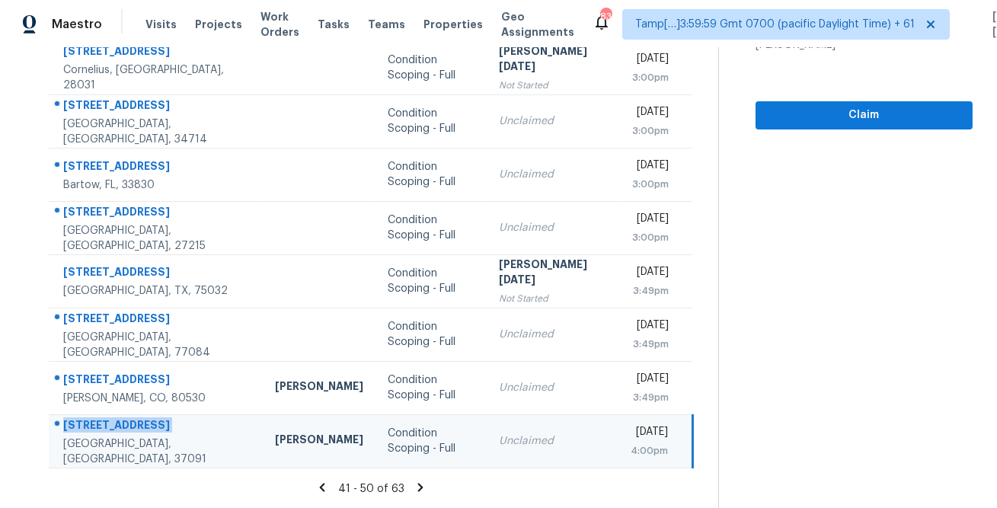
scroll to position [0, 0]
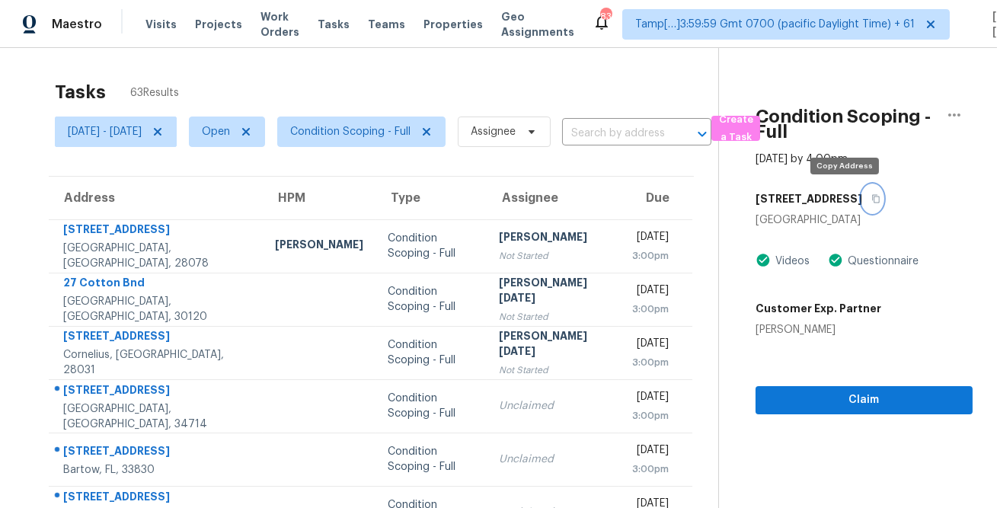
click at [863, 207] on button "button" at bounding box center [873, 198] width 21 height 27
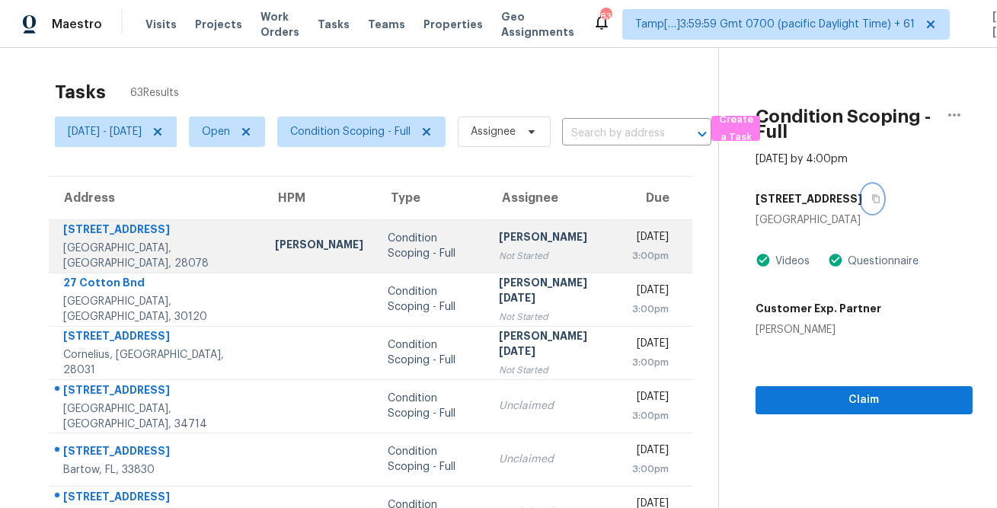
scroll to position [285, 0]
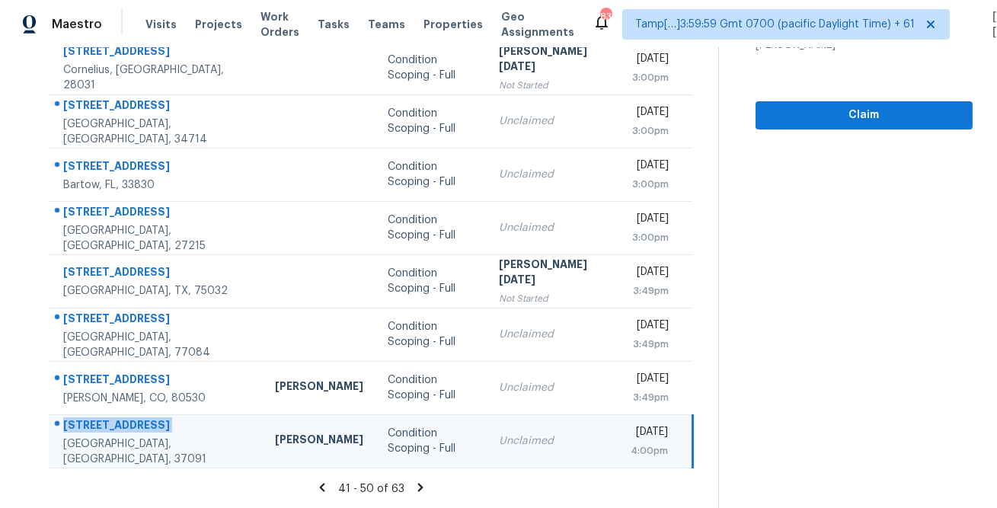
click at [426, 489] on icon at bounding box center [421, 488] width 14 height 14
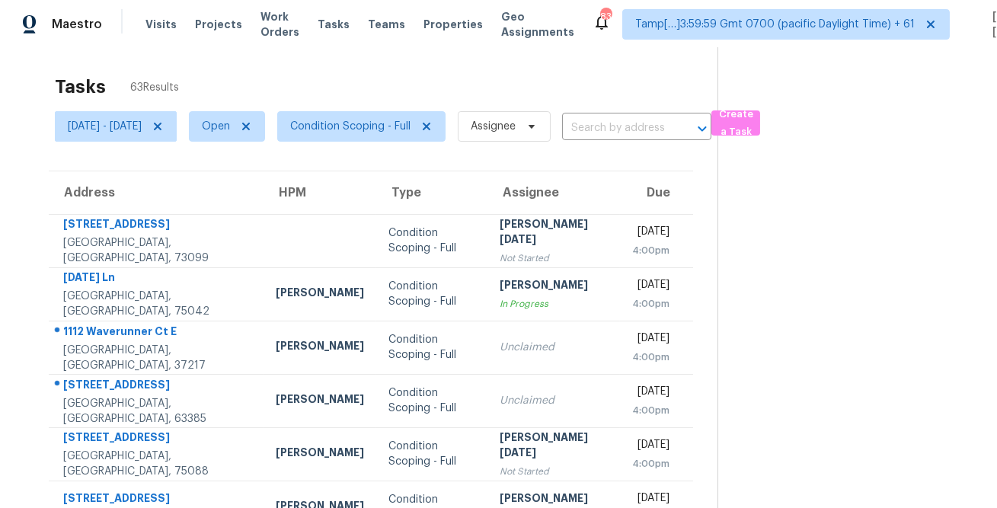
scroll to position [0, 0]
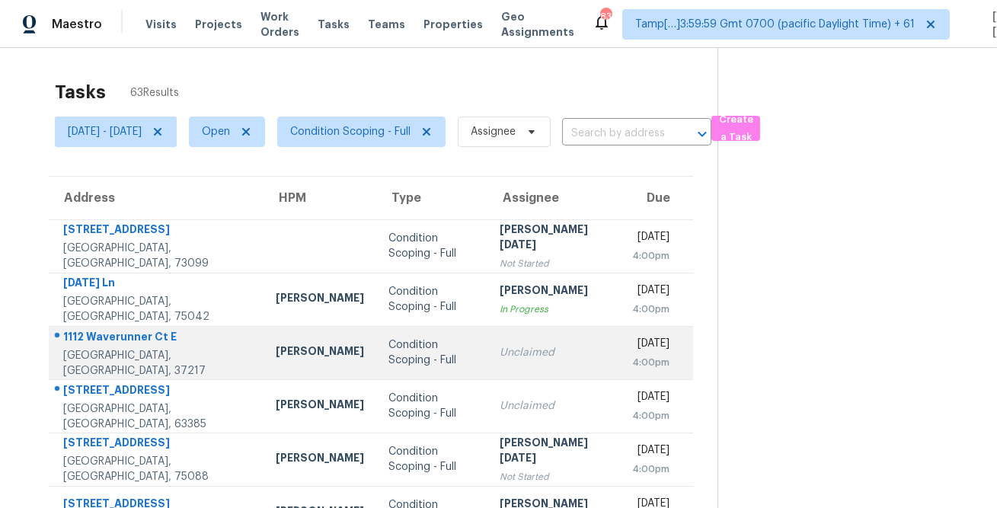
click at [142, 337] on div "1112 Waverunner Ct E" at bounding box center [157, 338] width 188 height 19
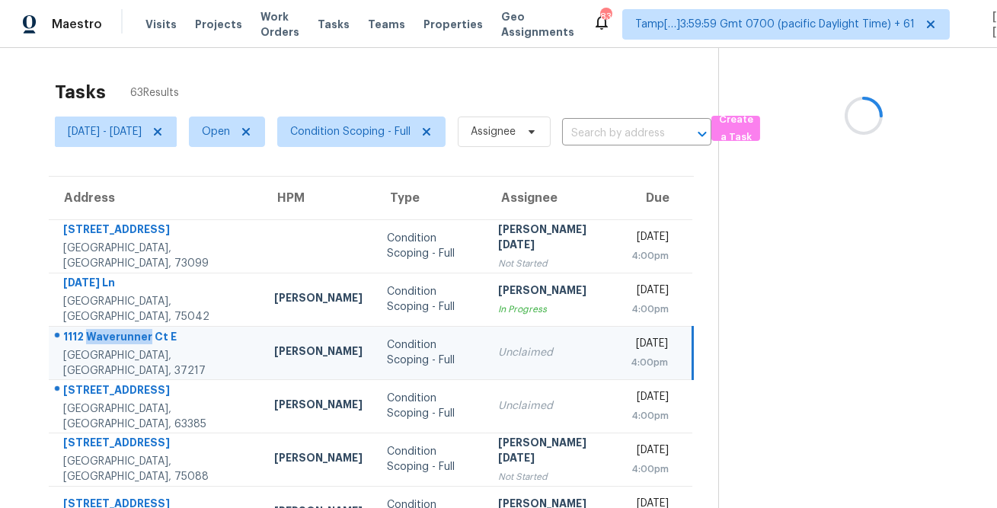
click at [142, 337] on div "1112 Waverunner Ct E" at bounding box center [156, 338] width 187 height 19
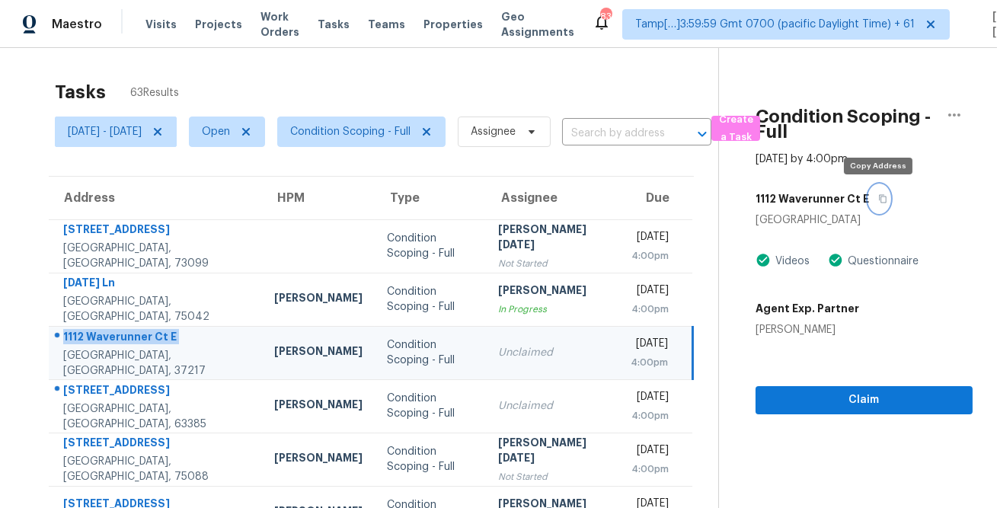
click at [872, 205] on button "button" at bounding box center [879, 198] width 21 height 27
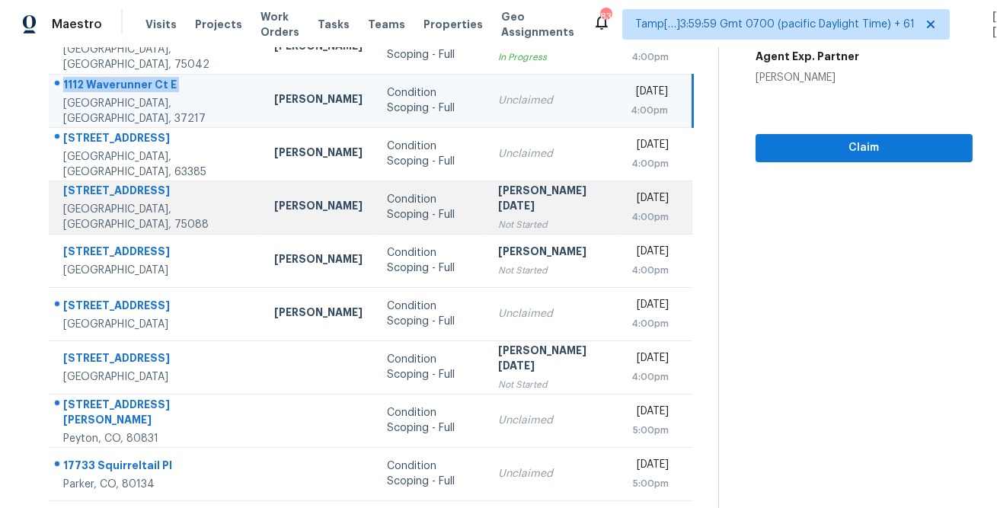
scroll to position [267, 0]
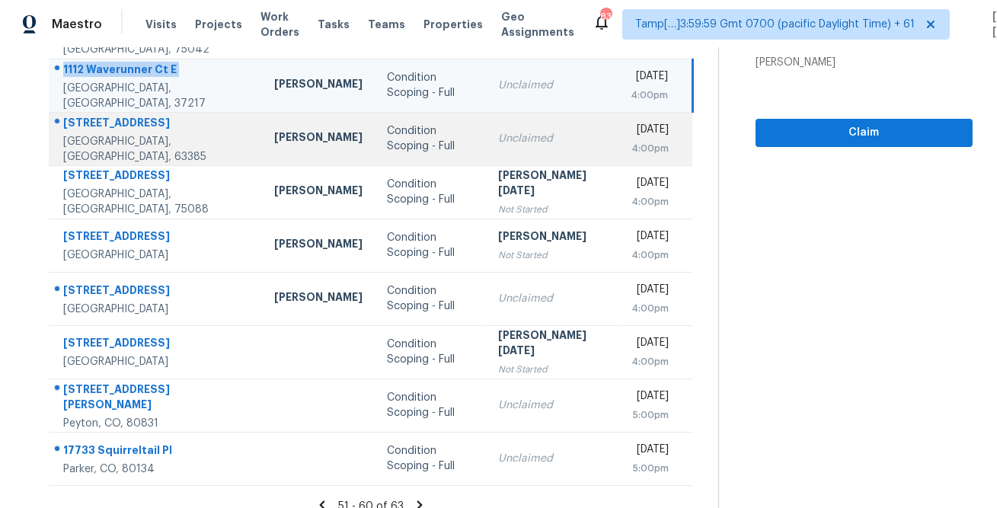
click at [103, 121] on div "128 Bell Blvd" at bounding box center [156, 124] width 187 height 19
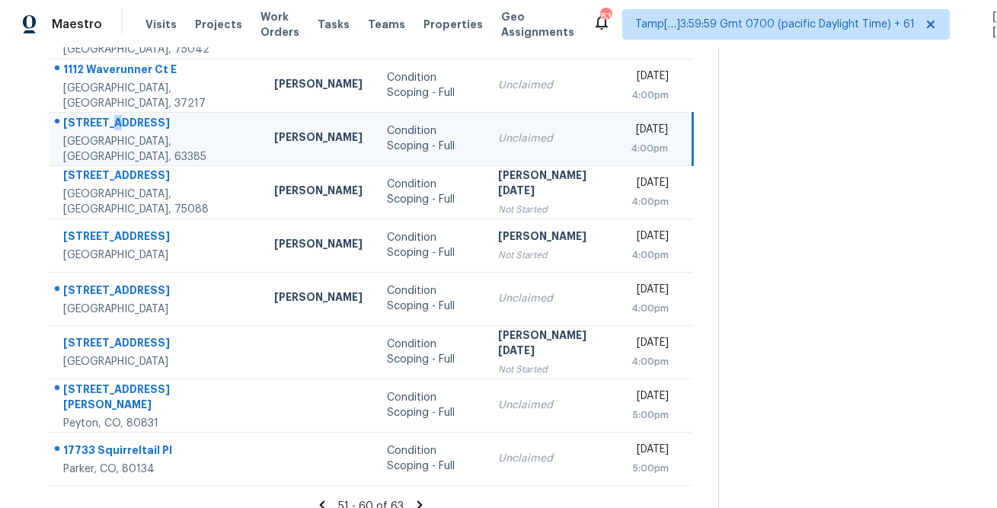
click at [103, 121] on div "128 Bell Blvd" at bounding box center [156, 124] width 187 height 19
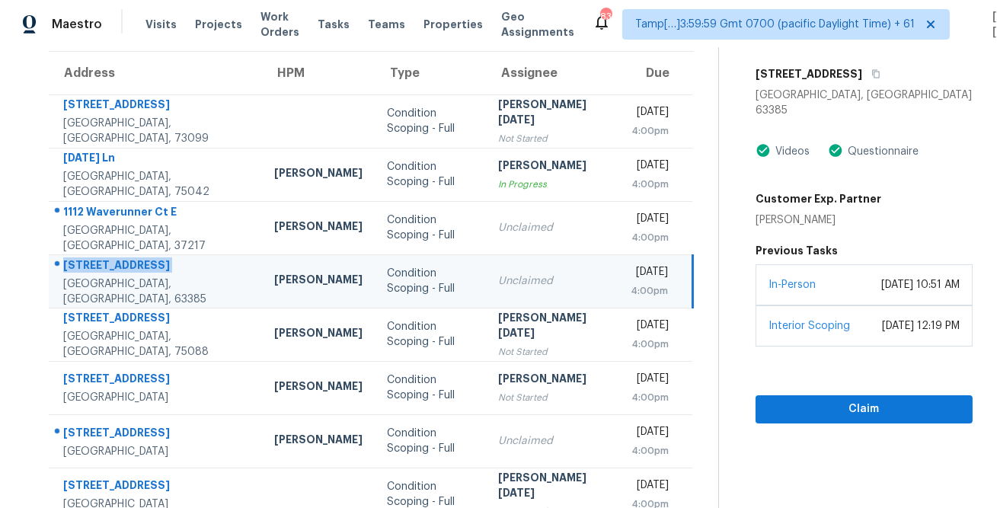
scroll to position [112, 0]
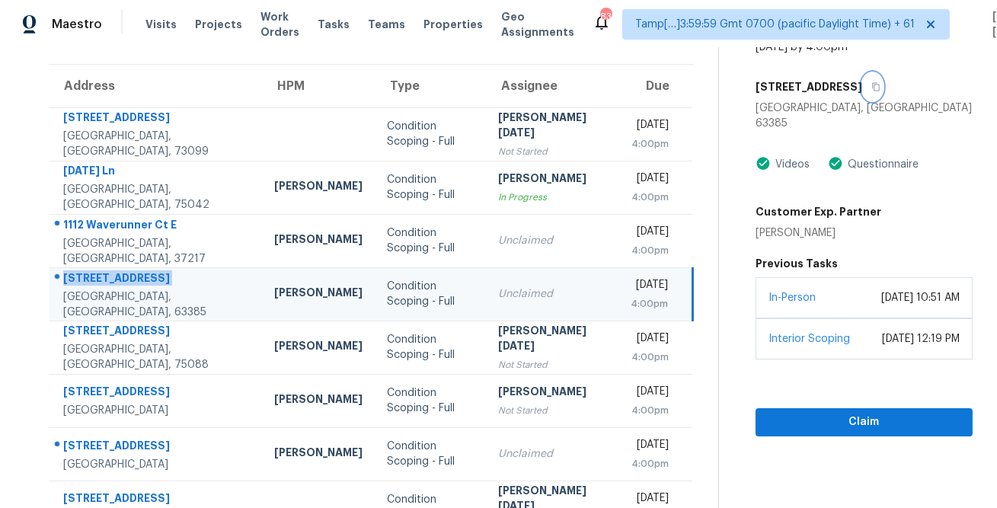
click at [863, 91] on button "button" at bounding box center [873, 86] width 21 height 27
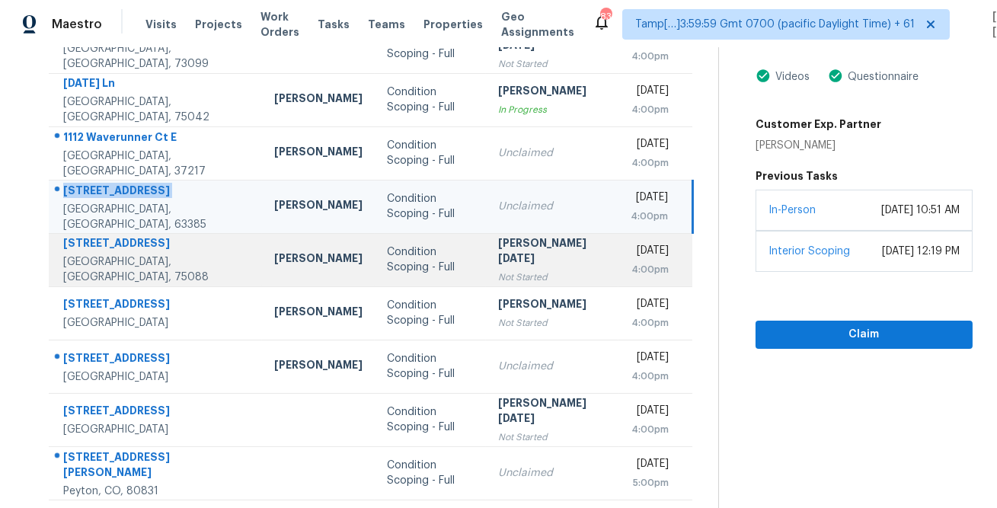
scroll to position [285, 0]
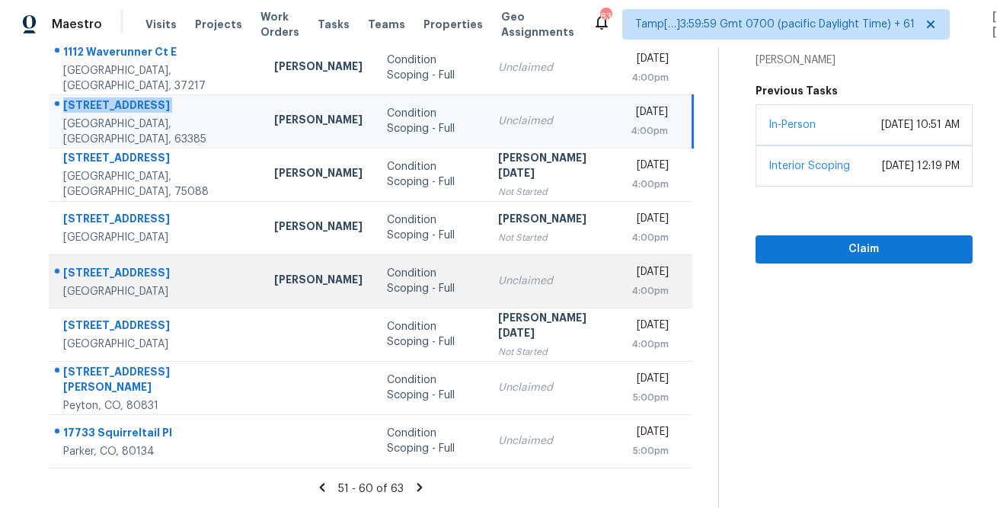
click at [70, 265] on div "3705 Ridgecrest Dr" at bounding box center [156, 274] width 187 height 19
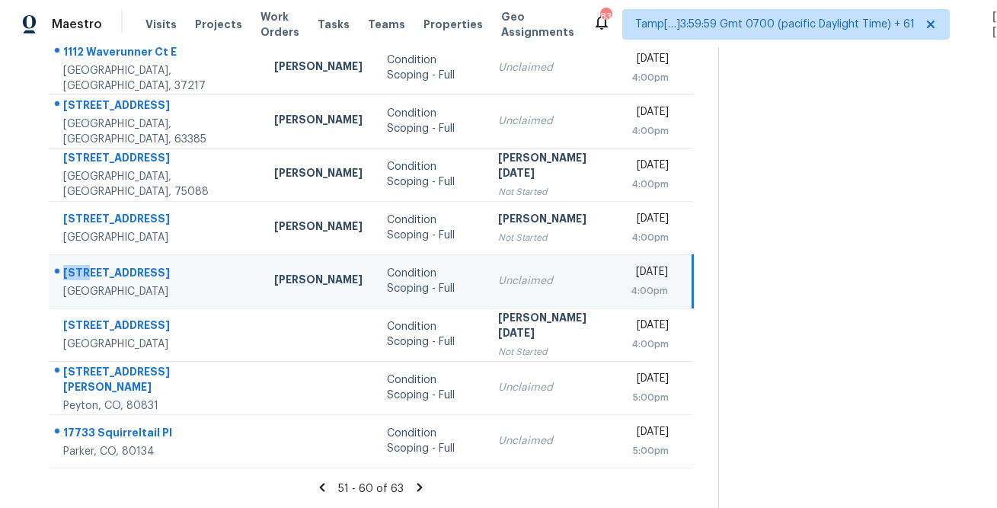
click at [70, 265] on div "3705 Ridgecrest Dr" at bounding box center [156, 274] width 187 height 19
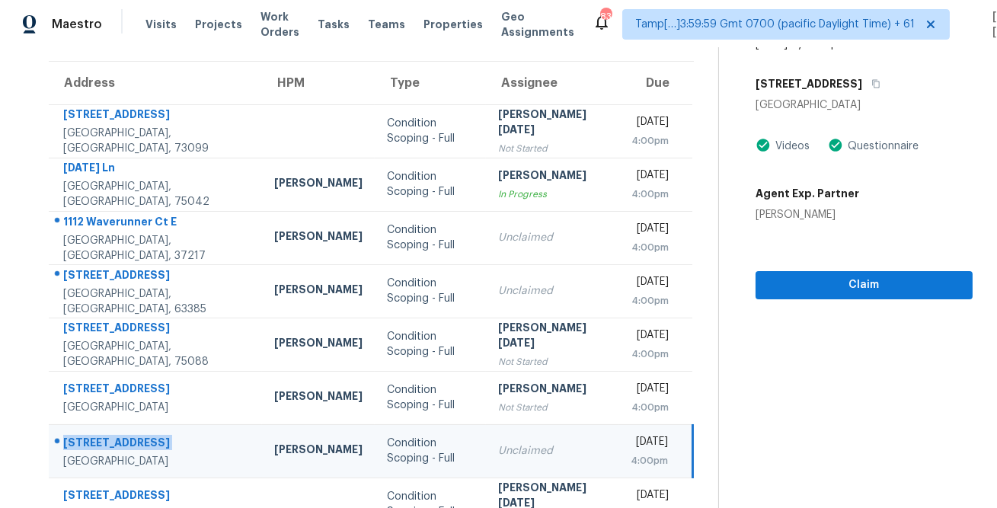
scroll to position [102, 0]
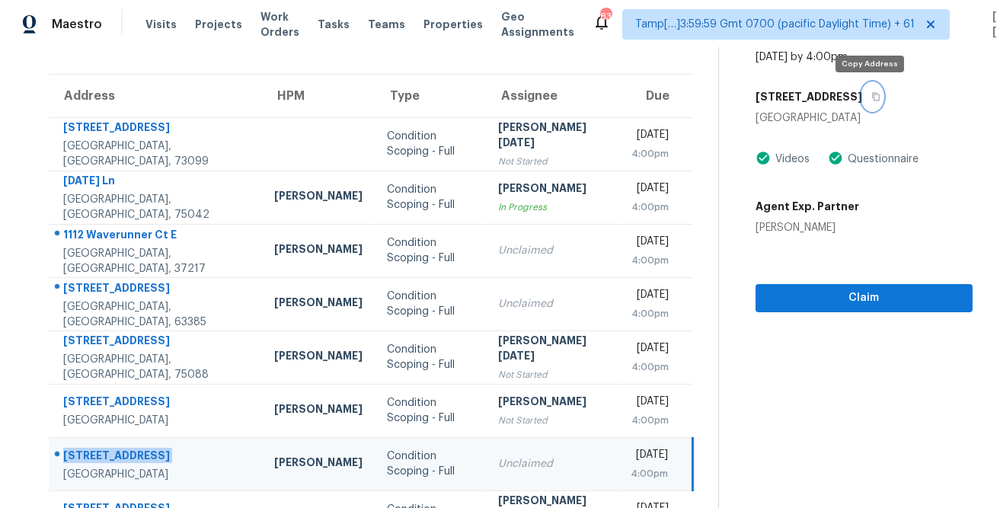
click at [869, 103] on button "button" at bounding box center [873, 96] width 21 height 27
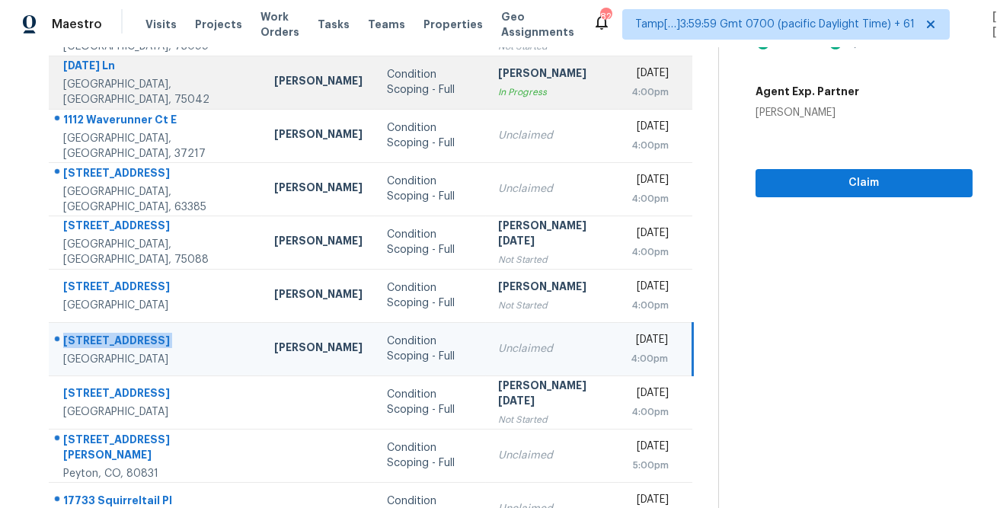
scroll to position [285, 0]
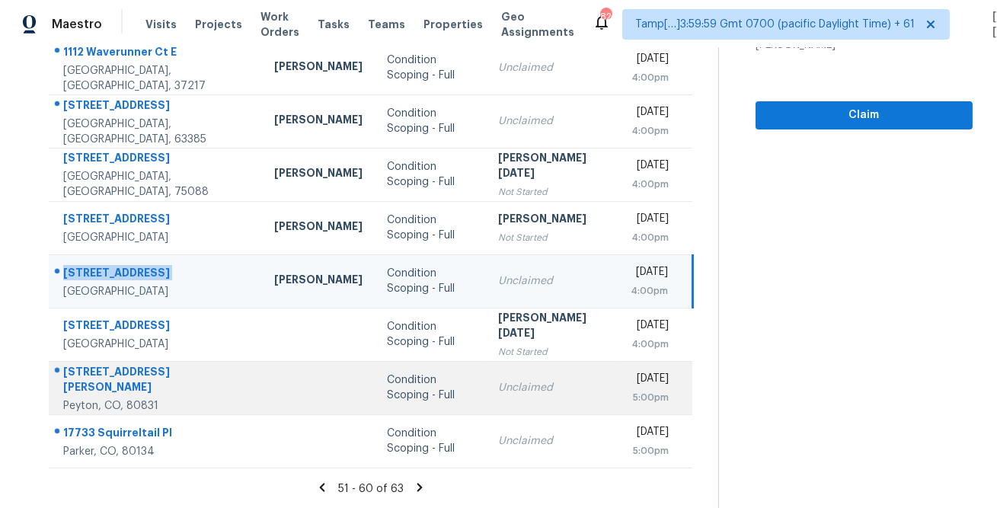
click at [94, 375] on div "10025 Beryl Dr" at bounding box center [156, 381] width 187 height 34
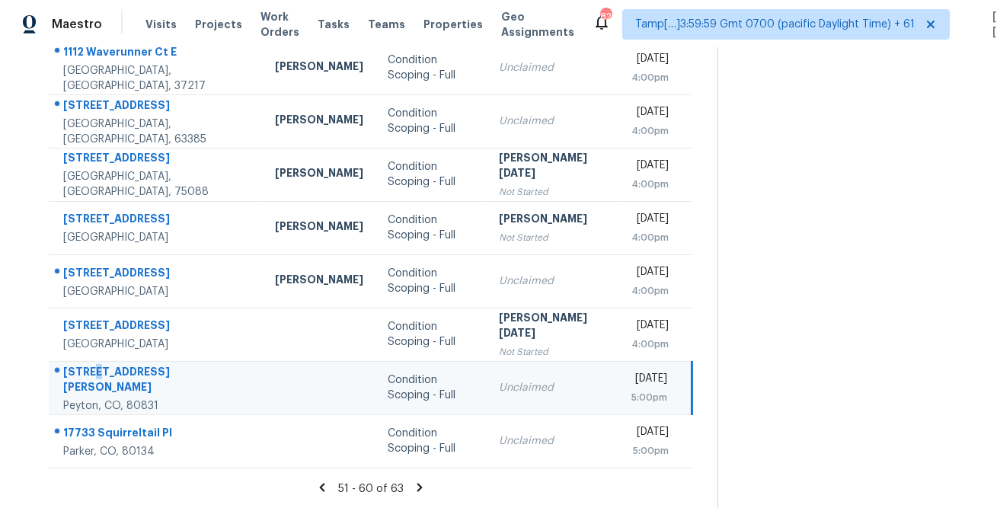
click at [94, 375] on div "10025 Beryl Dr" at bounding box center [156, 381] width 187 height 34
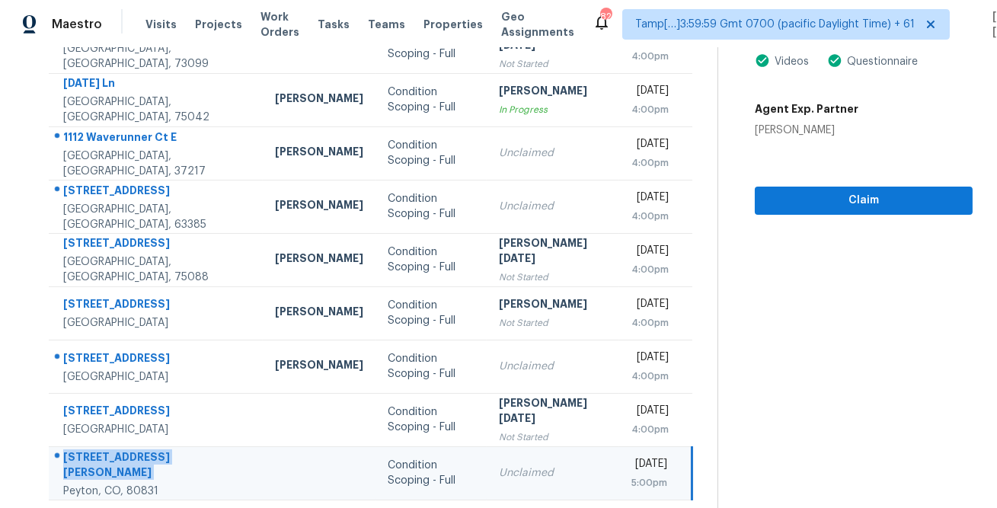
scroll to position [126, 0]
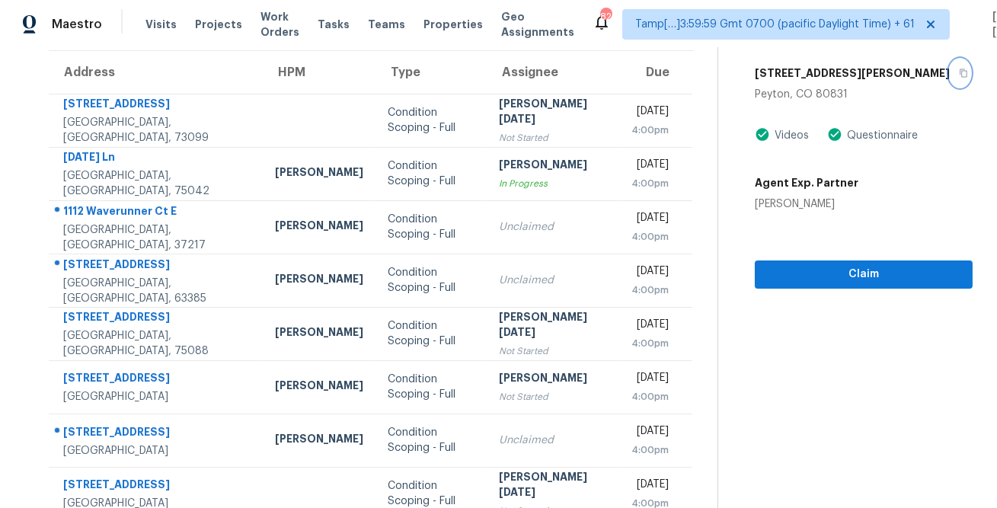
click at [959, 74] on icon "button" at bounding box center [963, 73] width 9 height 9
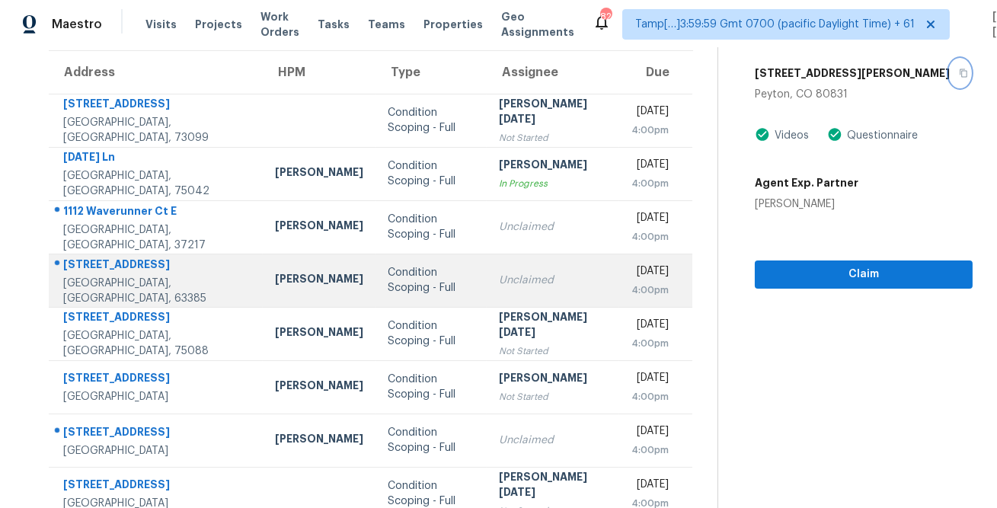
scroll to position [285, 0]
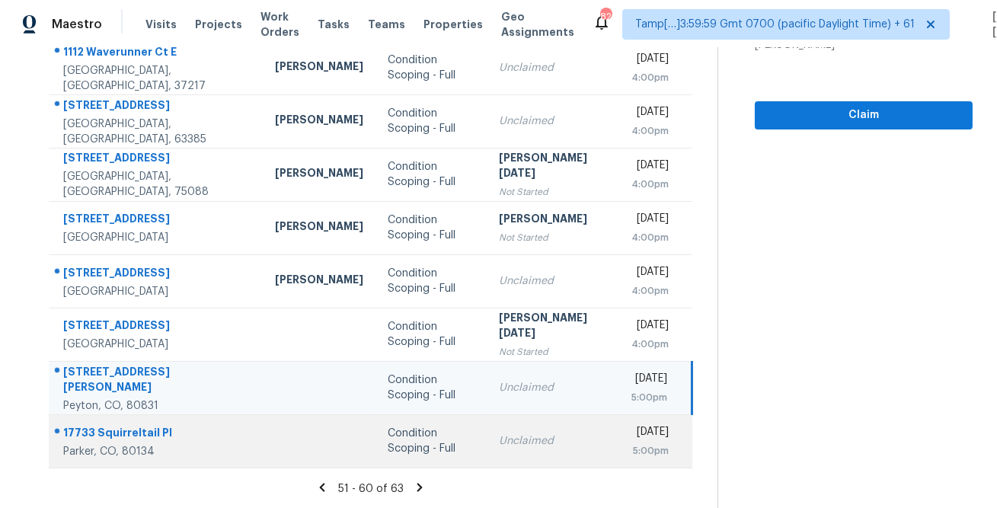
click at [89, 435] on div "17733 Squirreltail Pl" at bounding box center [156, 434] width 187 height 19
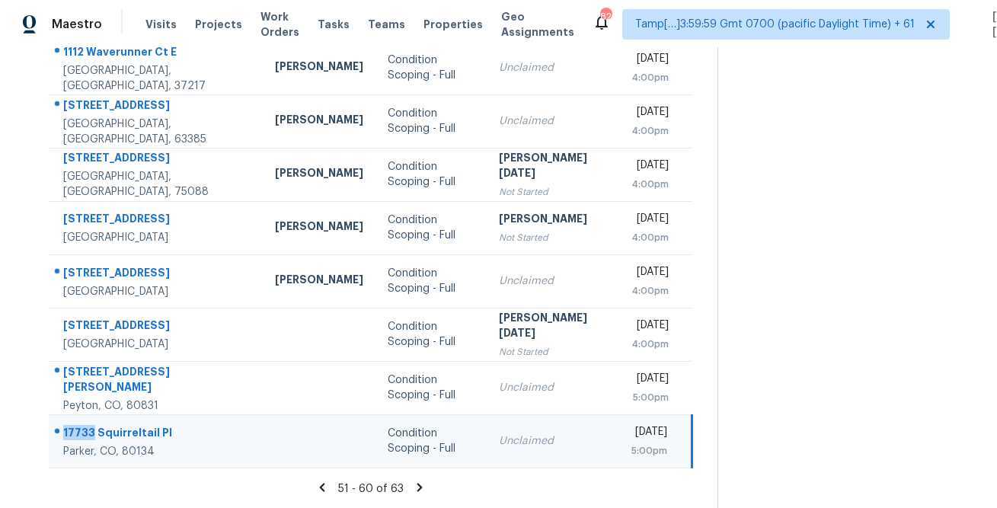
click at [89, 435] on div "17733 Squirreltail Pl" at bounding box center [156, 434] width 187 height 19
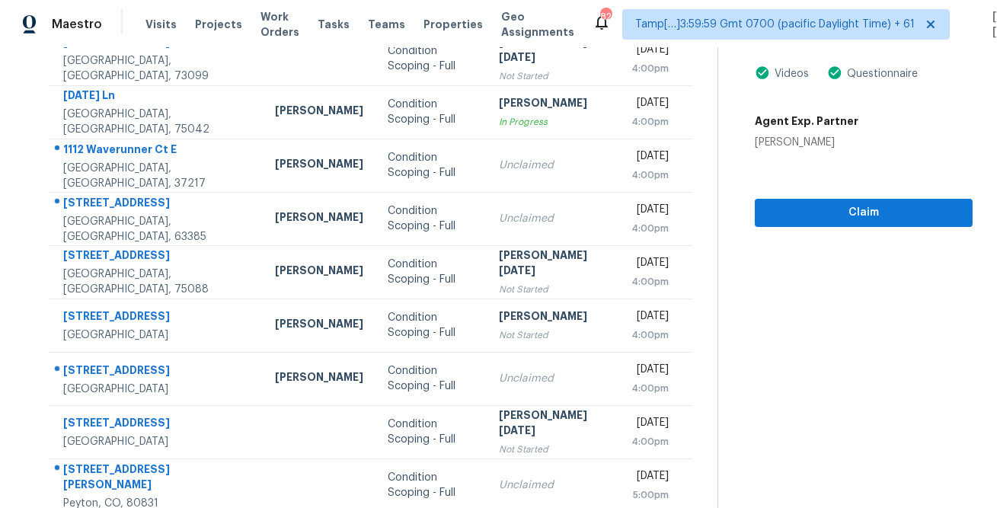
scroll to position [38, 0]
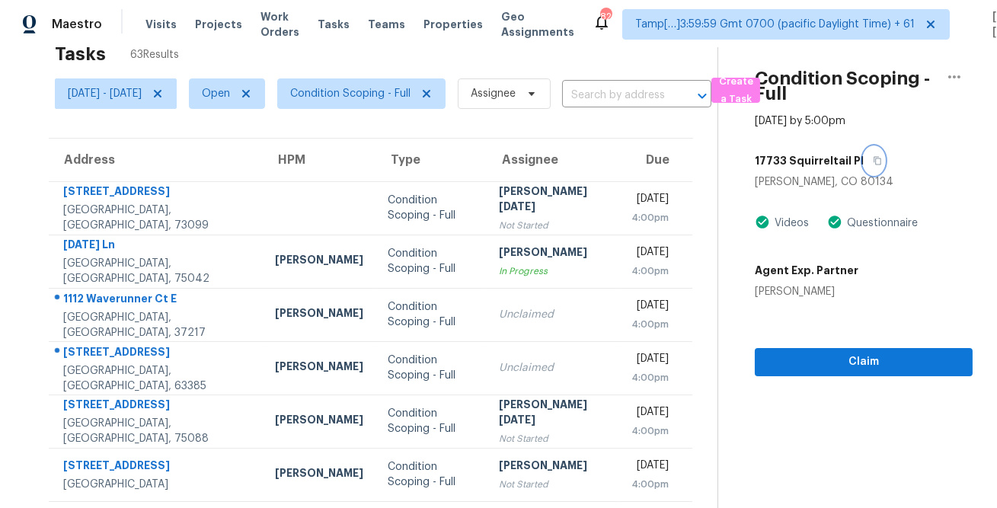
click at [879, 159] on button "button" at bounding box center [874, 160] width 21 height 27
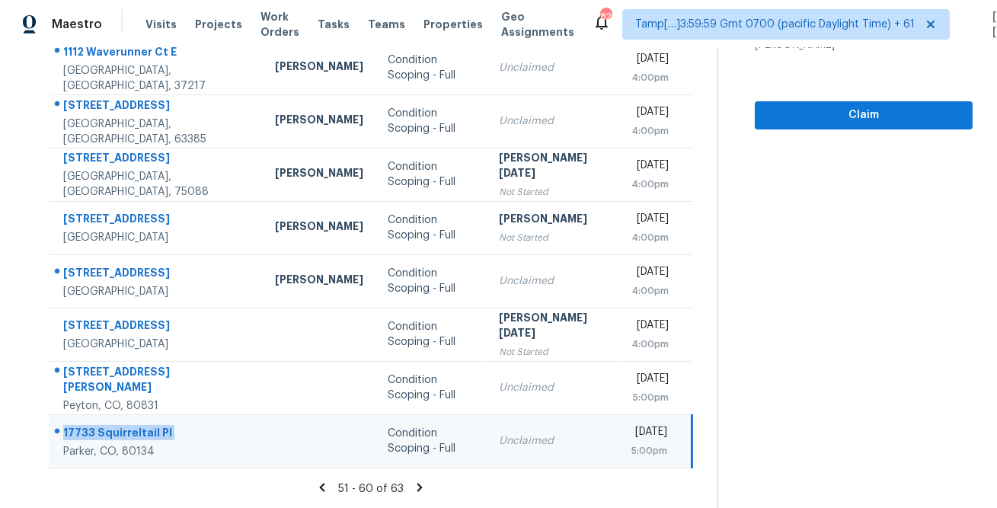
click at [418, 490] on icon at bounding box center [420, 487] width 5 height 8
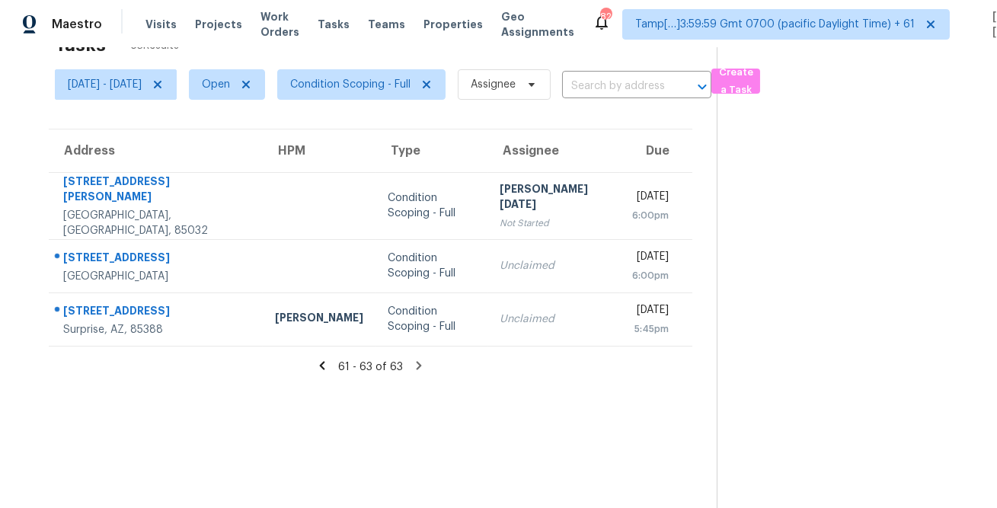
scroll to position [0, 0]
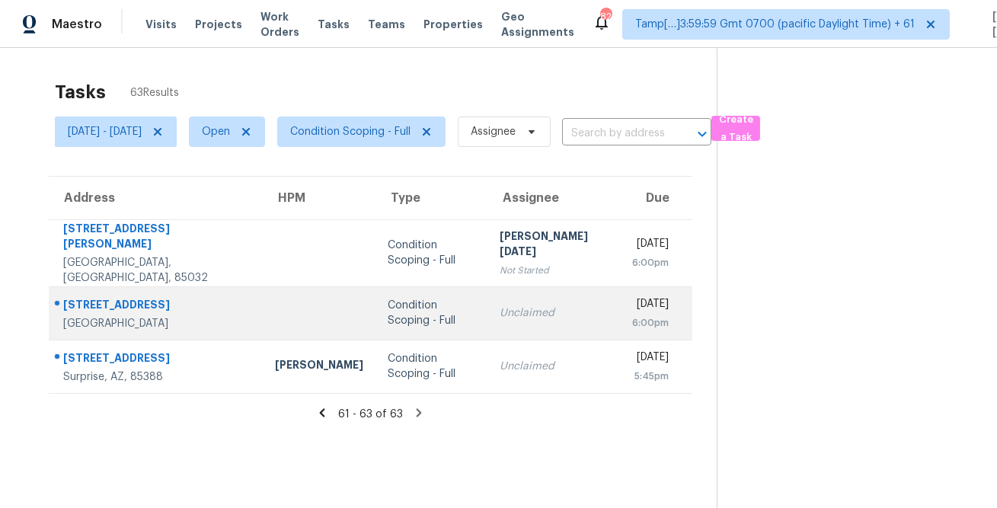
click at [149, 297] on div "1406 W Main St Unit 127" at bounding box center [156, 306] width 187 height 19
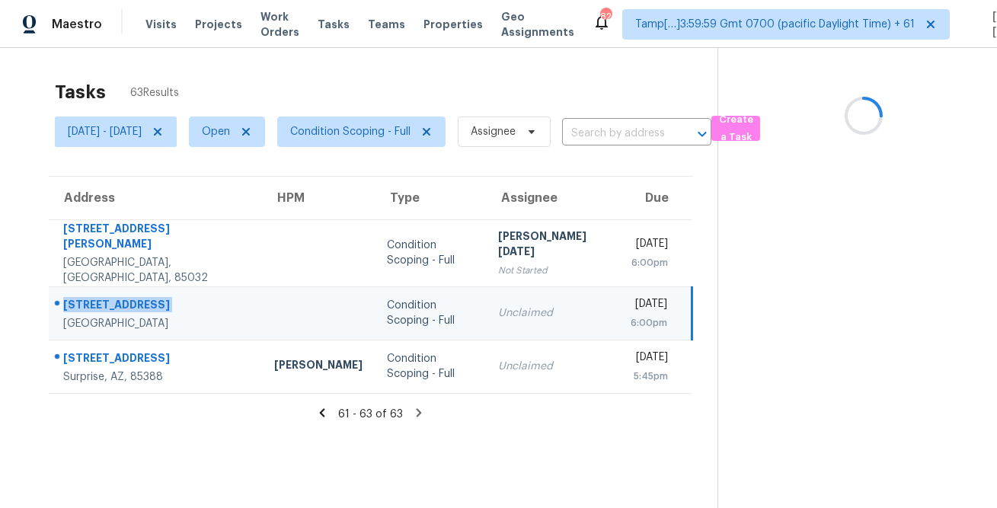
click at [149, 297] on div "1406 W Main St Unit 127" at bounding box center [156, 306] width 187 height 19
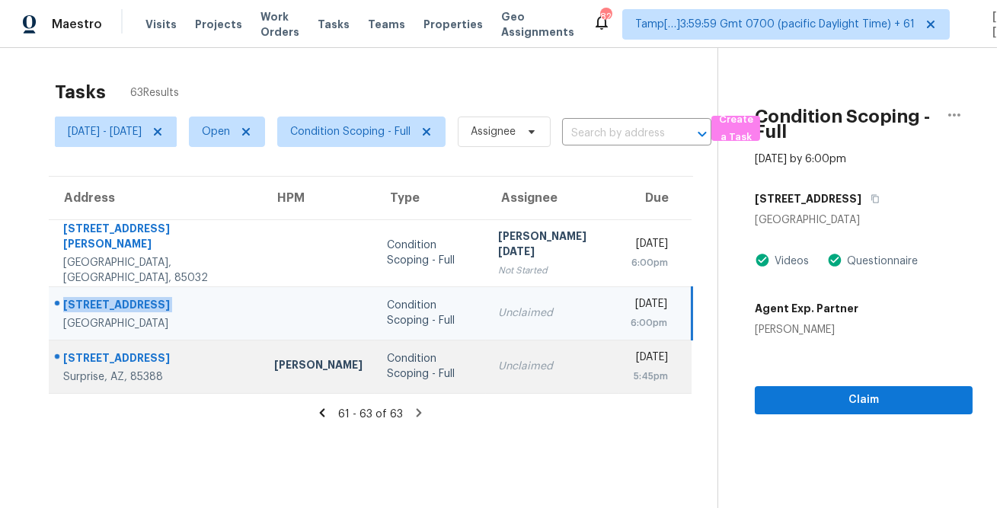
click at [66, 370] on div "Surprise, AZ, 85388" at bounding box center [156, 377] width 187 height 15
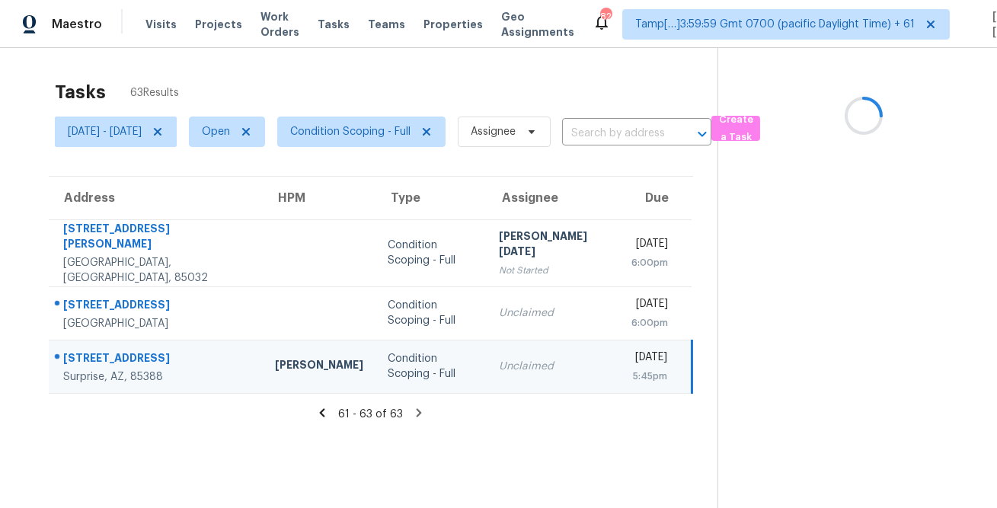
click at [66, 370] on div "Surprise, AZ, 85388" at bounding box center [156, 377] width 187 height 15
click at [78, 351] on div "16657 N 171st Dr" at bounding box center [156, 360] width 187 height 19
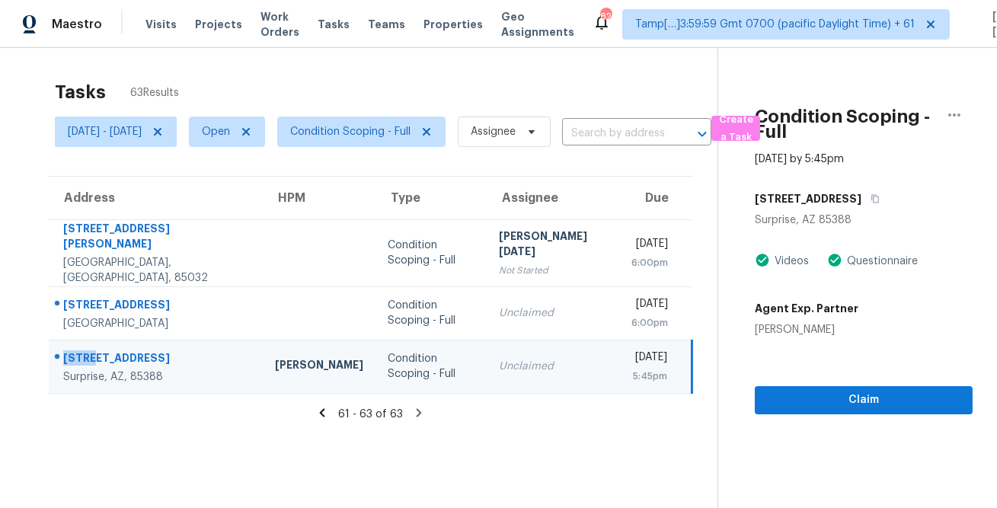
click at [78, 351] on div "16657 N 171st Dr" at bounding box center [156, 360] width 187 height 19
click at [36, 276] on div "Address HPM Type Assignee Due 4201 E Everett Dr Phoenix, AZ, 85032 Condition Sc…" at bounding box center [370, 285] width 693 height 218
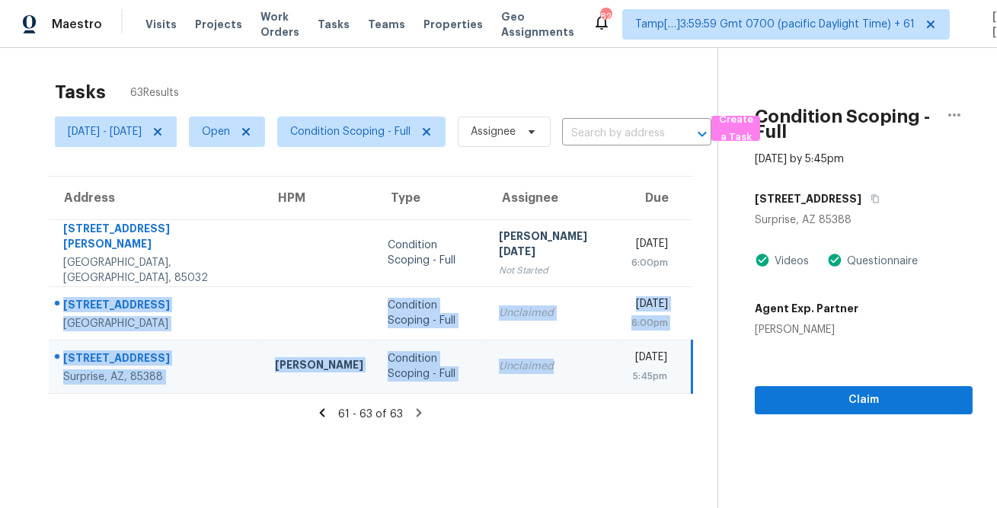
drag, startPoint x: 59, startPoint y: 280, endPoint x: 496, endPoint y: 369, distance: 446.2
click at [496, 369] on tbody "4201 E Everett Dr Phoenix, AZ, 85032 Condition Scoping - Full Prabhu Raja Not S…" at bounding box center [370, 306] width 643 height 174
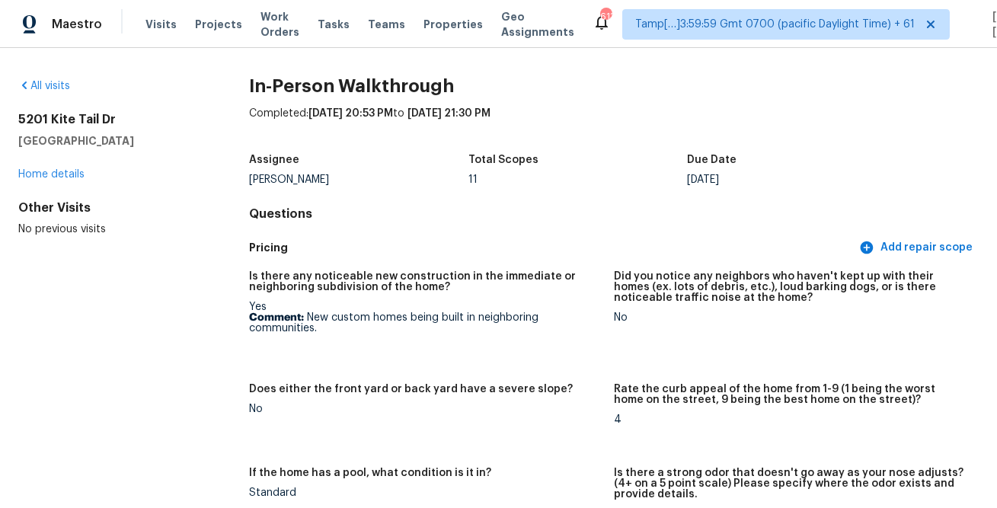
scroll to position [882, 0]
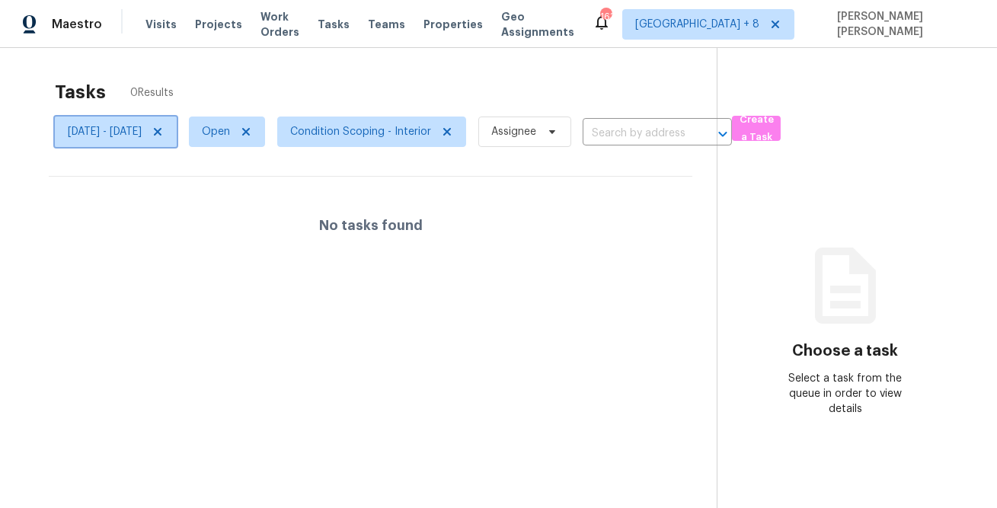
click at [121, 123] on span "[DATE] - [DATE]" at bounding box center [116, 132] width 122 height 30
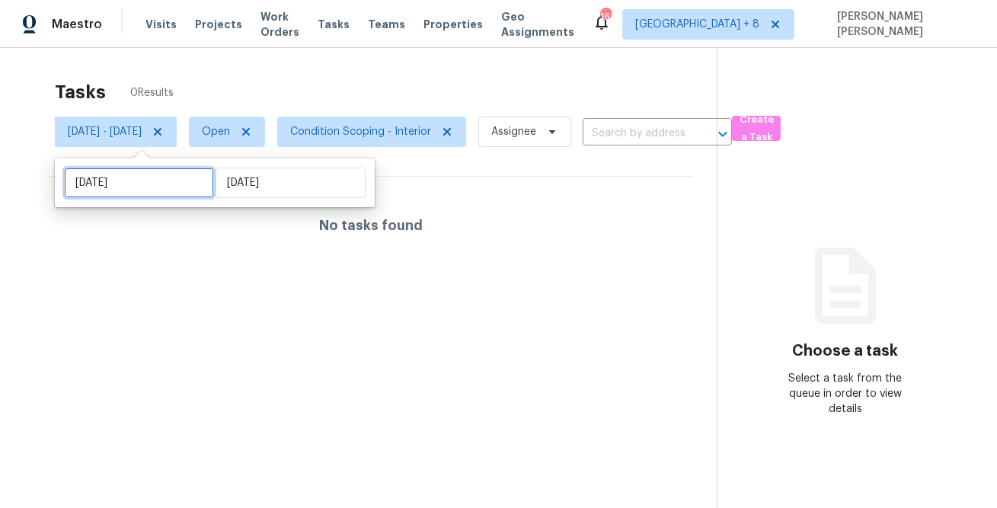
select select "7"
select select "2025"
select select "8"
select select "2025"
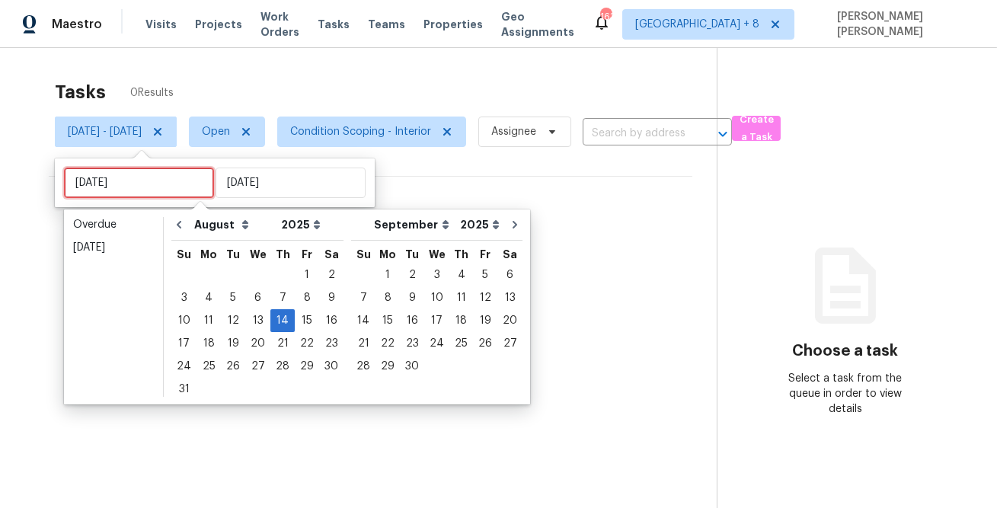
click at [133, 172] on input "[DATE]" at bounding box center [139, 183] width 150 height 30
type input "Thu, Aug 07"
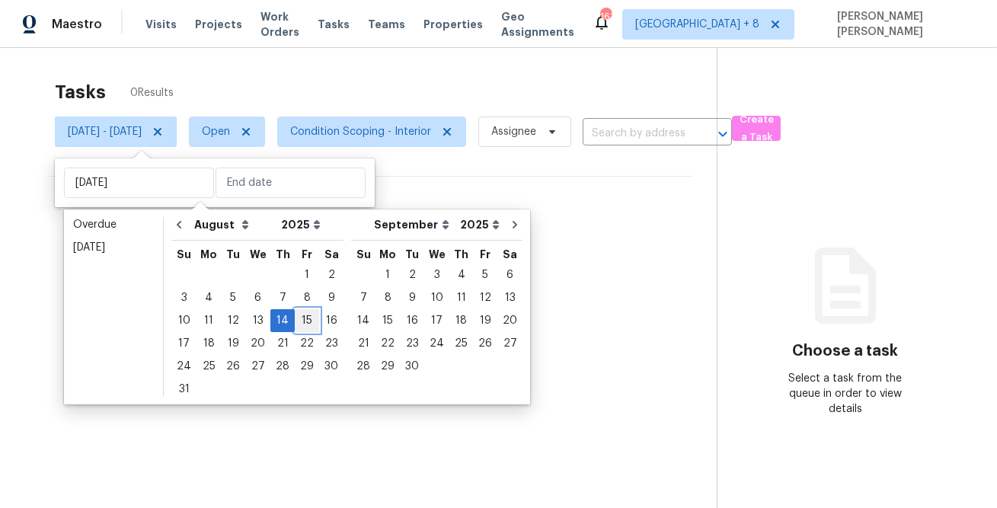
click at [298, 316] on div "15" at bounding box center [307, 320] width 24 height 21
type input "[DATE]"
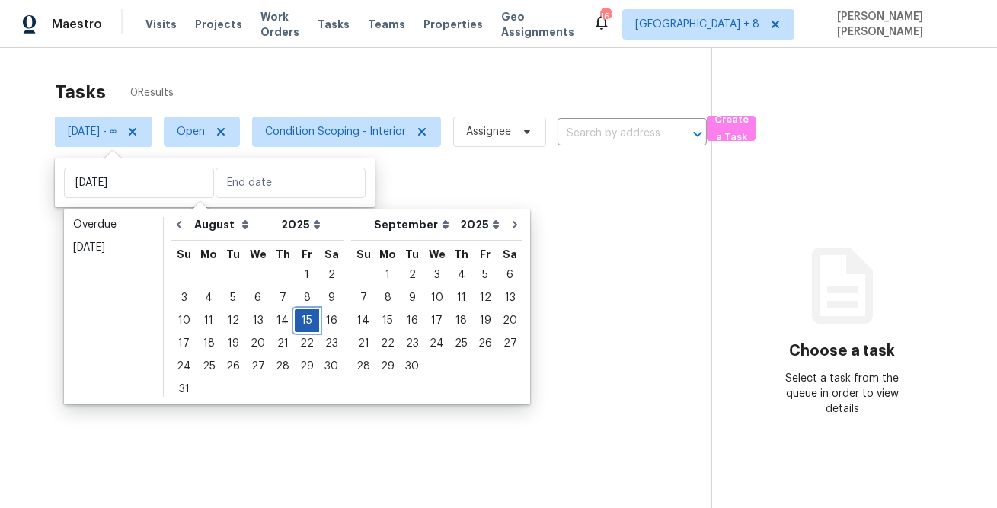
click at [298, 316] on div "15" at bounding box center [307, 320] width 24 height 21
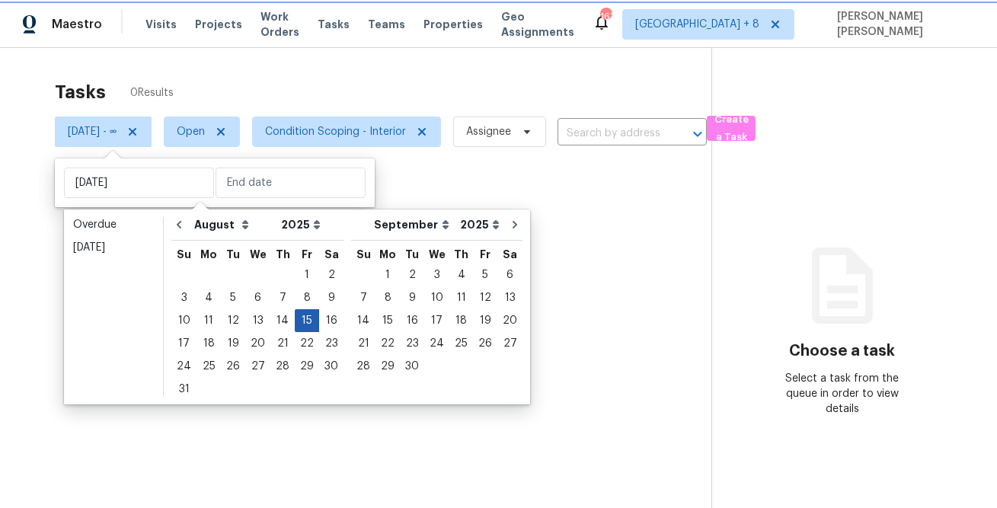
type input "Fri, Aug 15"
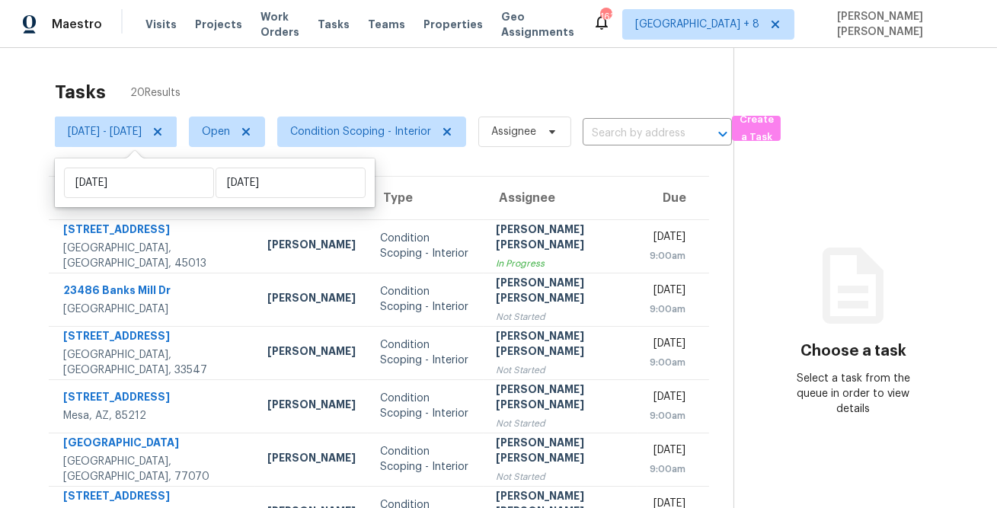
click at [501, 51] on div "Tasks 20 Results Fri, Aug 15 - Fri, Aug 15 Open Condition Scoping - Interior As…" at bounding box center [498, 428] width 997 height 761
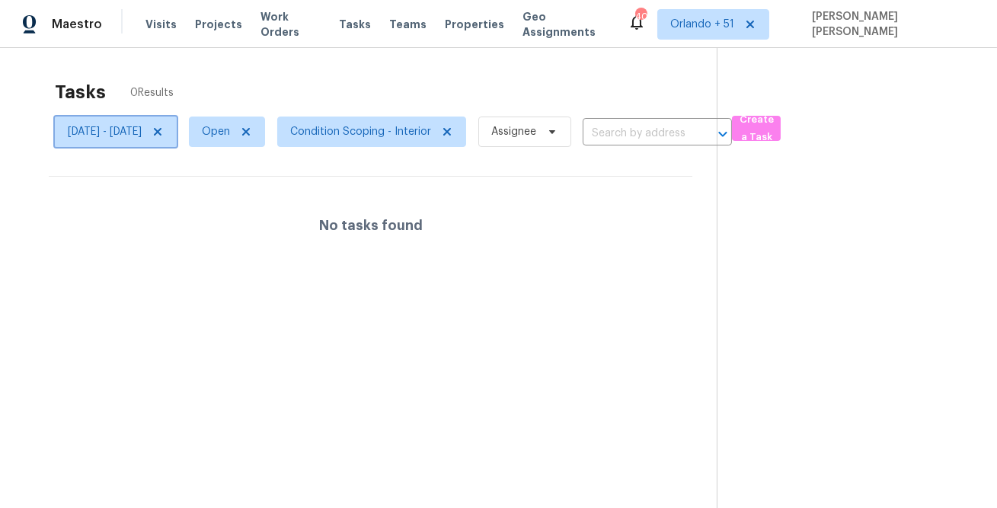
click at [142, 126] on span "Thu, Aug 14 - Thu, Aug 14" at bounding box center [105, 131] width 74 height 15
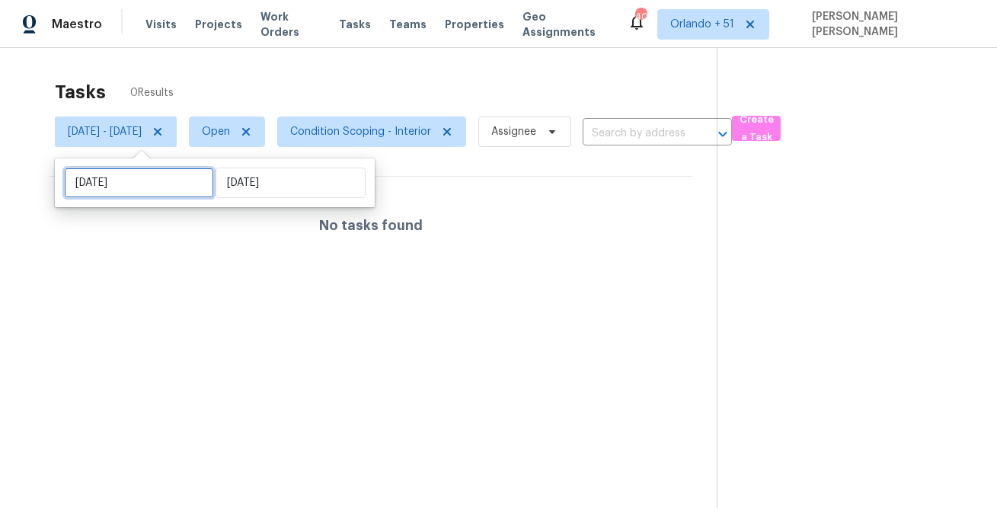
click at [172, 192] on input "Thu, Aug 14" at bounding box center [139, 183] width 150 height 30
select select "7"
select select "2025"
select select "8"
select select "2025"
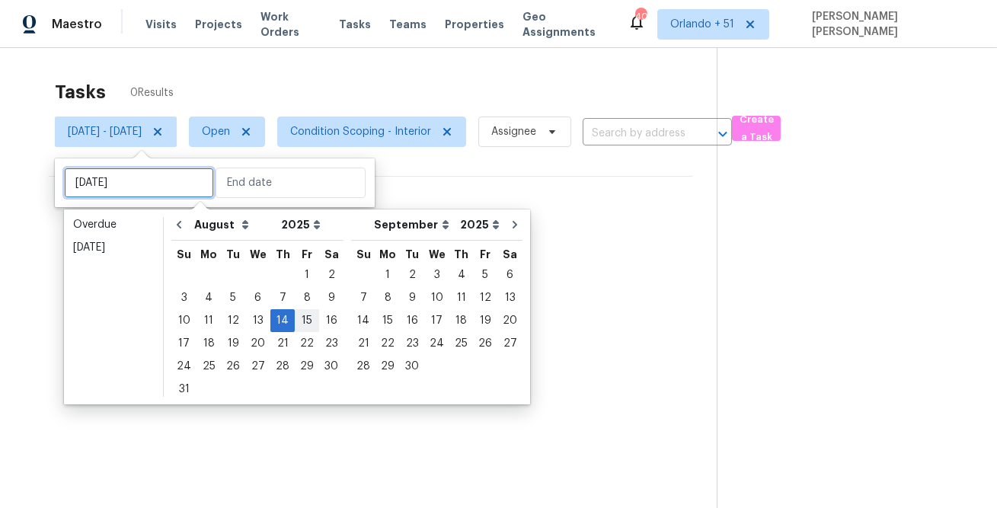
type input "Fri, Aug 15"
click at [300, 318] on div "15" at bounding box center [307, 320] width 24 height 21
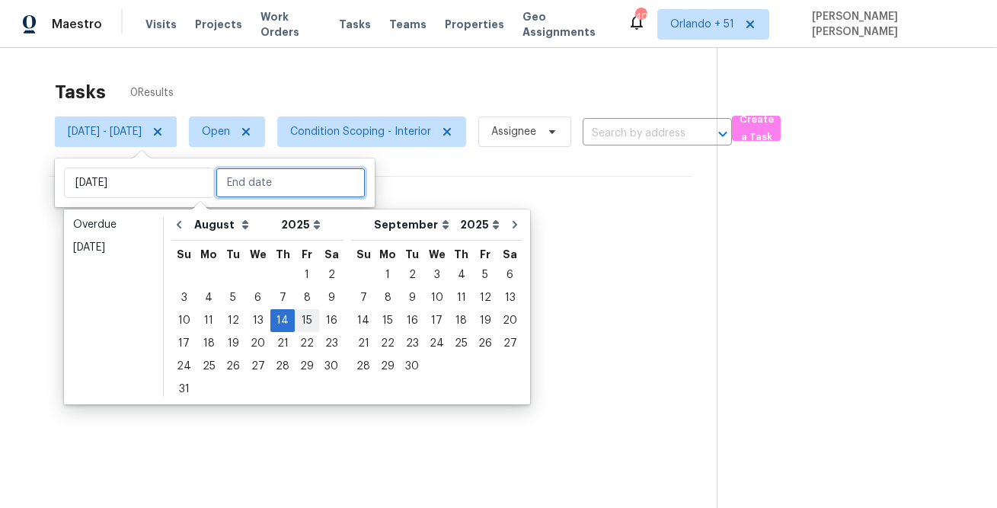
type input "Fri, Aug 15"
click at [300, 318] on div "15" at bounding box center [307, 320] width 24 height 21
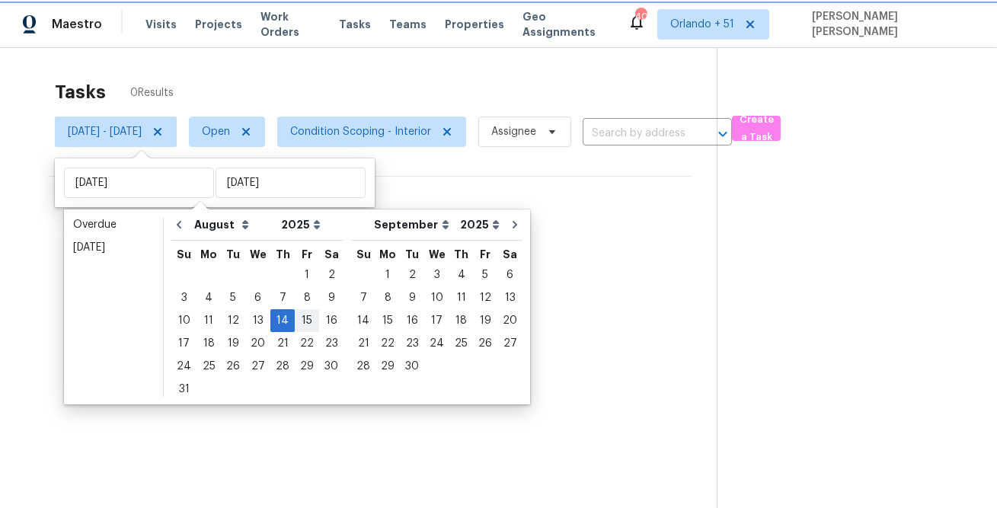
type input "Fri, Aug 15"
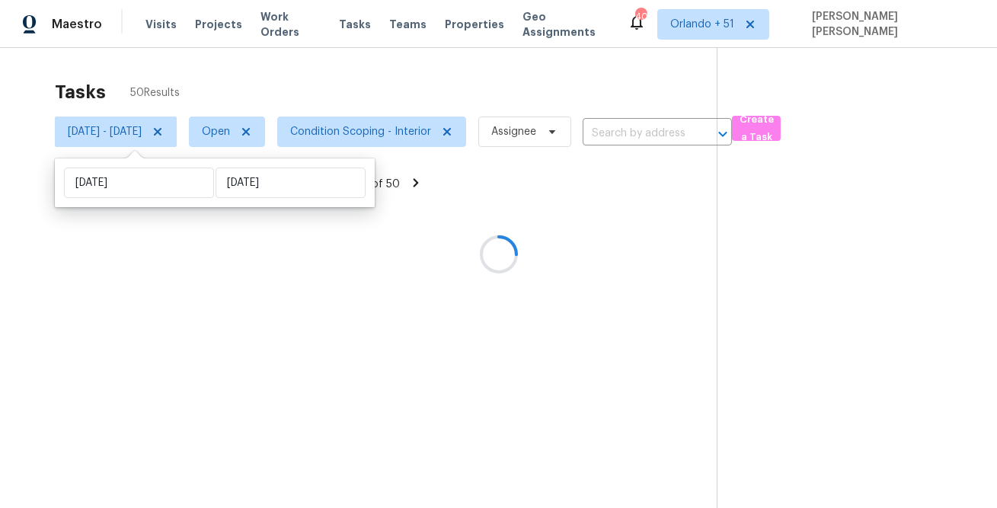
click at [437, 91] on div at bounding box center [498, 254] width 997 height 508
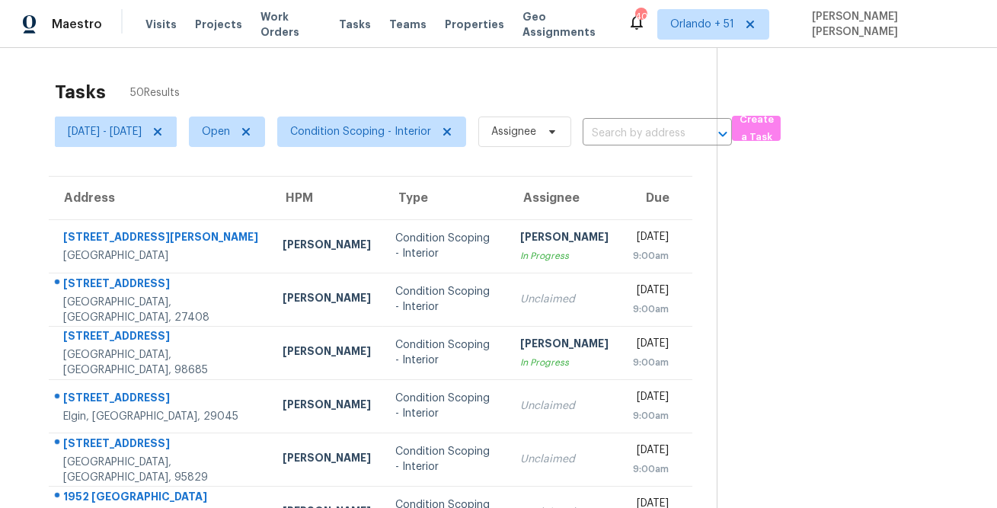
click at [511, 73] on div "Tasks 50 Results" at bounding box center [386, 92] width 662 height 40
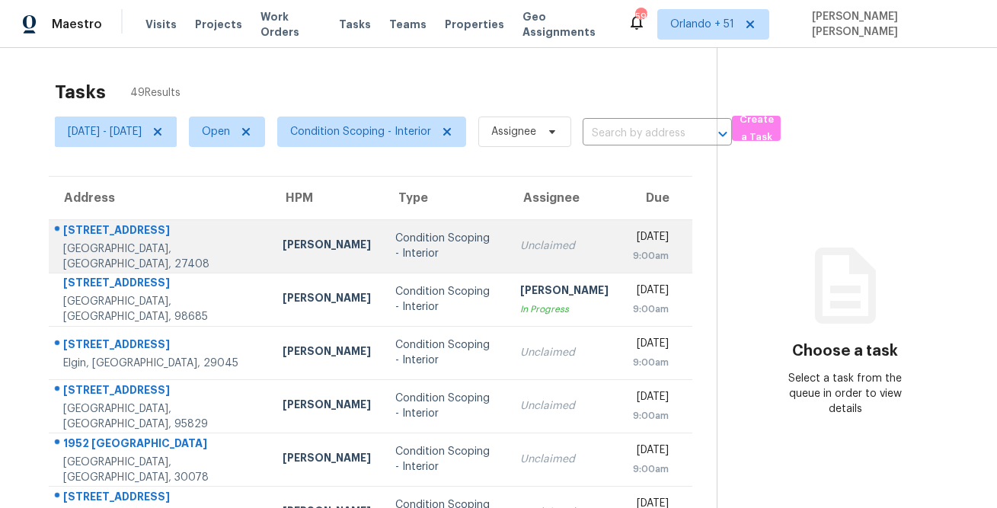
click at [136, 236] on div "[STREET_ADDRESS]" at bounding box center [160, 231] width 195 height 19
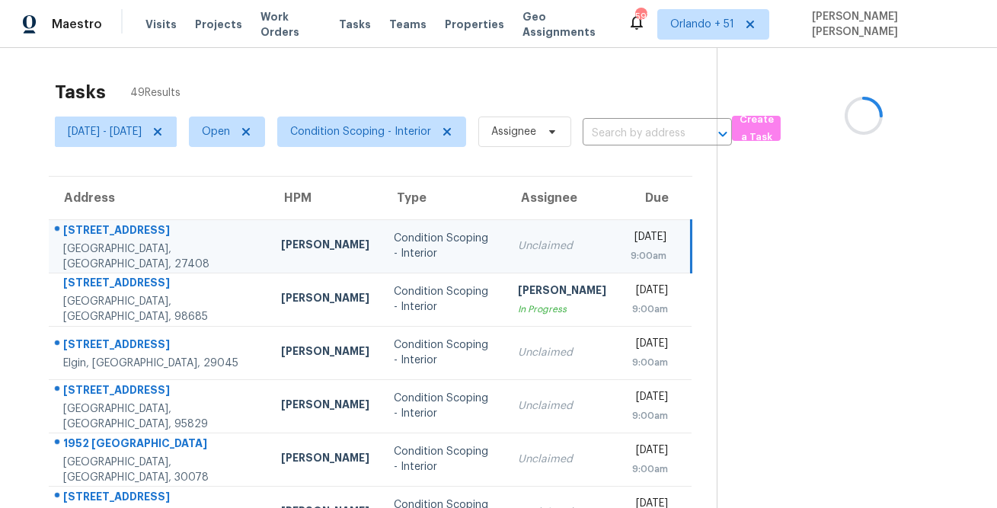
click at [136, 236] on div "[STREET_ADDRESS]" at bounding box center [160, 231] width 194 height 19
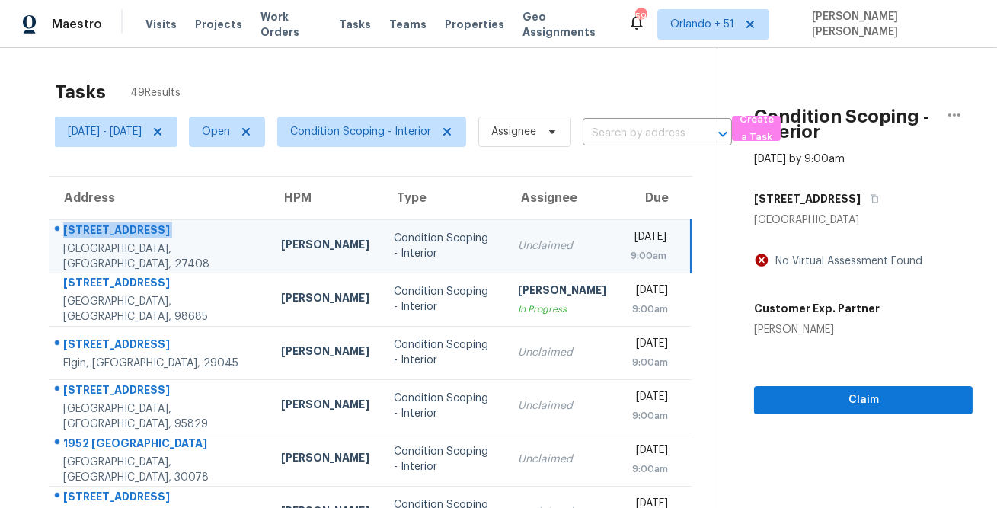
copy div "[STREET_ADDRESS]"
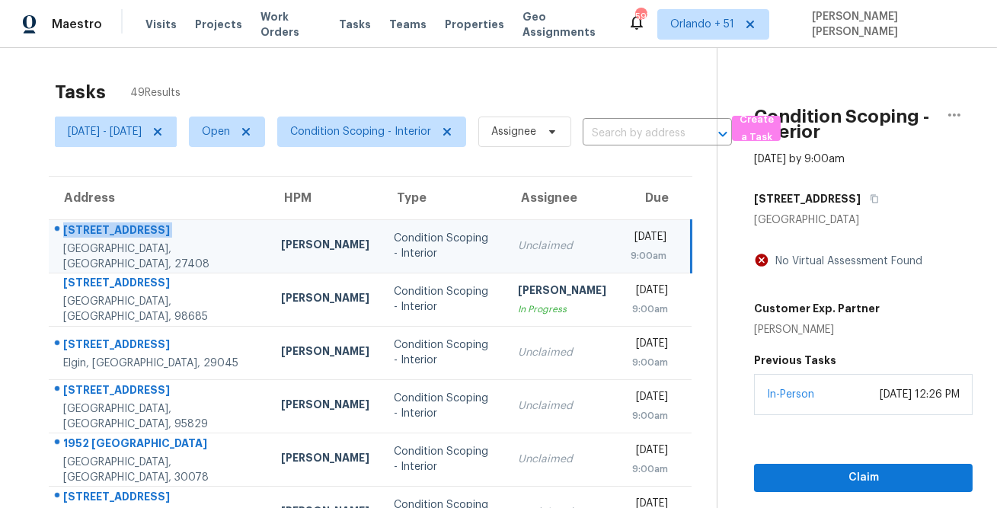
click at [644, 78] on div "Tasks 49 Results" at bounding box center [386, 92] width 662 height 40
